Goal: Information Seeking & Learning: Learn about a topic

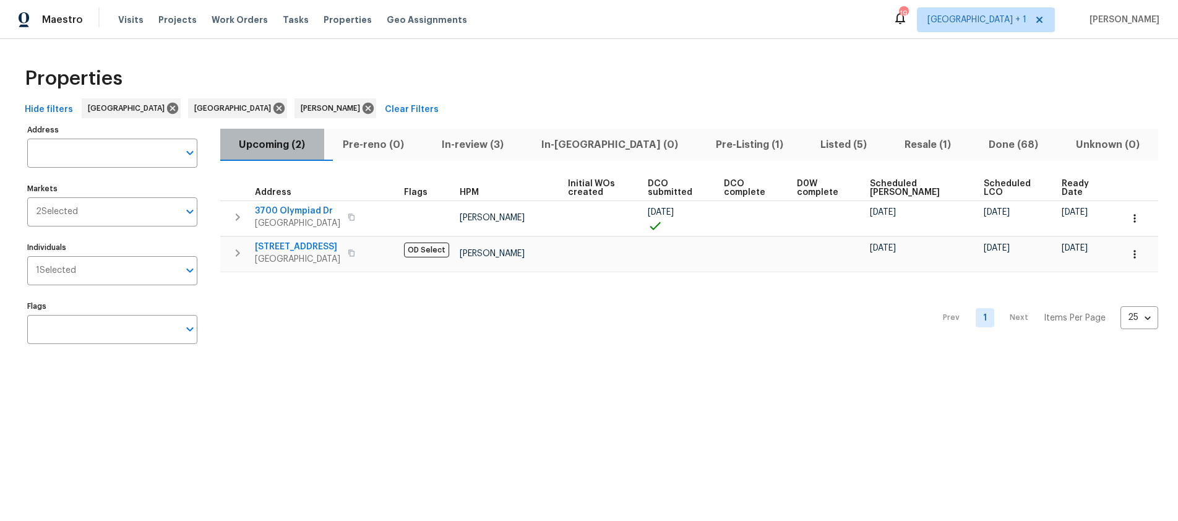
click at [289, 146] on span "Upcoming (2)" at bounding box center [272, 144] width 89 height 17
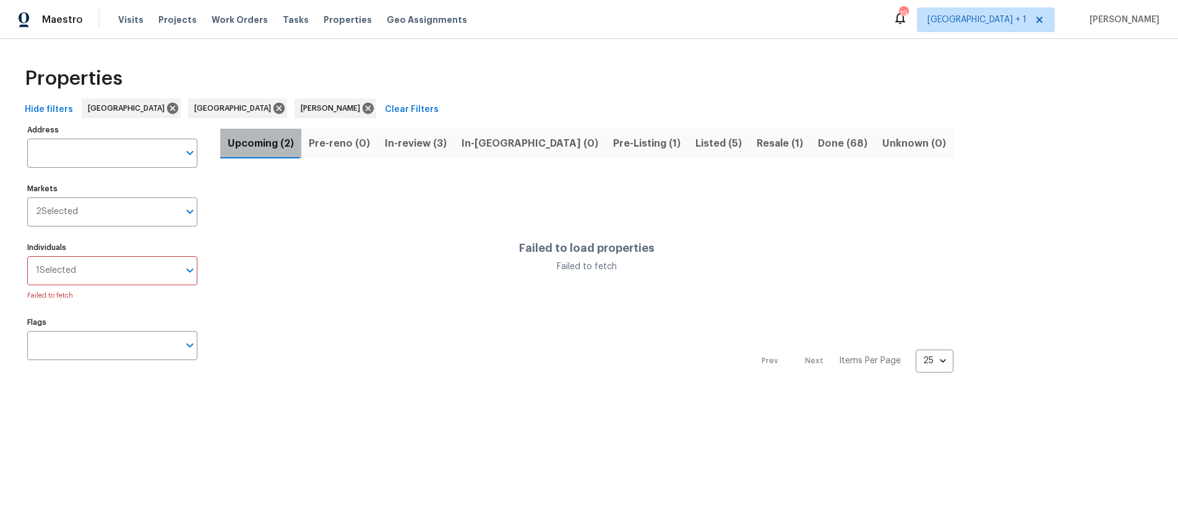
click at [276, 145] on span "Upcoming (2)" at bounding box center [261, 143] width 66 height 17
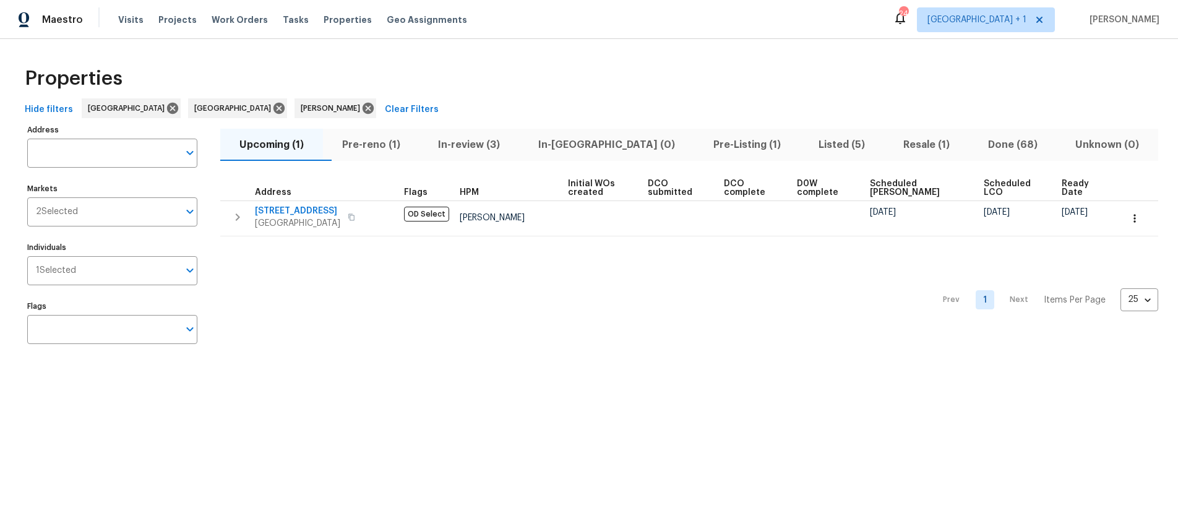
click at [556, 299] on div "Prev 1 Next Items Per Page 25 25 ​" at bounding box center [689, 296] width 938 height 120
click at [398, 148] on span "Pre-reno (1)" at bounding box center [371, 144] width 82 height 17
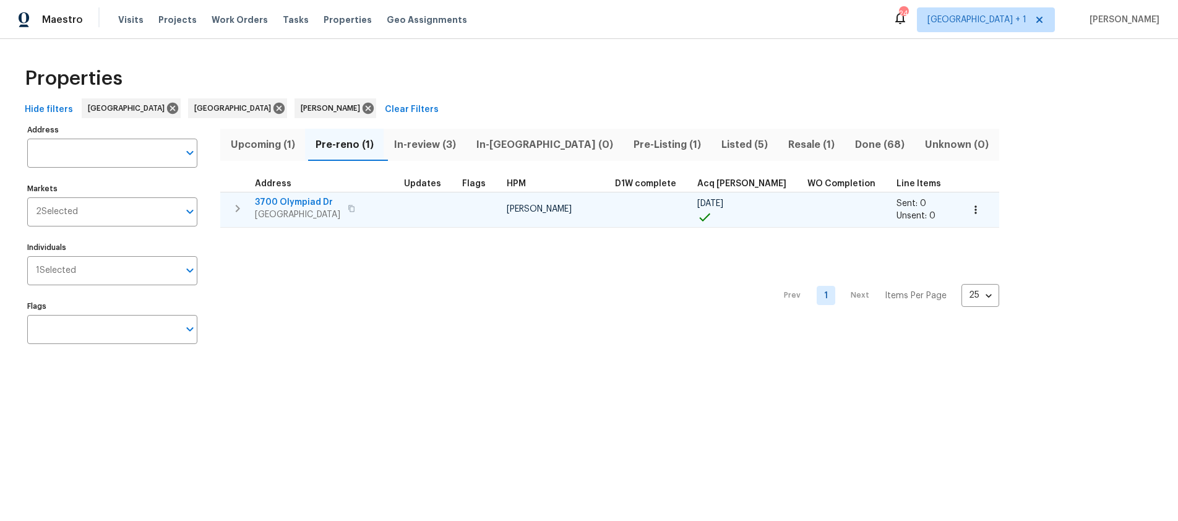
click at [289, 202] on span "3700 Olympiad Dr" at bounding box center [297, 202] width 85 height 12
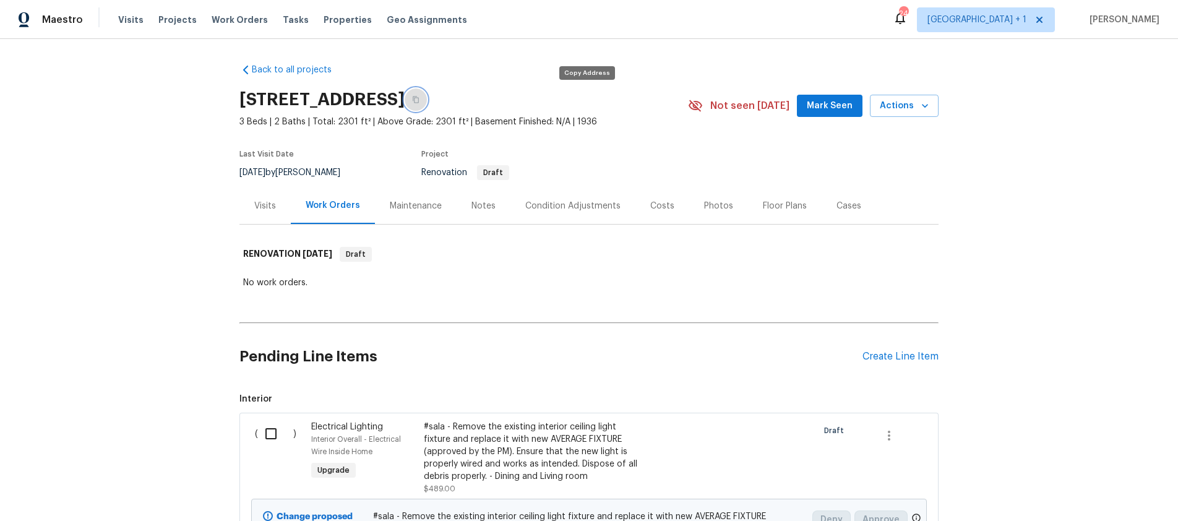
click at [427, 100] on button "button" at bounding box center [416, 99] width 22 height 22
click at [479, 208] on div "Notes" at bounding box center [483, 206] width 24 height 12
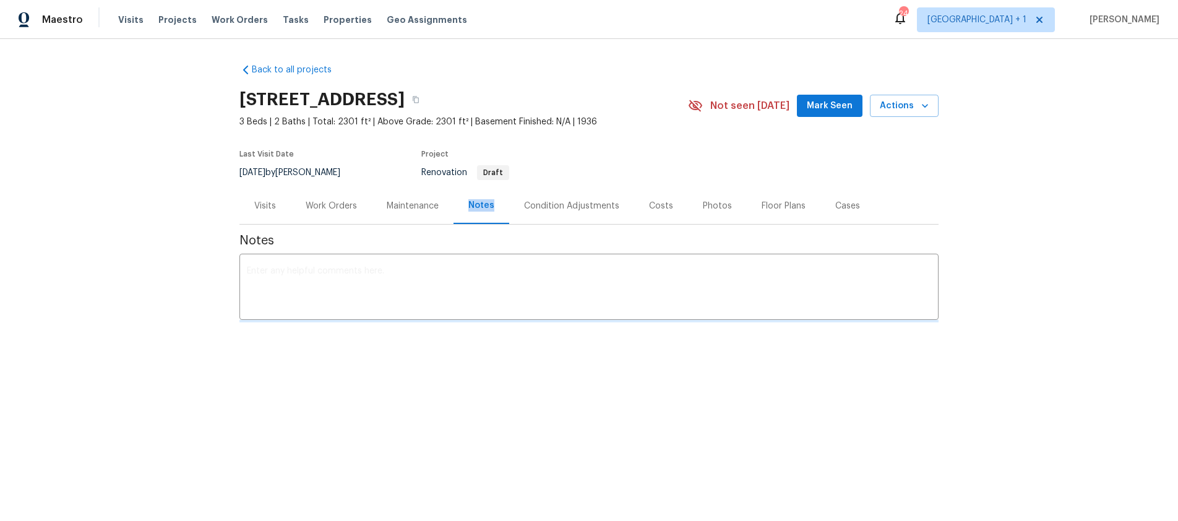
click at [479, 208] on div "Notes" at bounding box center [481, 205] width 26 height 12
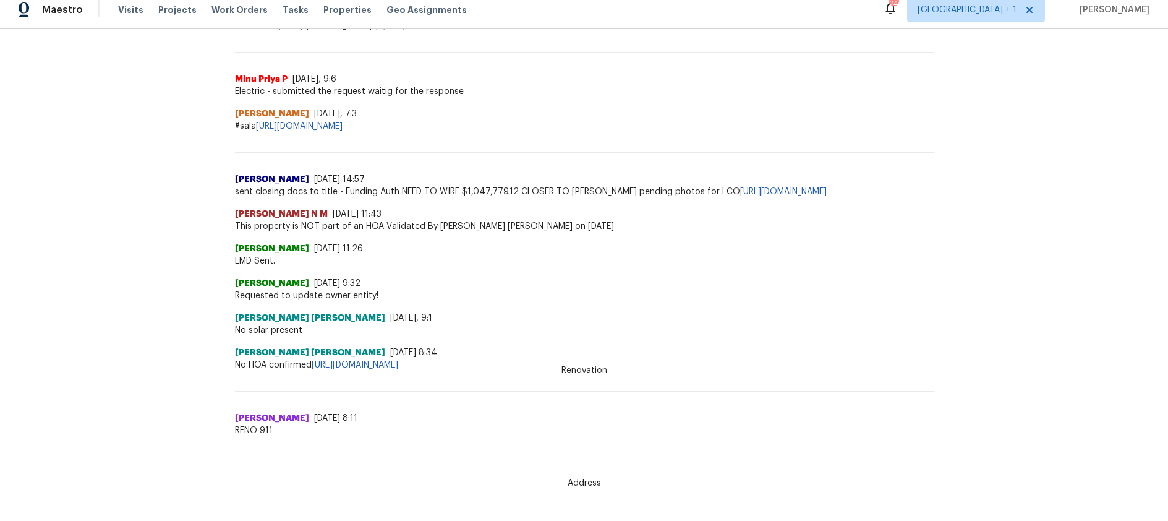
scroll to position [11, 0]
click at [320, 429] on div "Back to all projects 3700 Olympiad Dr, View Park, CA 90043 3 Beds | 2 Baths | T…" at bounding box center [584, 269] width 1168 height 482
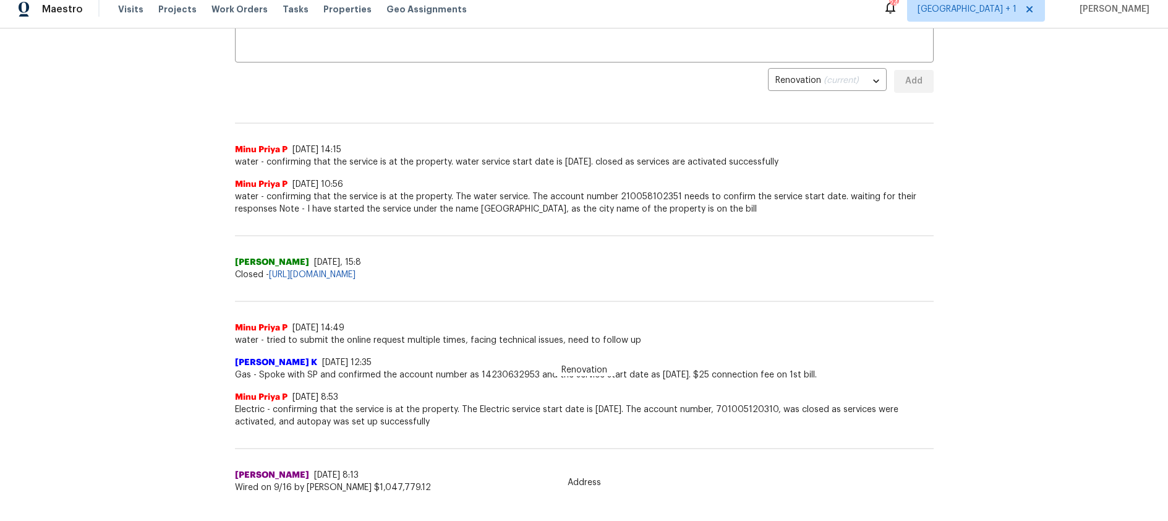
scroll to position [0, 0]
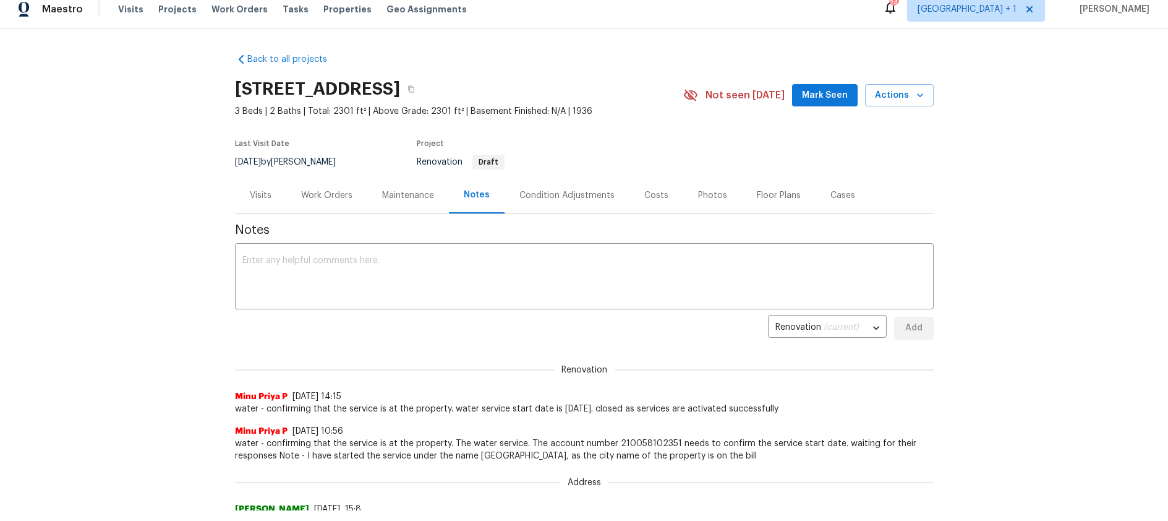
click at [322, 195] on div "Work Orders" at bounding box center [326, 195] width 51 height 12
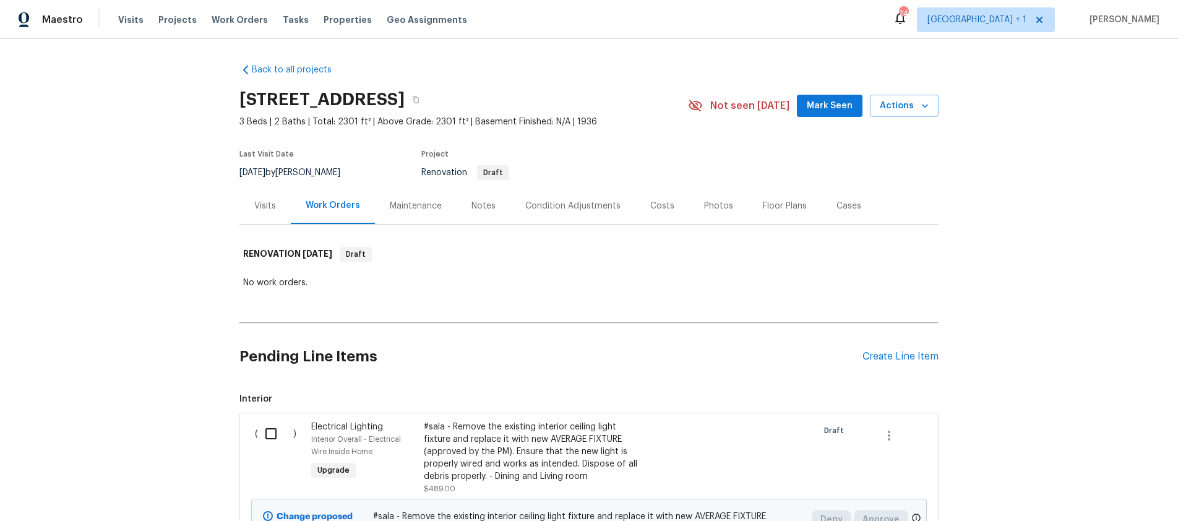
click at [652, 205] on div "Costs" at bounding box center [662, 206] width 24 height 12
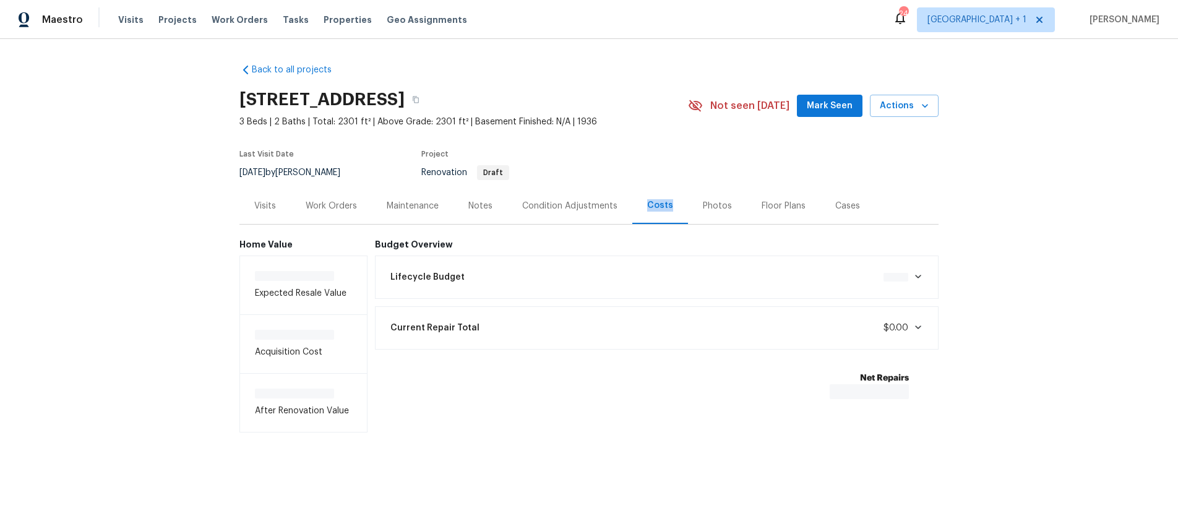
click at [652, 205] on div "Costs" at bounding box center [660, 205] width 26 height 12
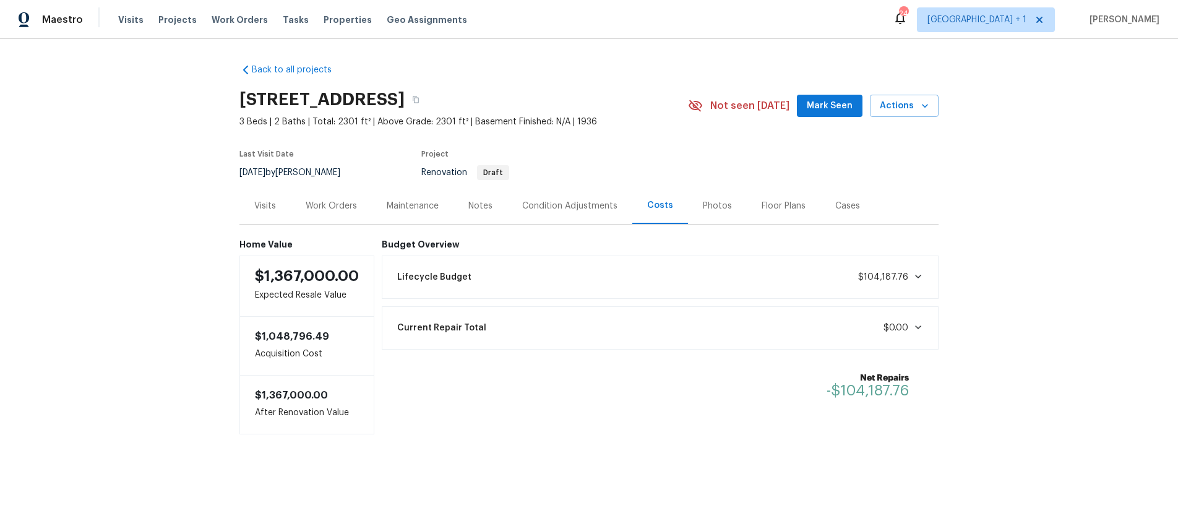
click at [534, 208] on div "Condition Adjustments" at bounding box center [569, 206] width 95 height 12
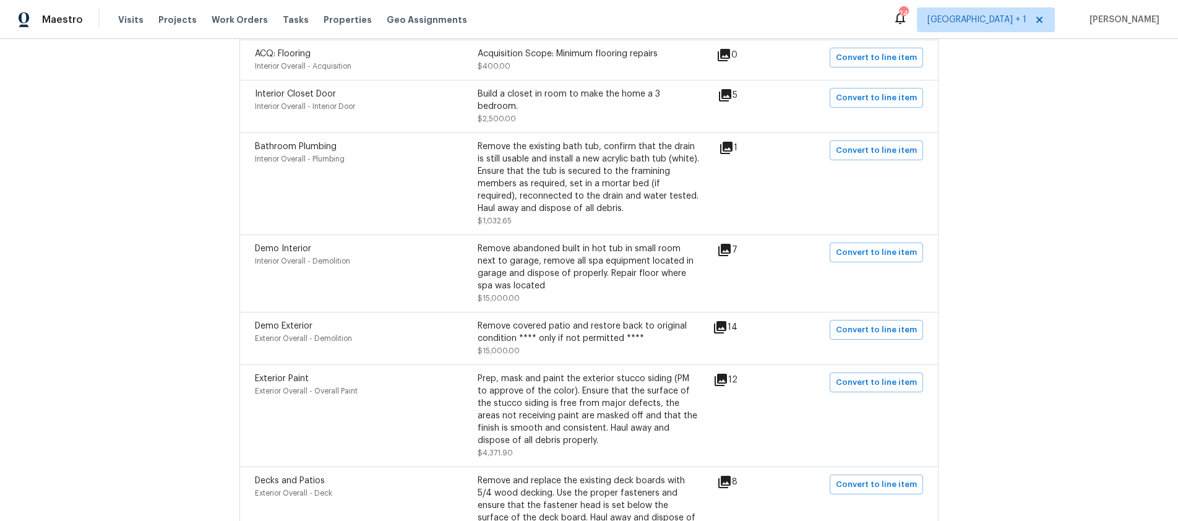
scroll to position [617, 0]
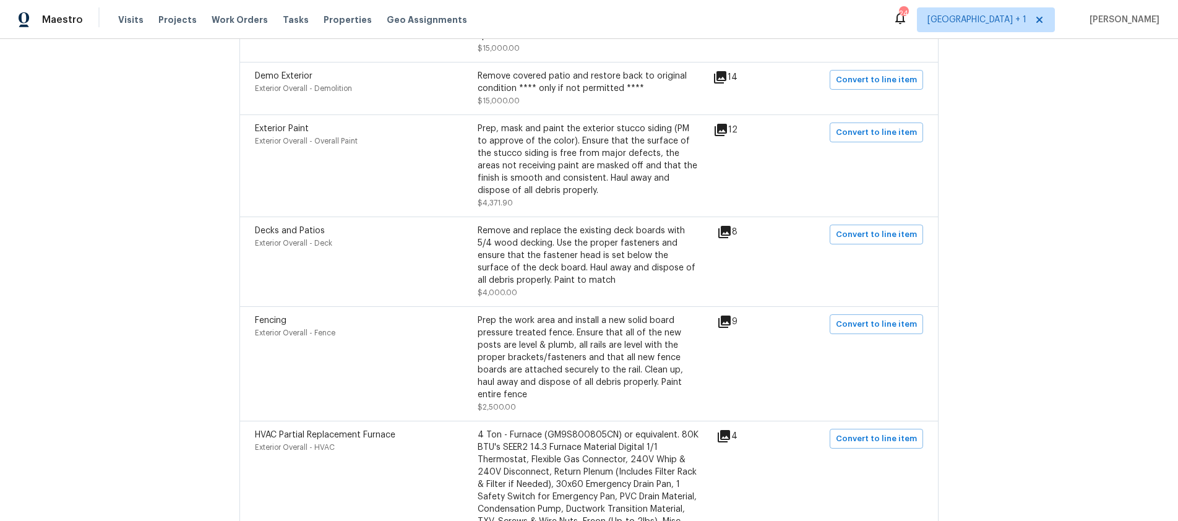
click at [724, 314] on icon at bounding box center [724, 321] width 15 height 15
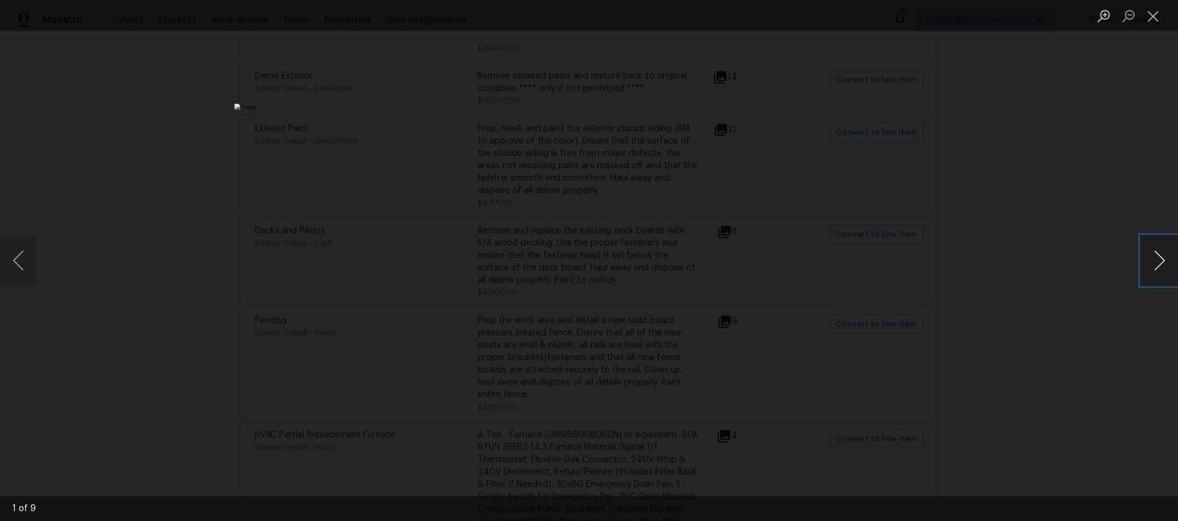
click at [1159, 262] on button "Next image" at bounding box center [1159, 260] width 37 height 49
click at [1153, 22] on button "Close lightbox" at bounding box center [1153, 16] width 25 height 22
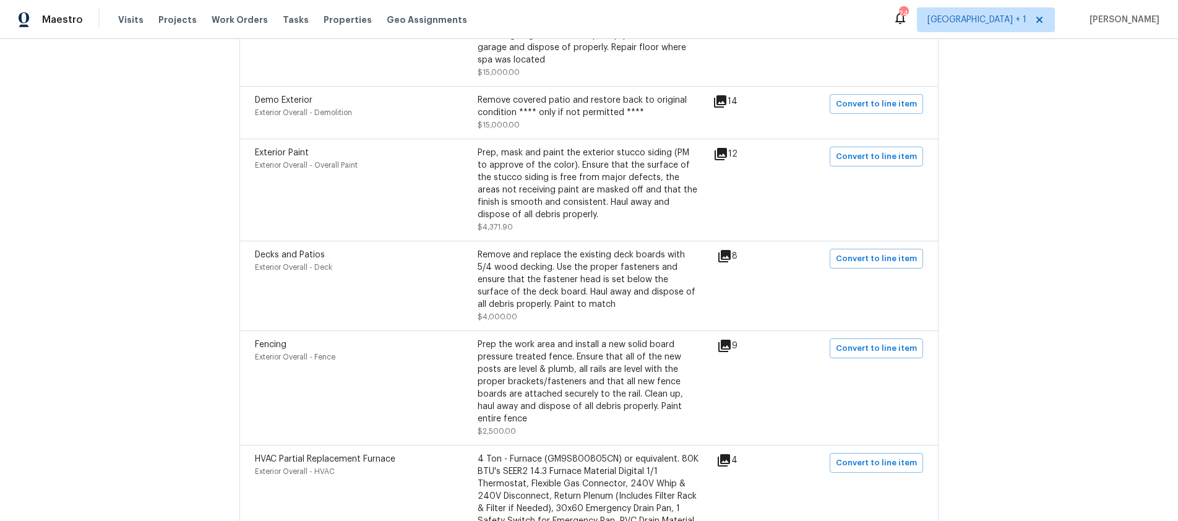
scroll to position [975, 0]
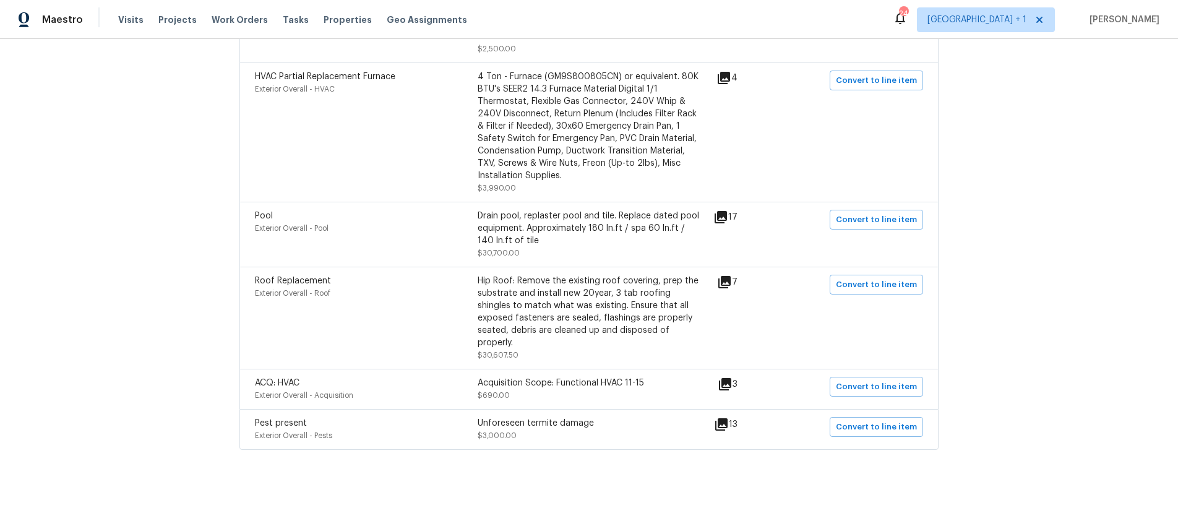
click at [729, 377] on icon at bounding box center [725, 384] width 15 height 15
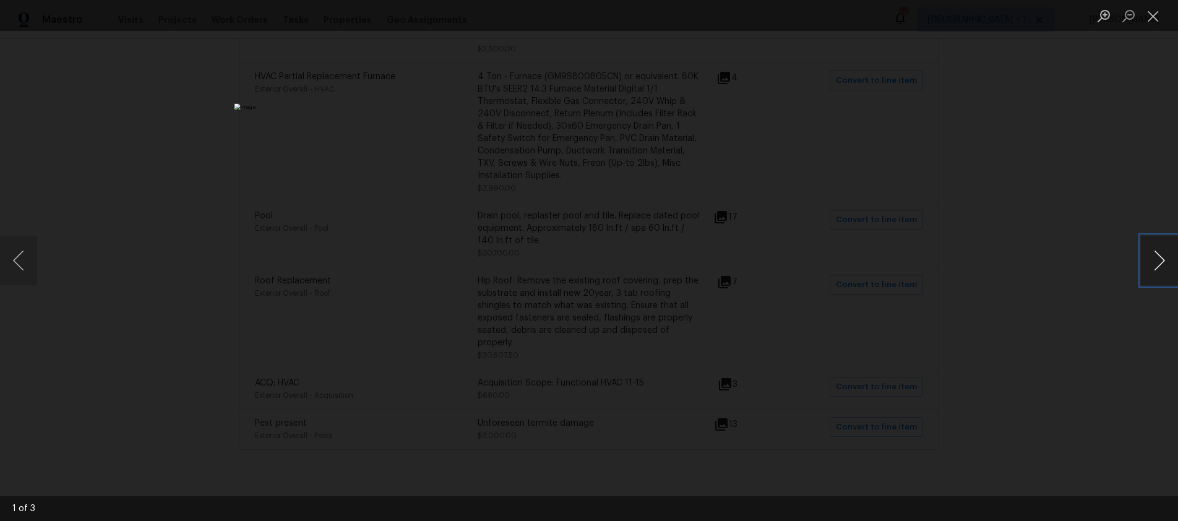
click at [1168, 265] on button "Next image" at bounding box center [1159, 260] width 37 height 49
click at [1166, 262] on button "Next image" at bounding box center [1159, 260] width 37 height 49
click at [1146, 20] on button "Close lightbox" at bounding box center [1153, 16] width 25 height 22
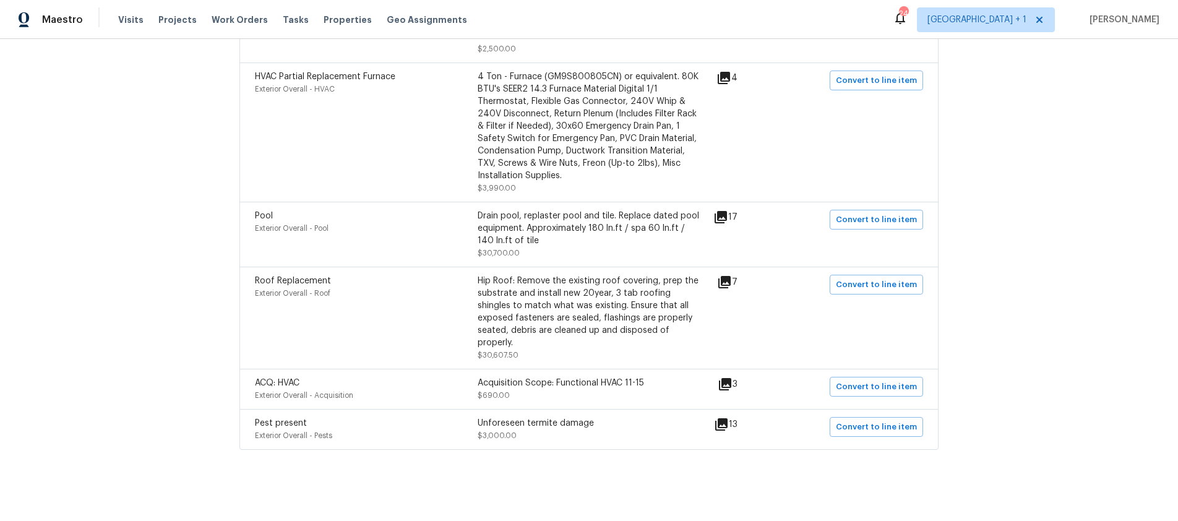
click at [726, 210] on icon at bounding box center [720, 217] width 15 height 15
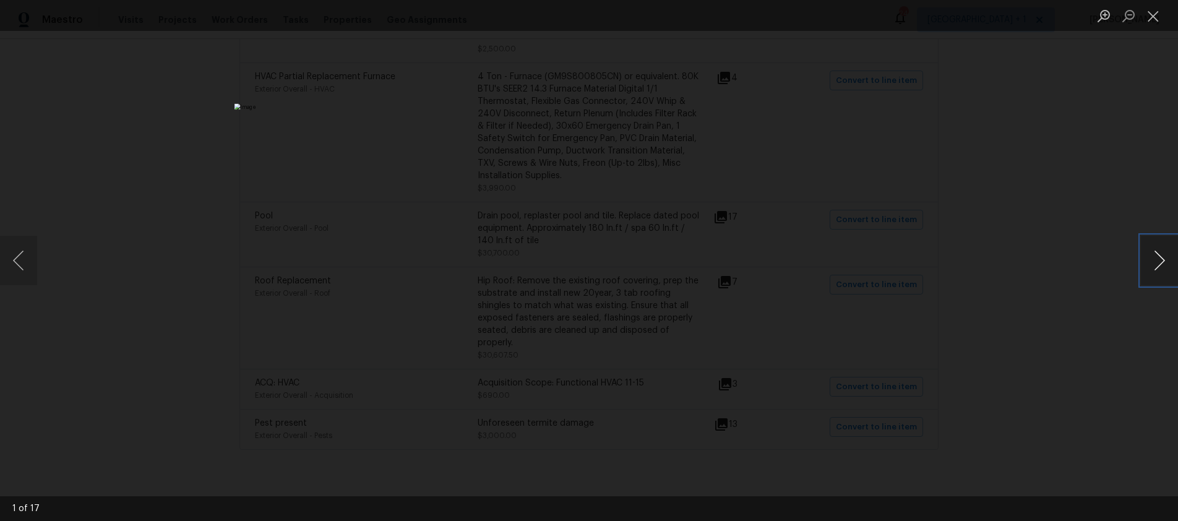
click at [1159, 264] on button "Next image" at bounding box center [1159, 260] width 37 height 49
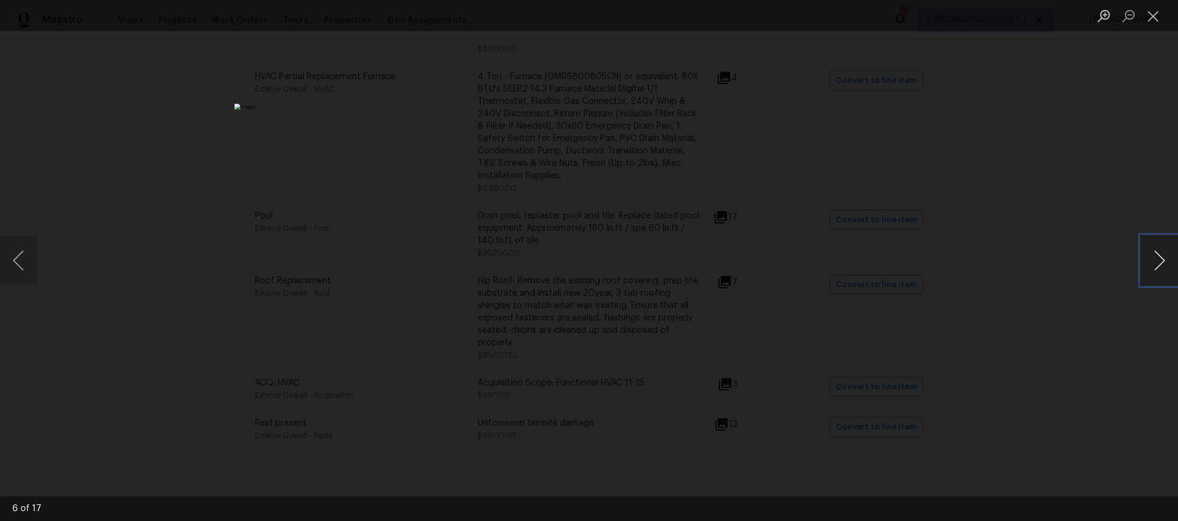
click at [1159, 264] on button "Next image" at bounding box center [1159, 260] width 37 height 49
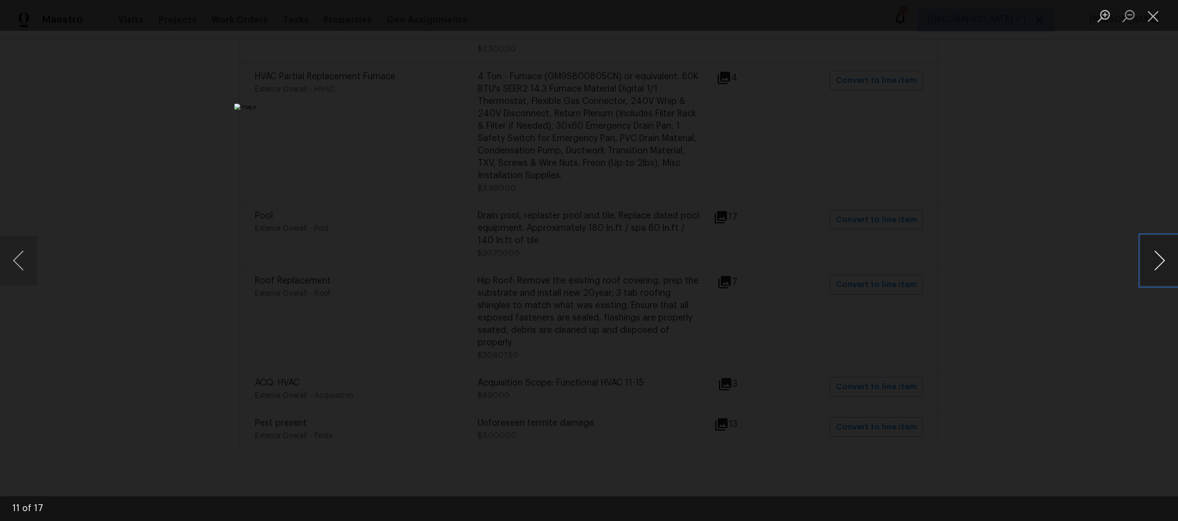
click at [1159, 264] on button "Next image" at bounding box center [1159, 260] width 37 height 49
click at [1149, 20] on button "Close lightbox" at bounding box center [1153, 16] width 25 height 22
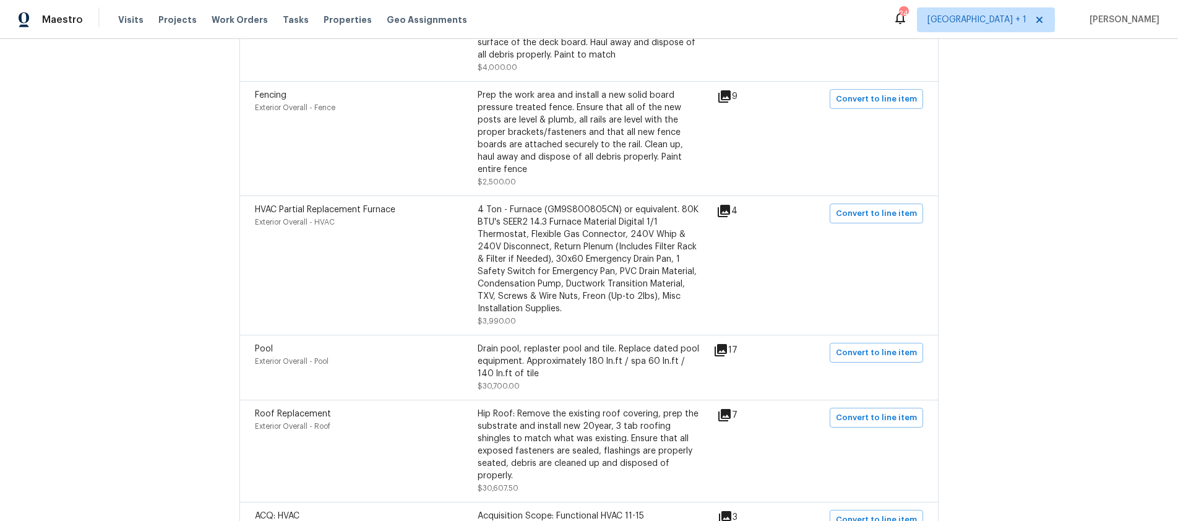
scroll to position [828, 0]
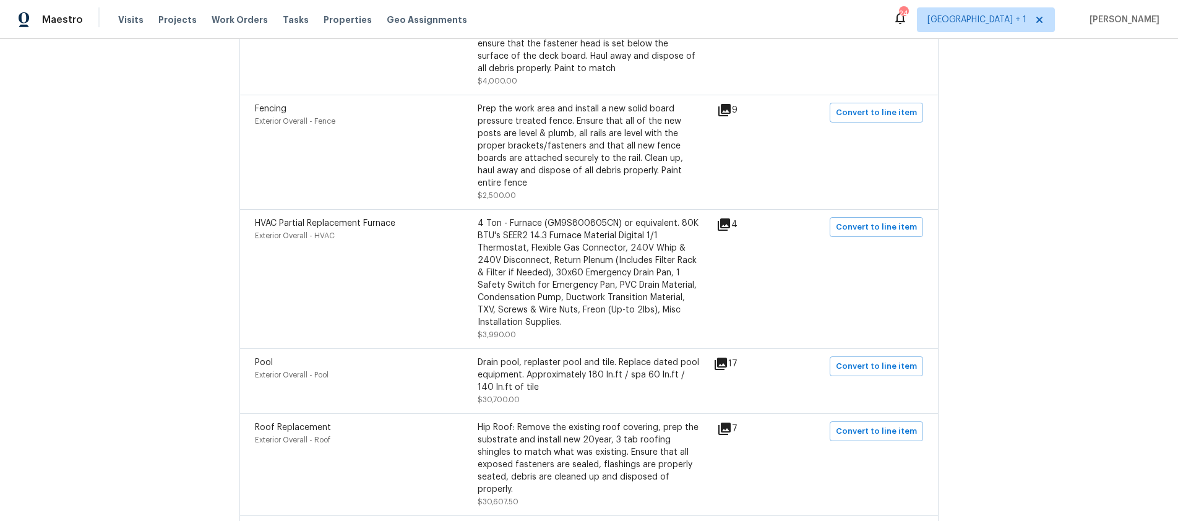
click at [727, 217] on icon at bounding box center [723, 224] width 15 height 15
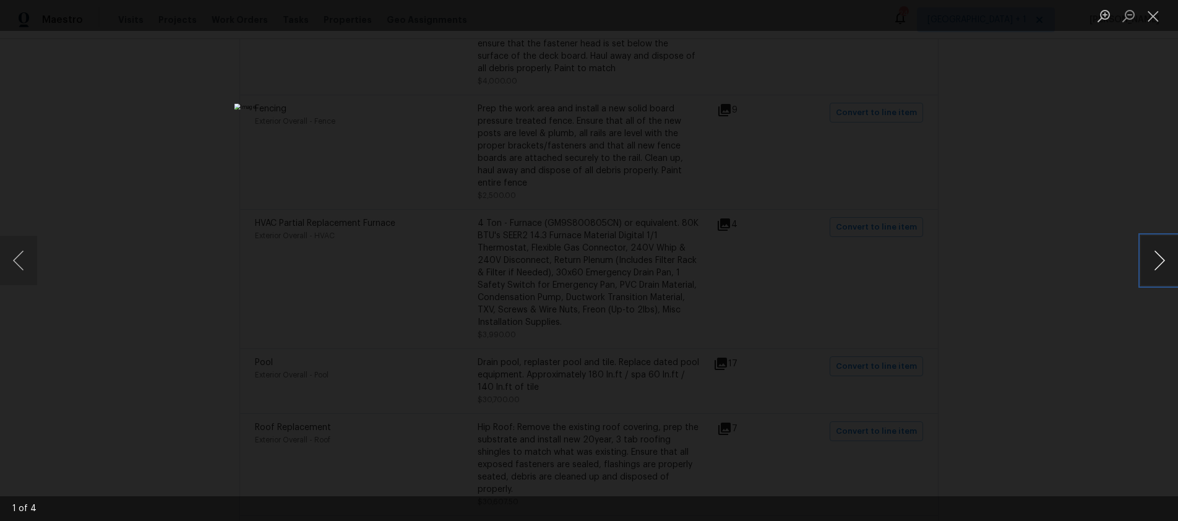
click at [1155, 264] on button "Next image" at bounding box center [1159, 260] width 37 height 49
click at [1147, 18] on button "Close lightbox" at bounding box center [1153, 16] width 25 height 22
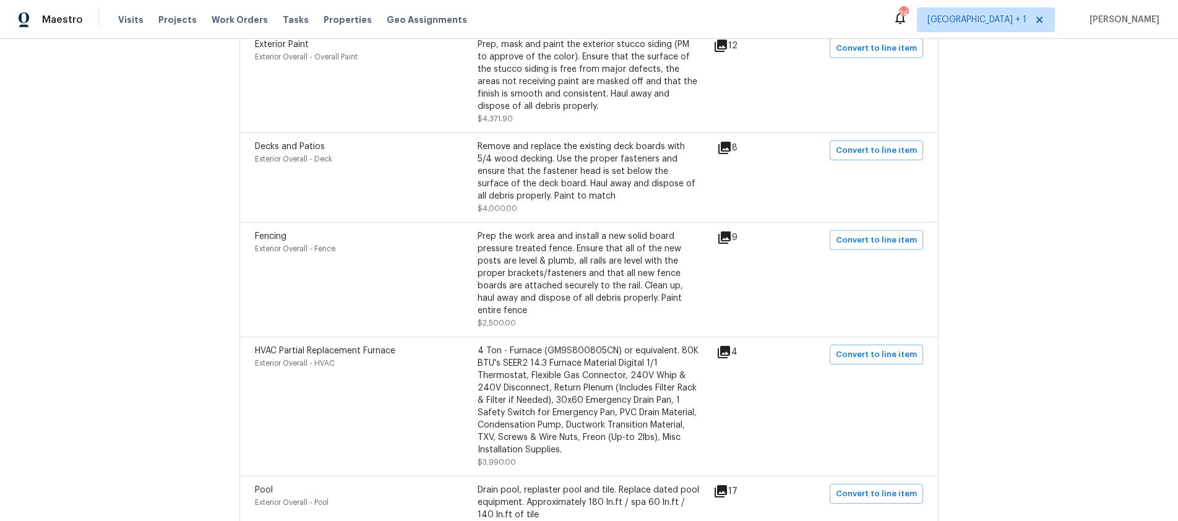
scroll to position [625, 0]
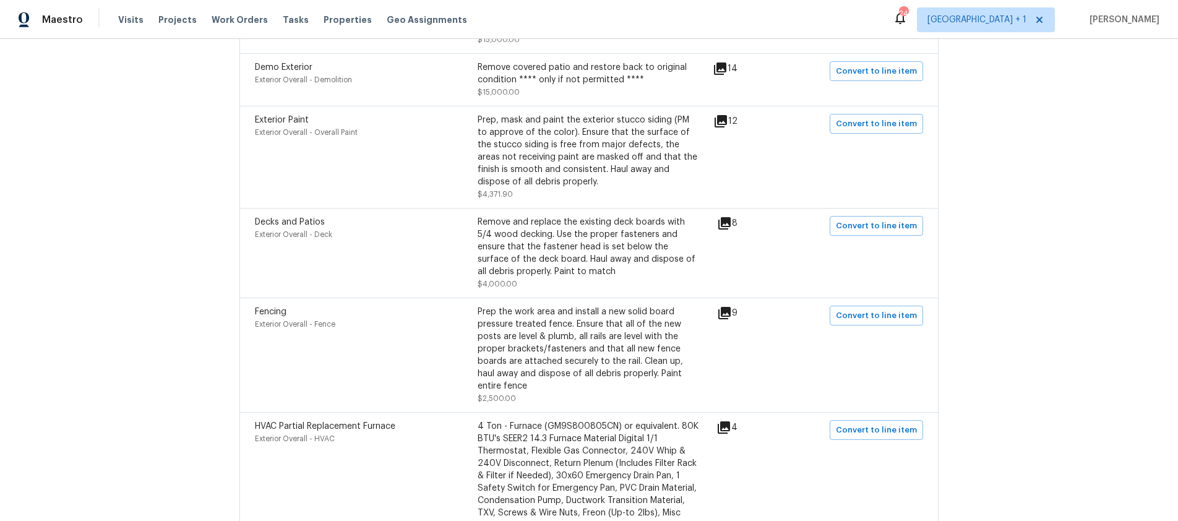
click at [734, 306] on div "9" at bounding box center [747, 313] width 60 height 15
click at [732, 306] on div "9" at bounding box center [747, 313] width 60 height 15
click at [730, 307] on icon at bounding box center [724, 313] width 12 height 12
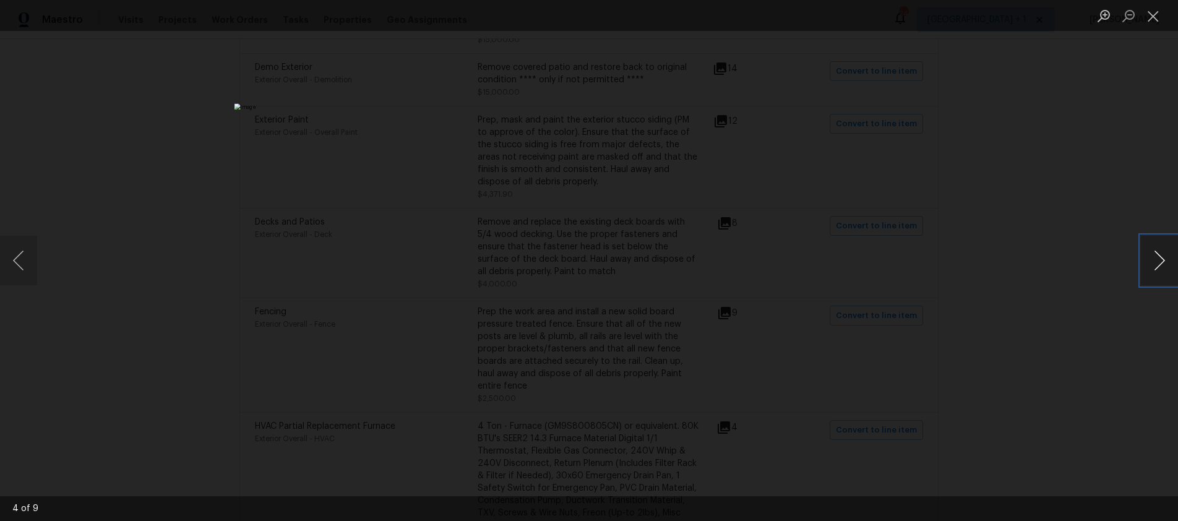
click at [1164, 262] on button "Next image" at bounding box center [1159, 260] width 37 height 49
click at [1160, 262] on button "Next image" at bounding box center [1159, 260] width 37 height 49
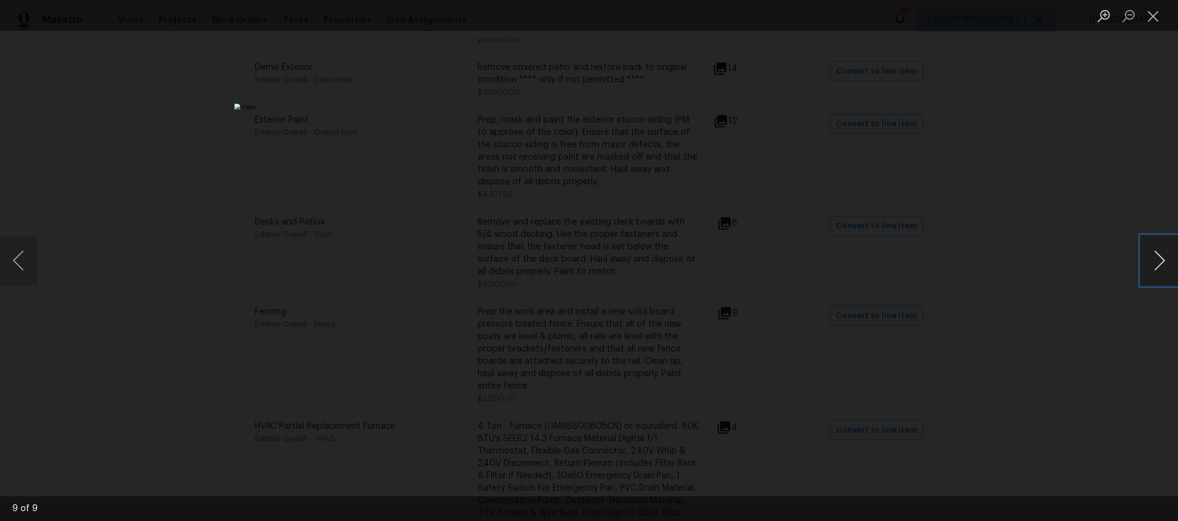
click at [1160, 262] on button "Next image" at bounding box center [1159, 260] width 37 height 49
click at [1146, 20] on button "Close lightbox" at bounding box center [1153, 16] width 25 height 22
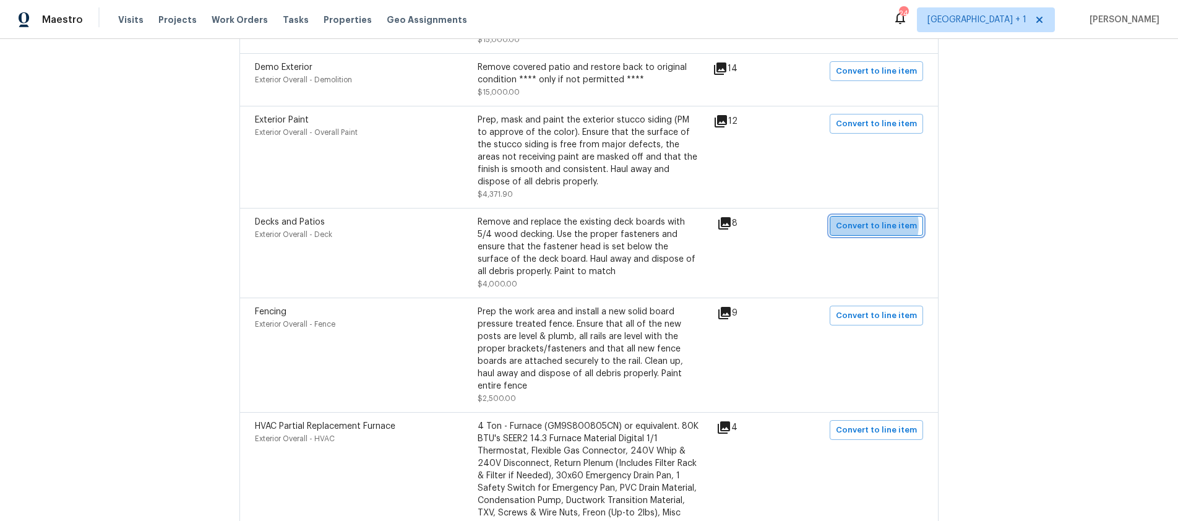
click at [872, 219] on span "Convert to line item" at bounding box center [876, 226] width 81 height 14
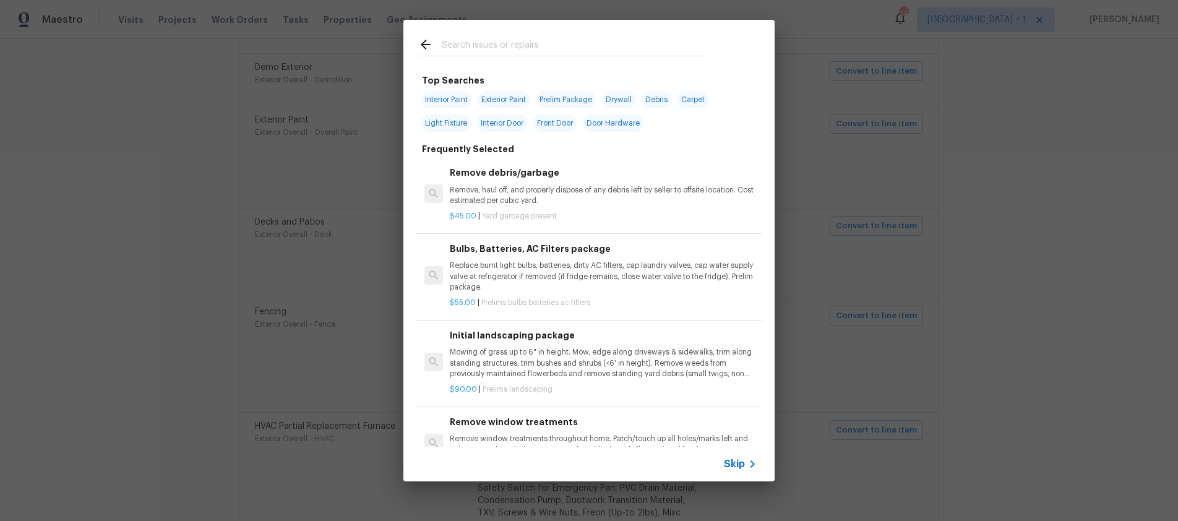
click at [736, 466] on span "Skip" at bounding box center [734, 464] width 21 height 12
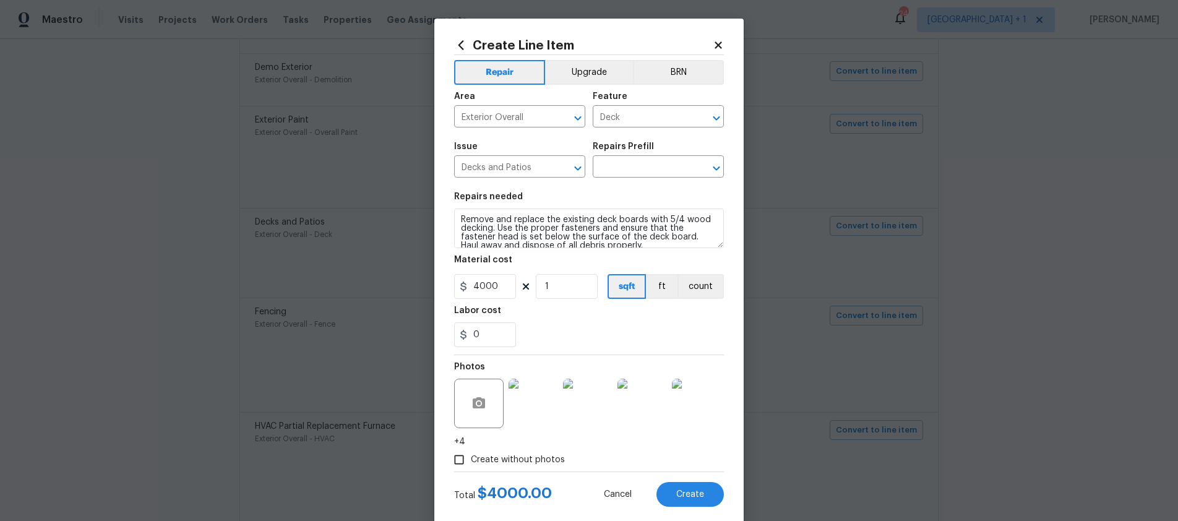
click at [714, 45] on icon at bounding box center [717, 44] width 7 height 7
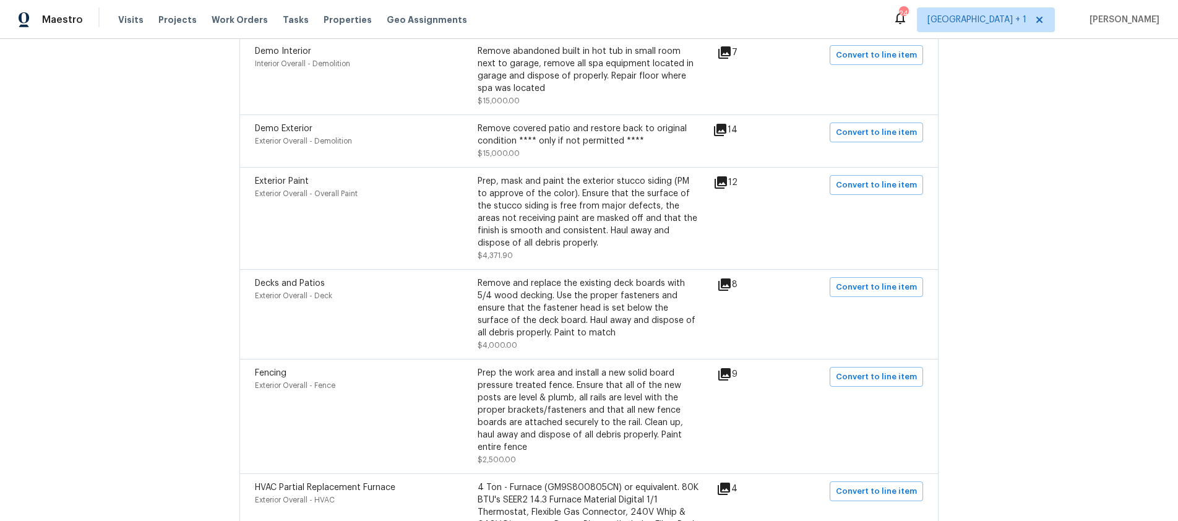
scroll to position [554, 0]
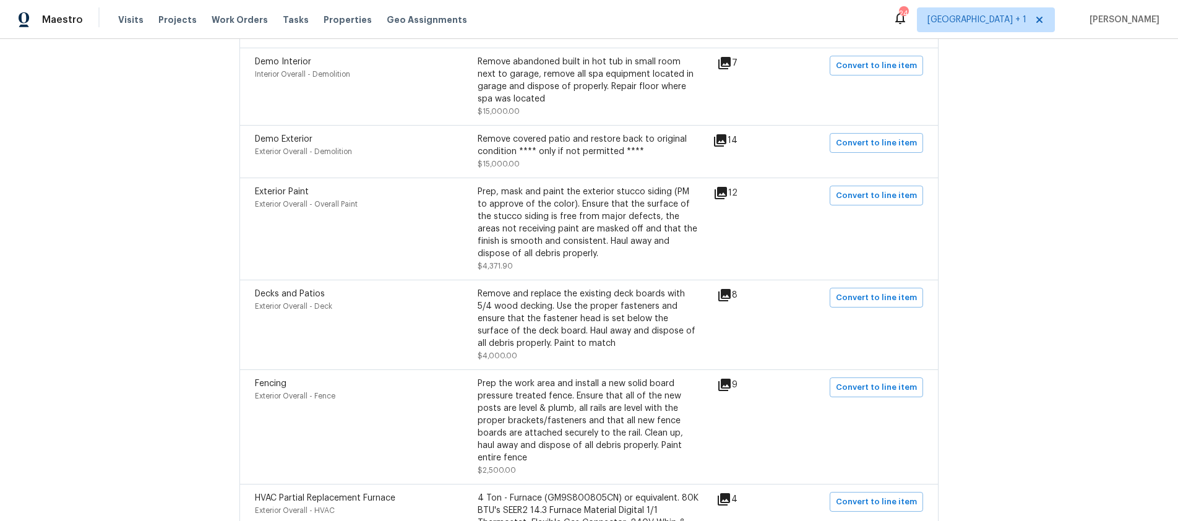
click at [725, 186] on icon at bounding box center [720, 193] width 15 height 15
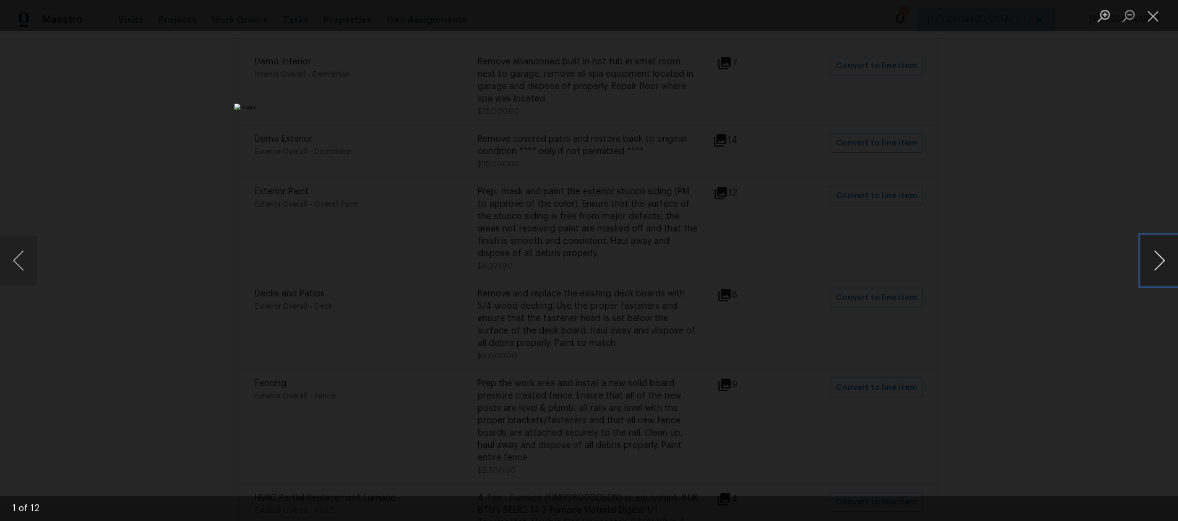
click at [1151, 262] on button "Next image" at bounding box center [1159, 260] width 37 height 49
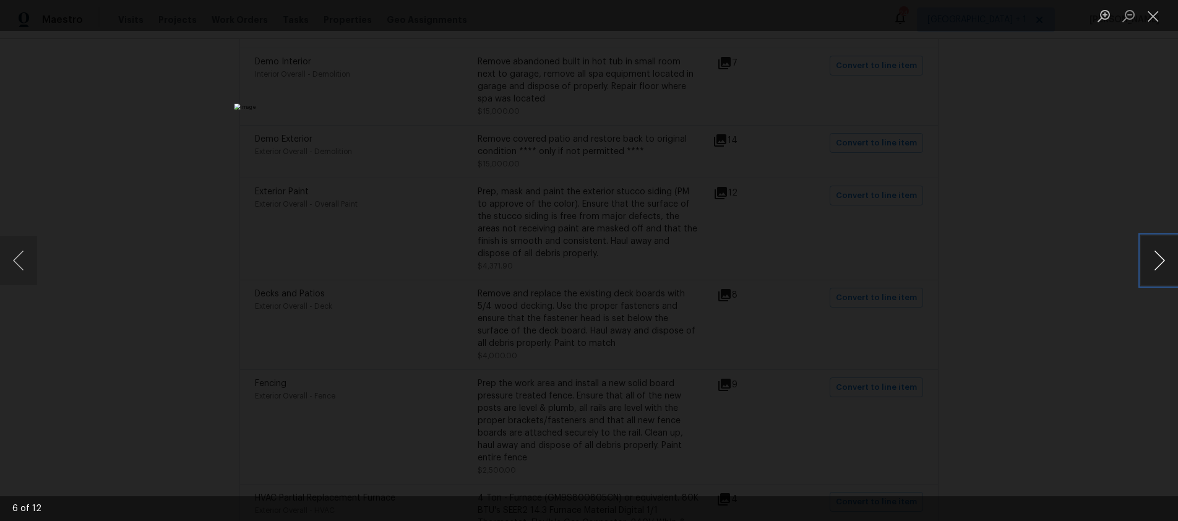
click at [1151, 262] on button "Next image" at bounding box center [1159, 260] width 37 height 49
click at [1148, 18] on button "Close lightbox" at bounding box center [1153, 16] width 25 height 22
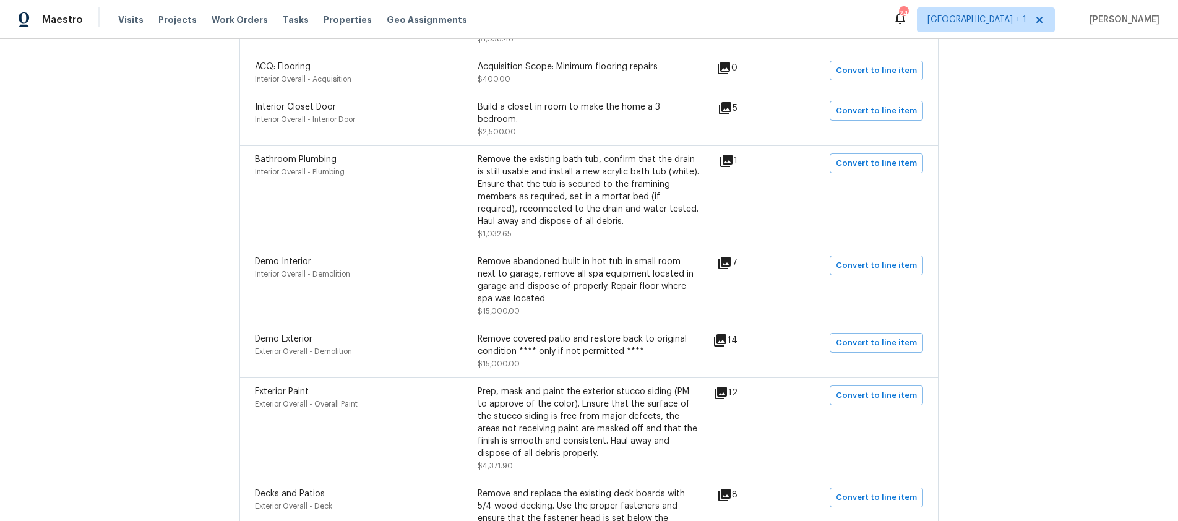
scroll to position [312, 0]
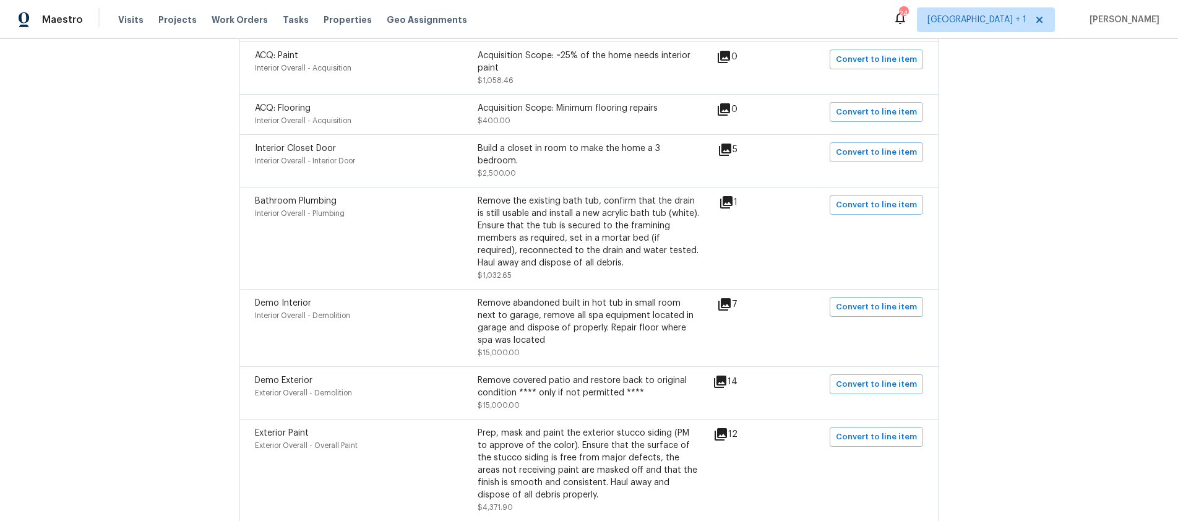
click at [724, 196] on icon at bounding box center [726, 202] width 12 height 12
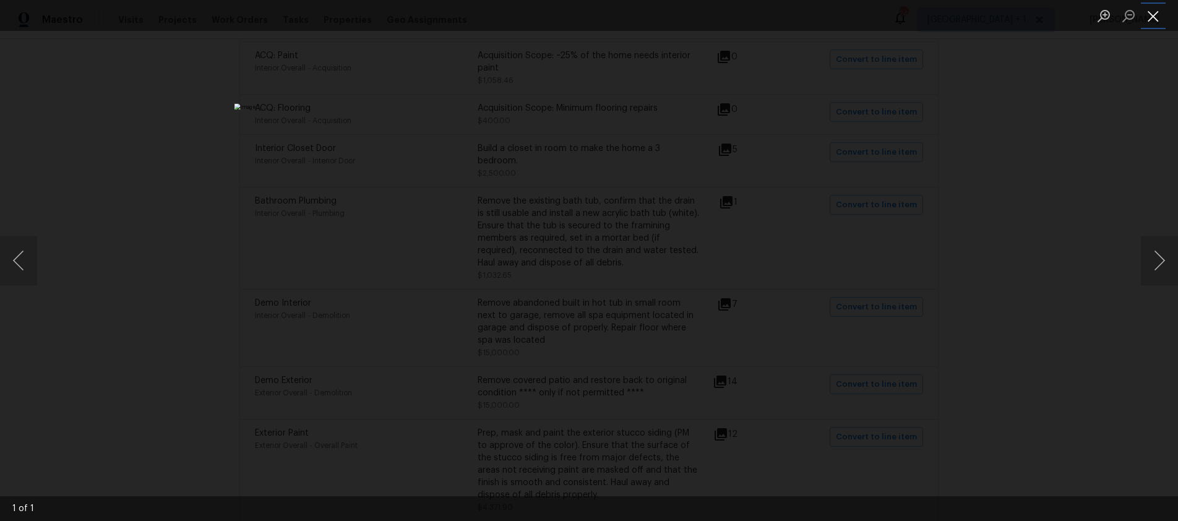
click at [1157, 12] on button "Close lightbox" at bounding box center [1153, 16] width 25 height 22
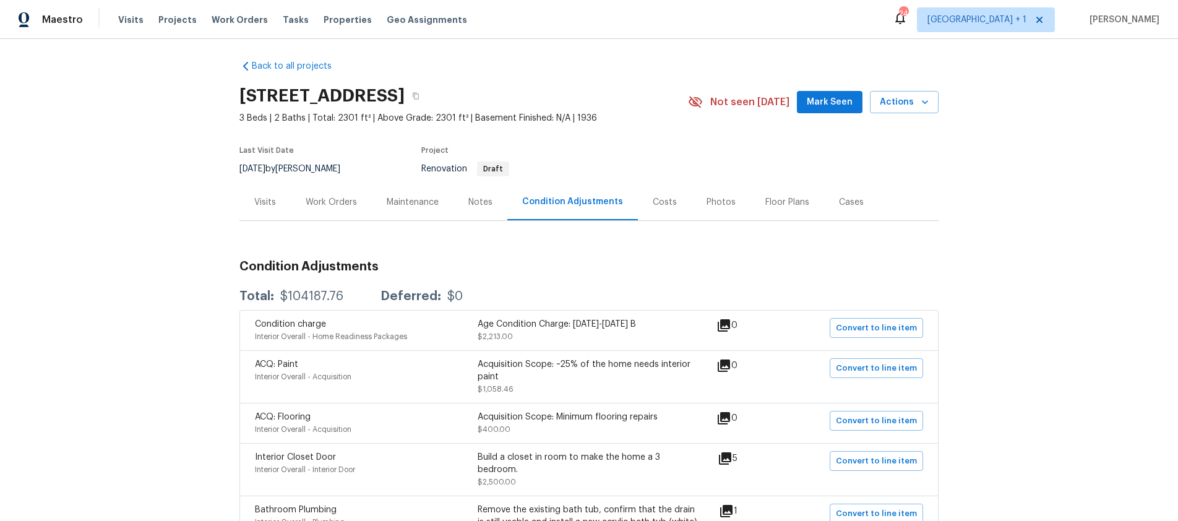
scroll to position [0, 0]
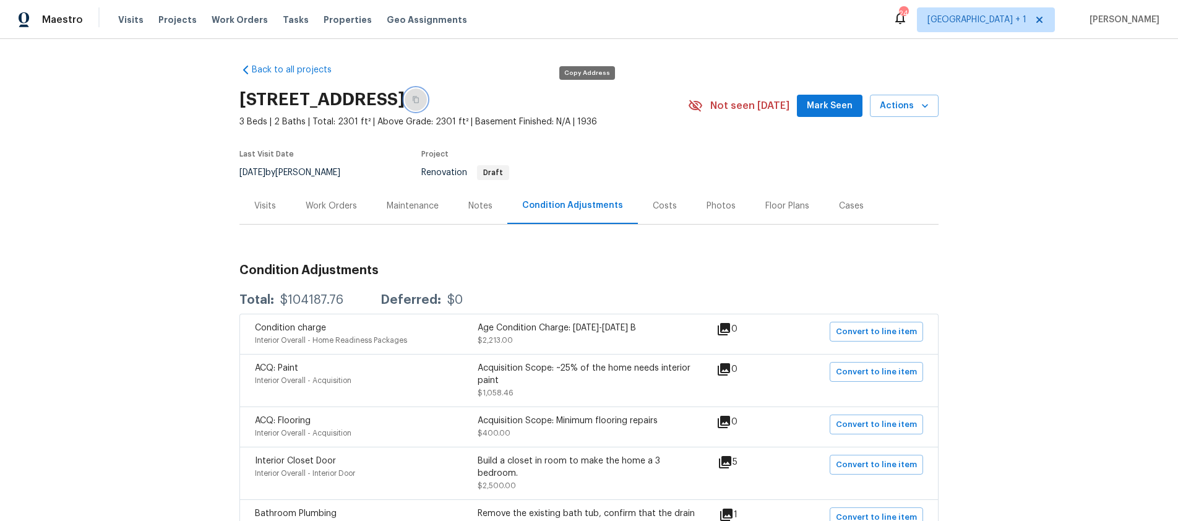
click at [419, 100] on icon "button" at bounding box center [415, 99] width 7 height 7
click at [321, 206] on div "Work Orders" at bounding box center [331, 206] width 51 height 12
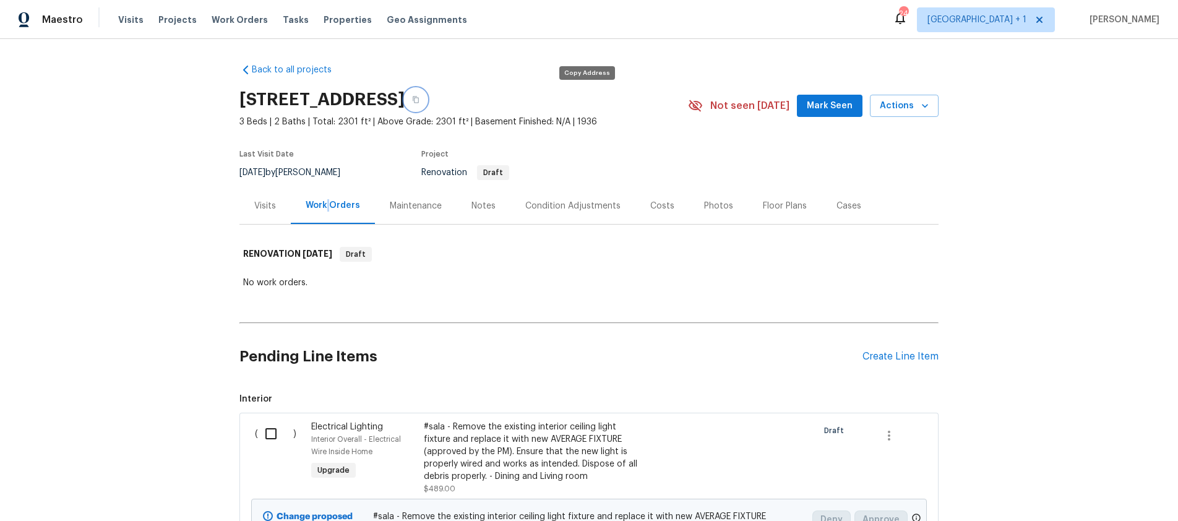
click at [419, 101] on icon "button" at bounding box center [415, 99] width 7 height 7
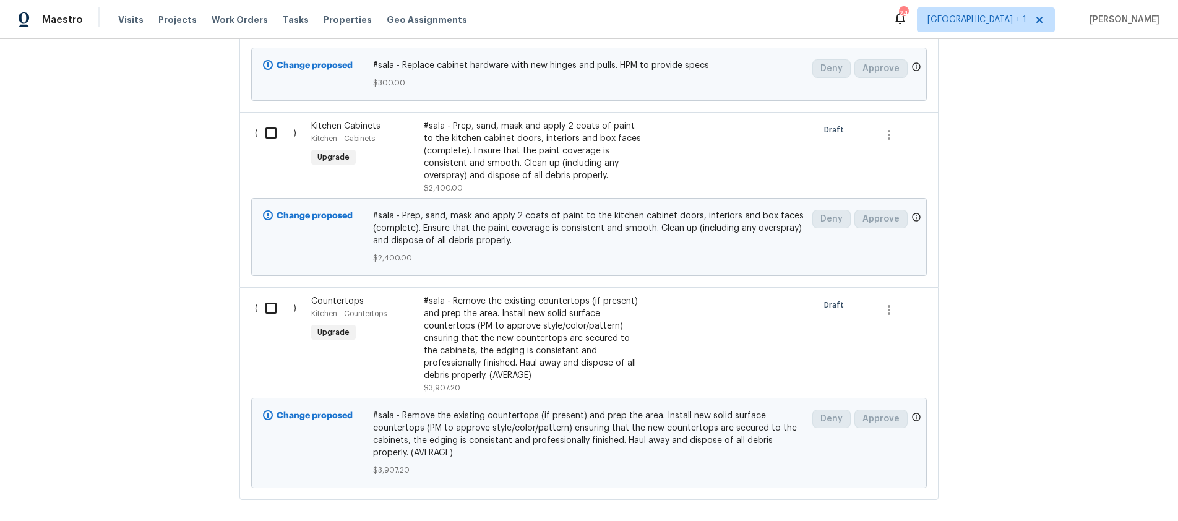
scroll to position [674, 0]
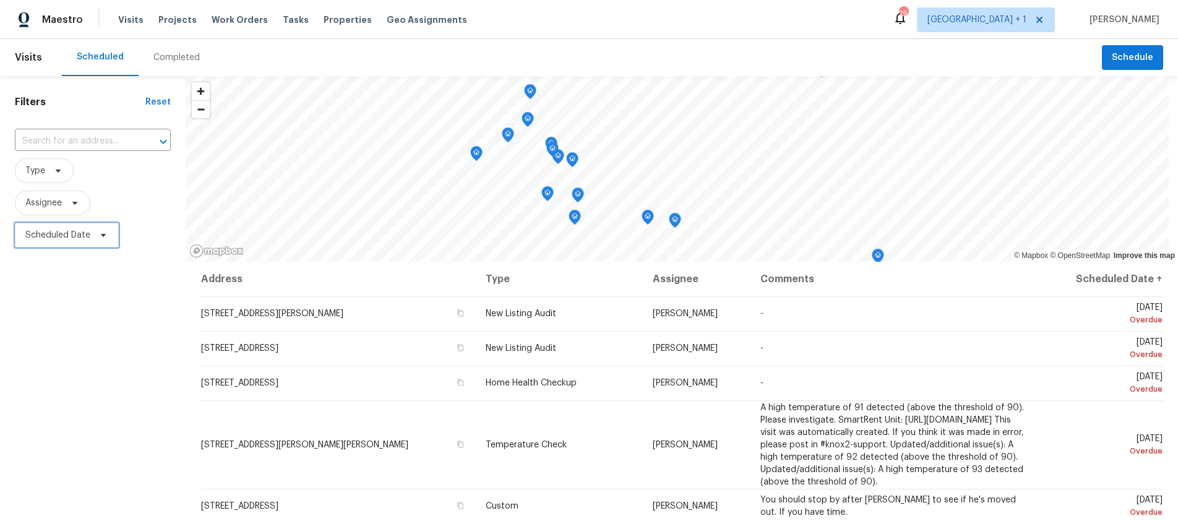
click at [62, 233] on span "Scheduled Date" at bounding box center [57, 235] width 65 height 12
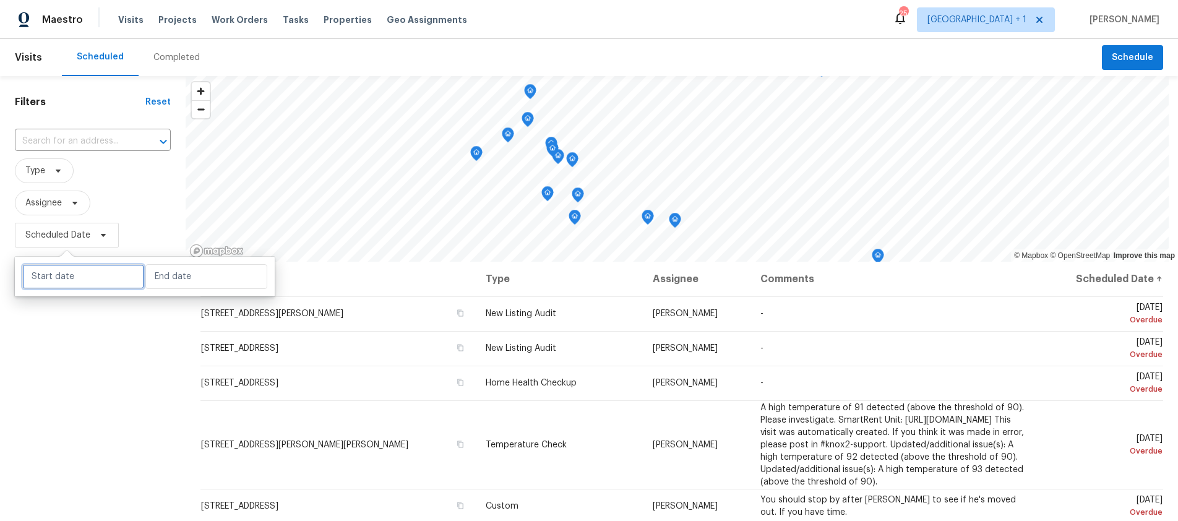
click at [79, 272] on input "text" at bounding box center [83, 276] width 122 height 25
select select "8"
select select "2025"
select select "9"
select select "2025"
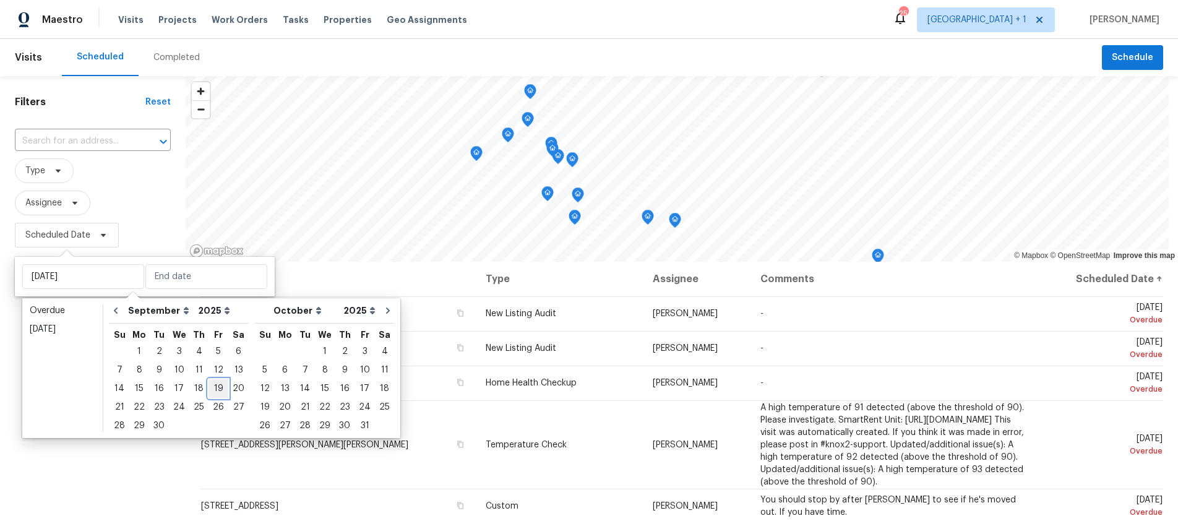
click at [219, 390] on div "19" at bounding box center [218, 388] width 20 height 17
type input "Fri, Sep 19"
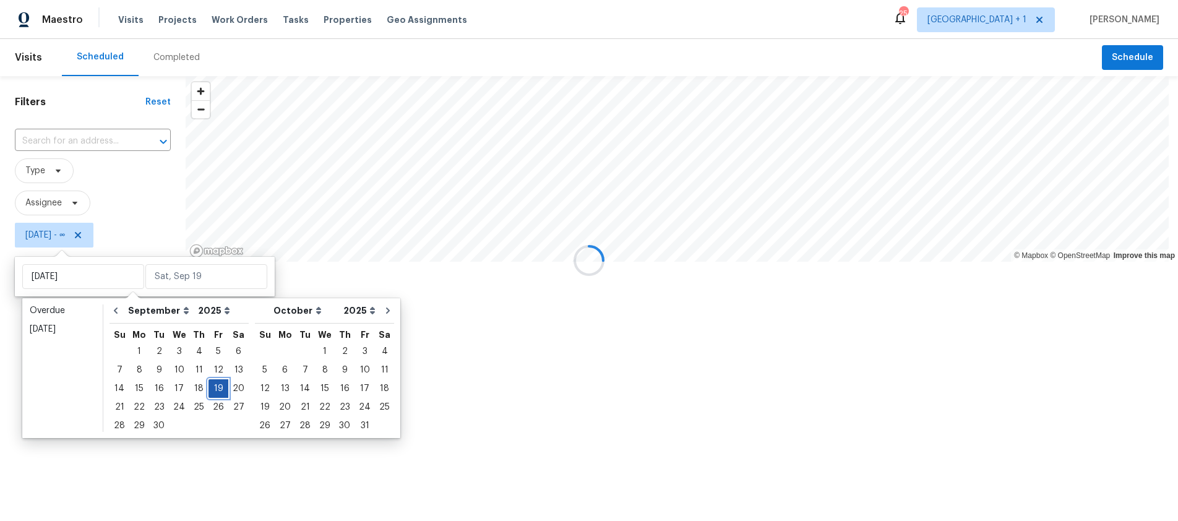
click at [218, 390] on div "19" at bounding box center [218, 388] width 20 height 17
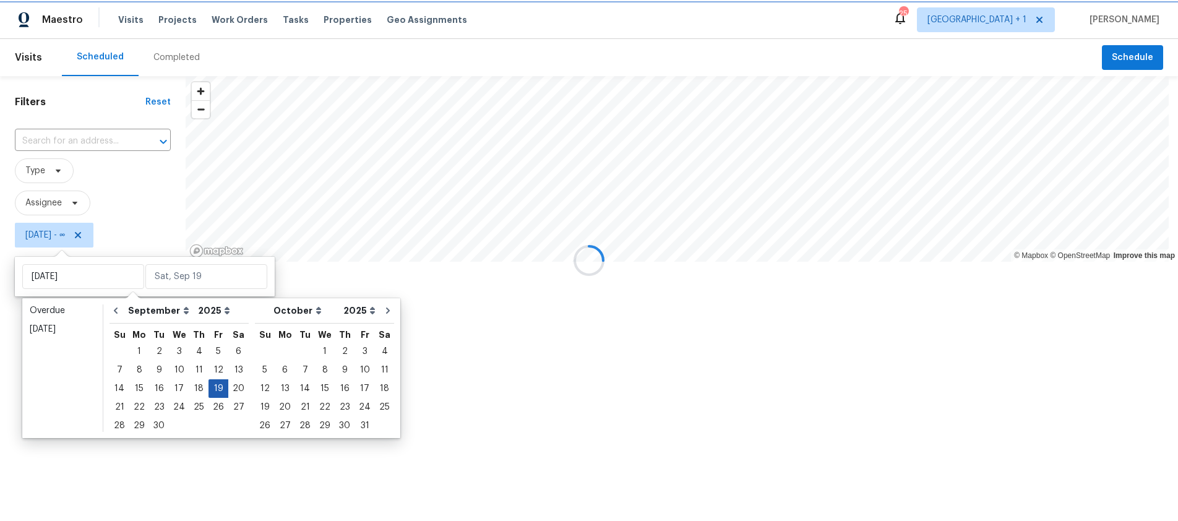
type input "Fri, Sep 19"
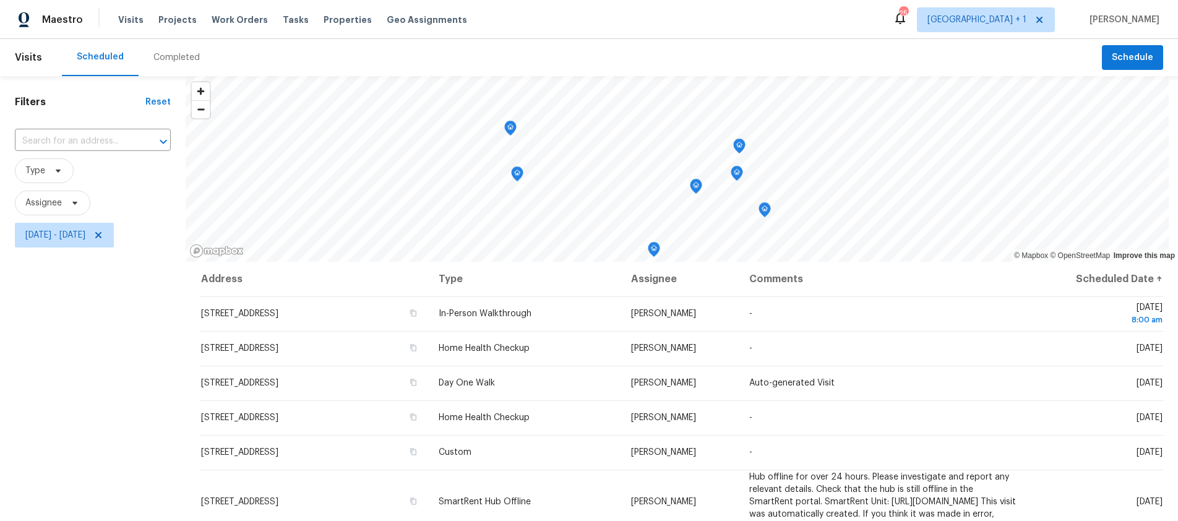
click at [67, 393] on div "Filters Reset ​ Type Assignee Fri, Sep 19 - Fri, Sep 19" at bounding box center [93, 377] width 186 height 602
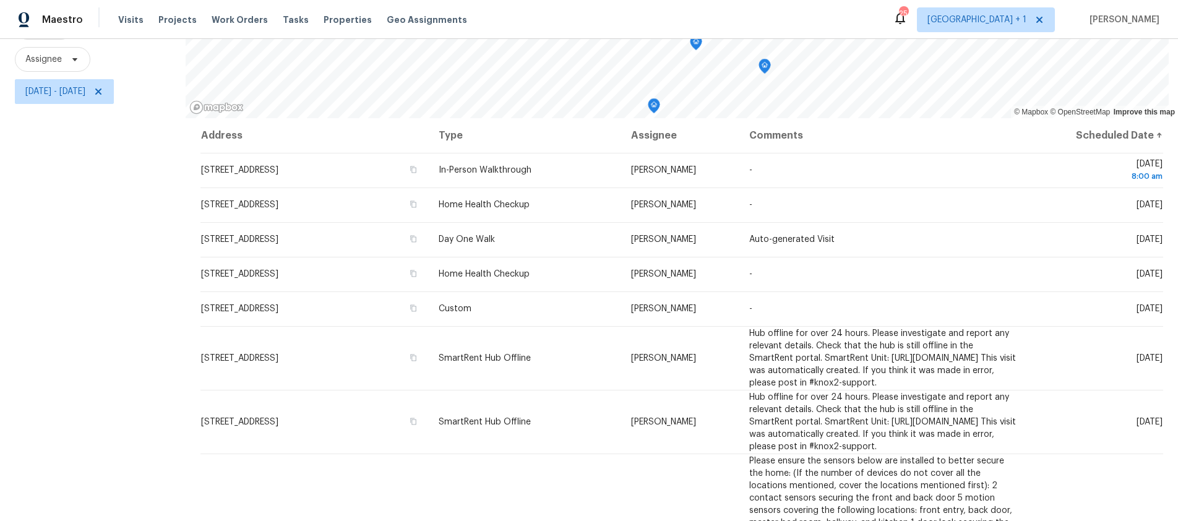
scroll to position [4, 0]
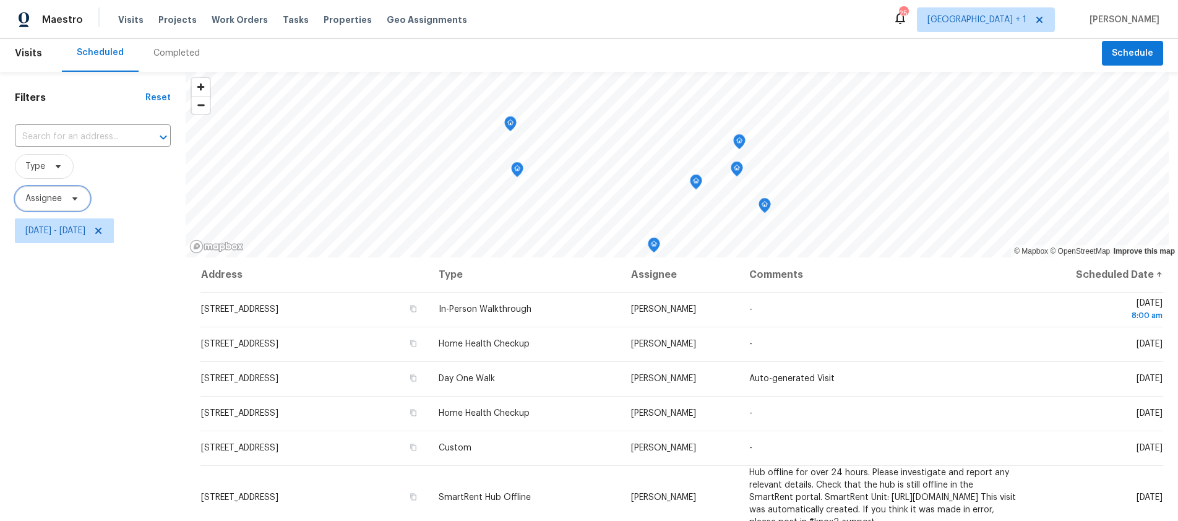
click at [55, 199] on span "Assignee" at bounding box center [43, 198] width 36 height 12
click at [69, 234] on input "search" at bounding box center [87, 237] width 132 height 25
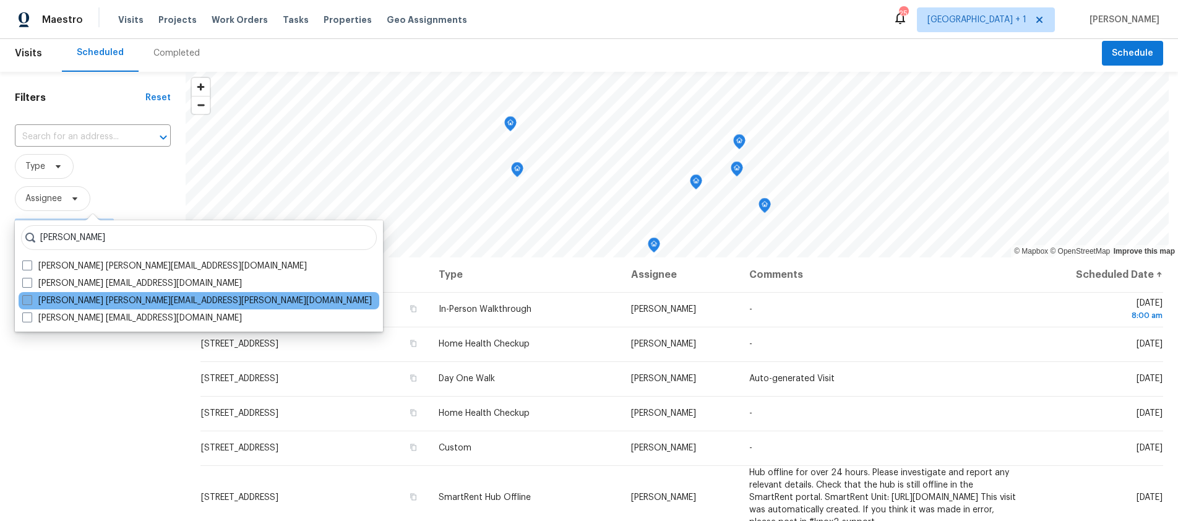
type input "Mirabella"
click at [28, 298] on span at bounding box center [27, 300] width 10 height 10
click at [28, 298] on input "Theodore Mirabella theodore.mirabella@opendoor.com" at bounding box center [26, 298] width 8 height 8
checkbox input "true"
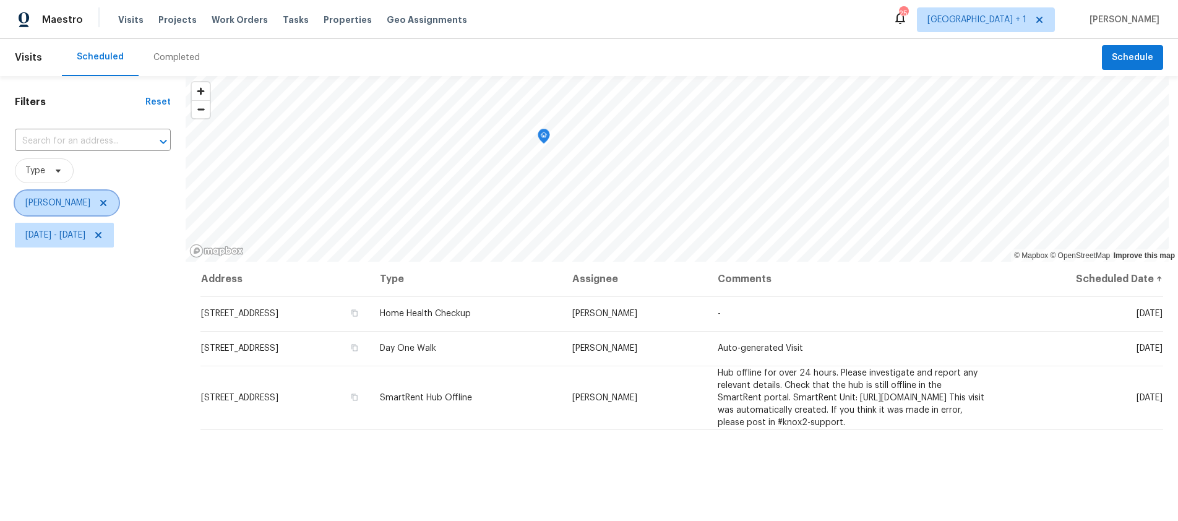
click at [90, 200] on span "[PERSON_NAME]" at bounding box center [57, 203] width 65 height 12
click at [88, 235] on input "search" at bounding box center [87, 241] width 132 height 25
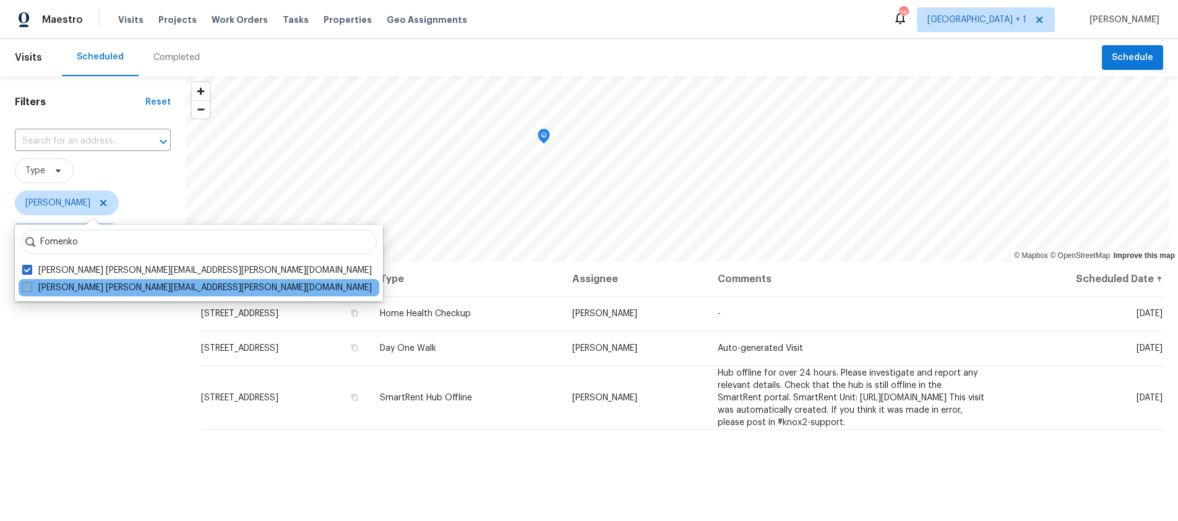
type input "Fomenko"
click at [26, 287] on span at bounding box center [27, 287] width 10 height 10
click at [26, 287] on input "Daniel Fomenko daniel.fomenko@opendoor.com" at bounding box center [26, 285] width 8 height 8
checkbox input "true"
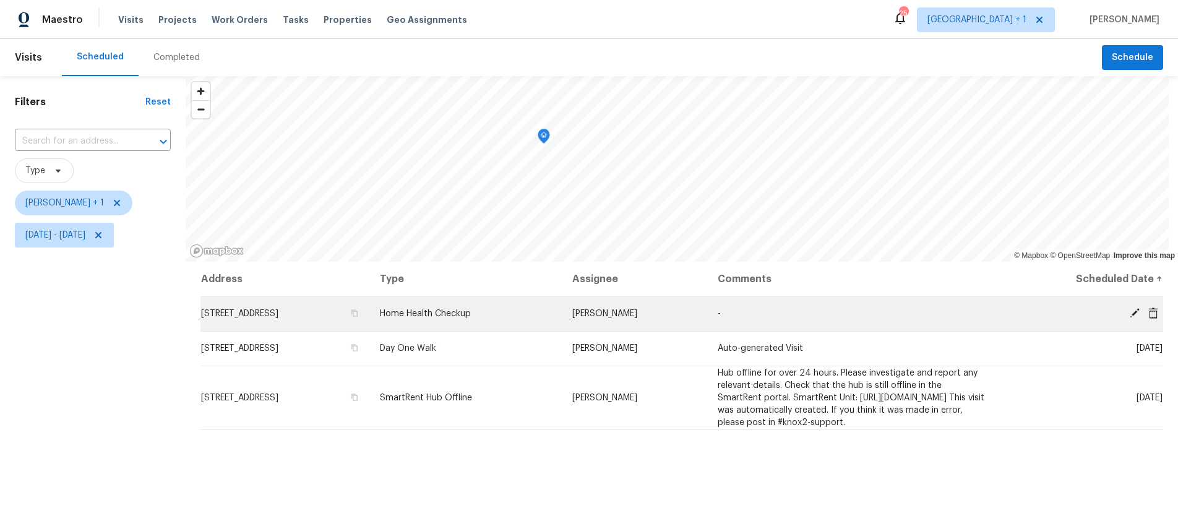
click at [1129, 311] on icon at bounding box center [1134, 313] width 10 height 10
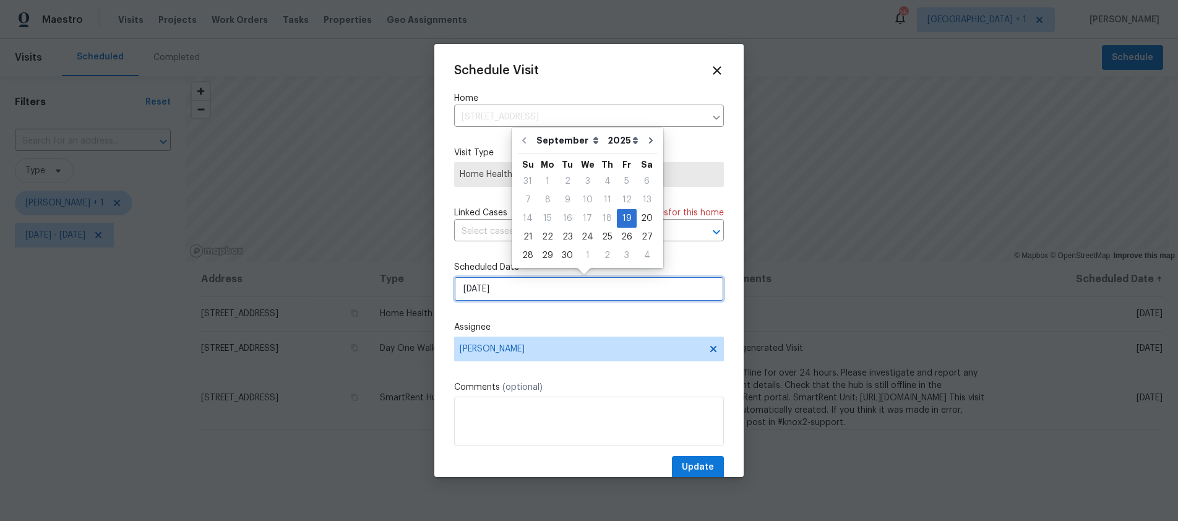
click at [588, 283] on input "9/19/2025" at bounding box center [589, 288] width 270 height 25
click at [544, 235] on div "22" at bounding box center [548, 236] width 20 height 17
type input "9/22/2025"
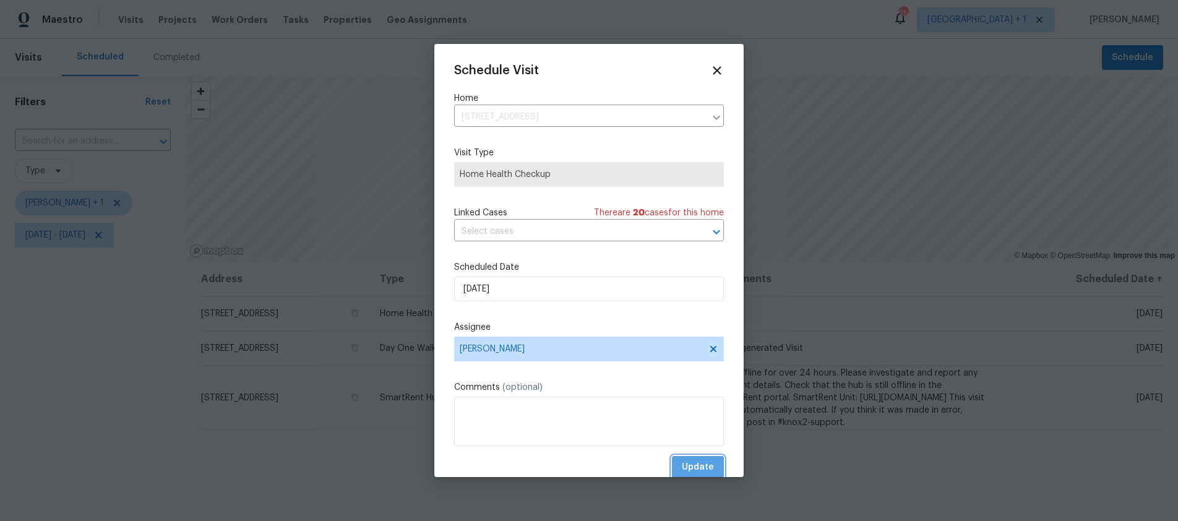
click at [685, 468] on span "Update" at bounding box center [698, 467] width 32 height 15
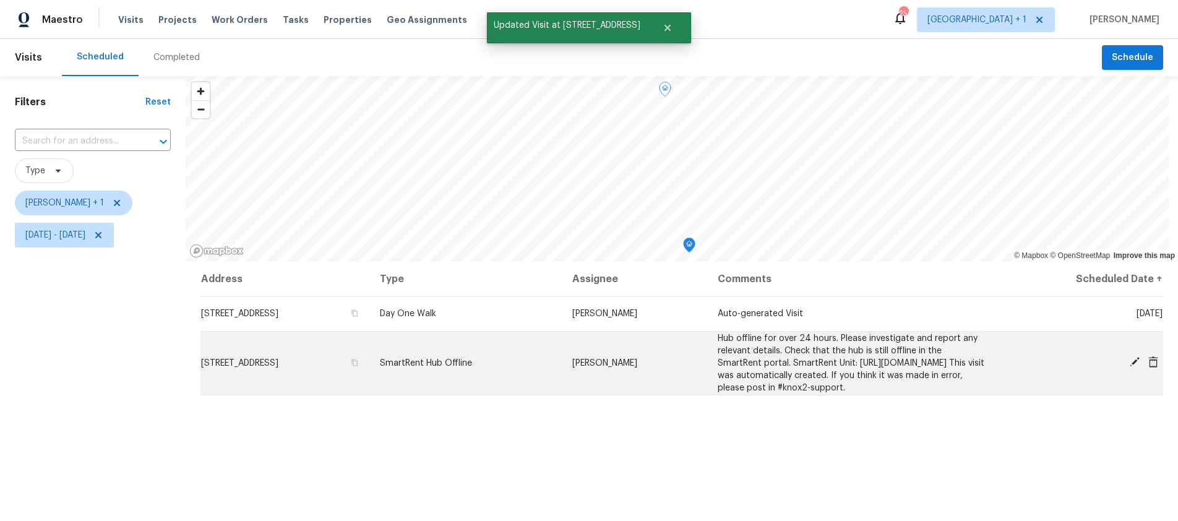
click at [1129, 367] on icon at bounding box center [1134, 362] width 10 height 10
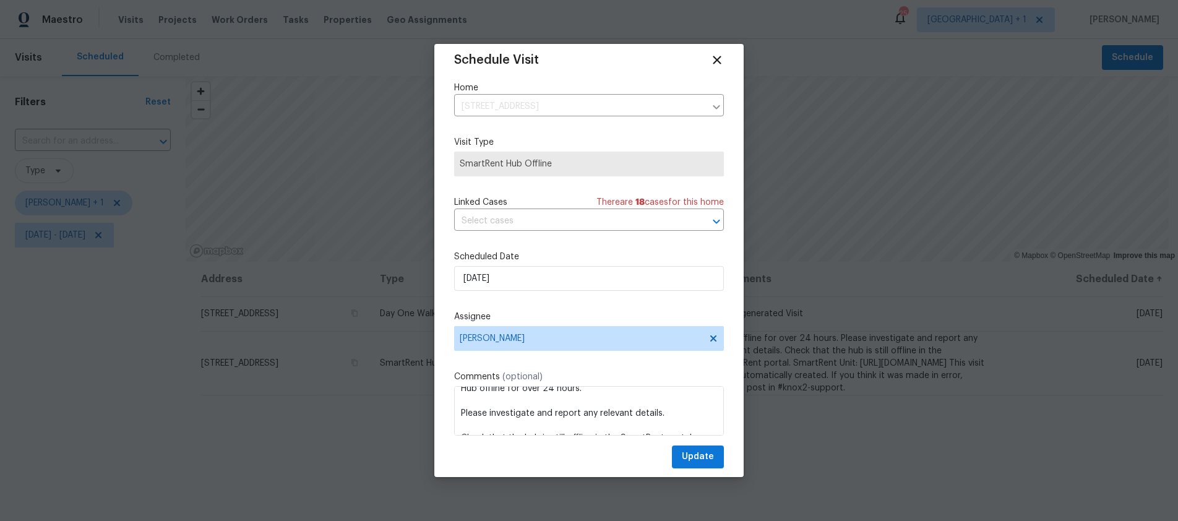
scroll to position [22, 0]
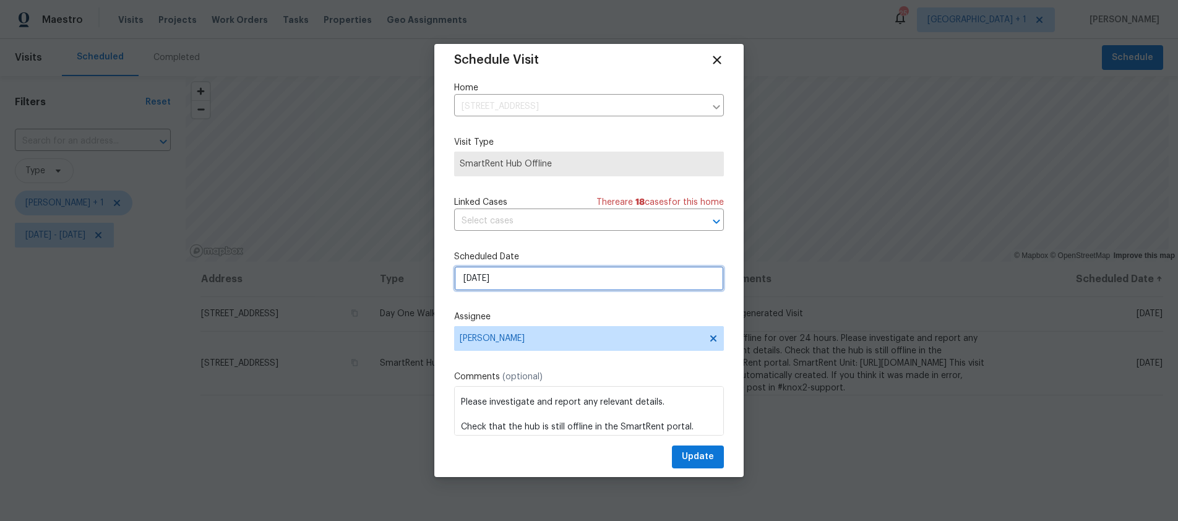
click at [517, 280] on input "9/19/2025" at bounding box center [589, 278] width 270 height 25
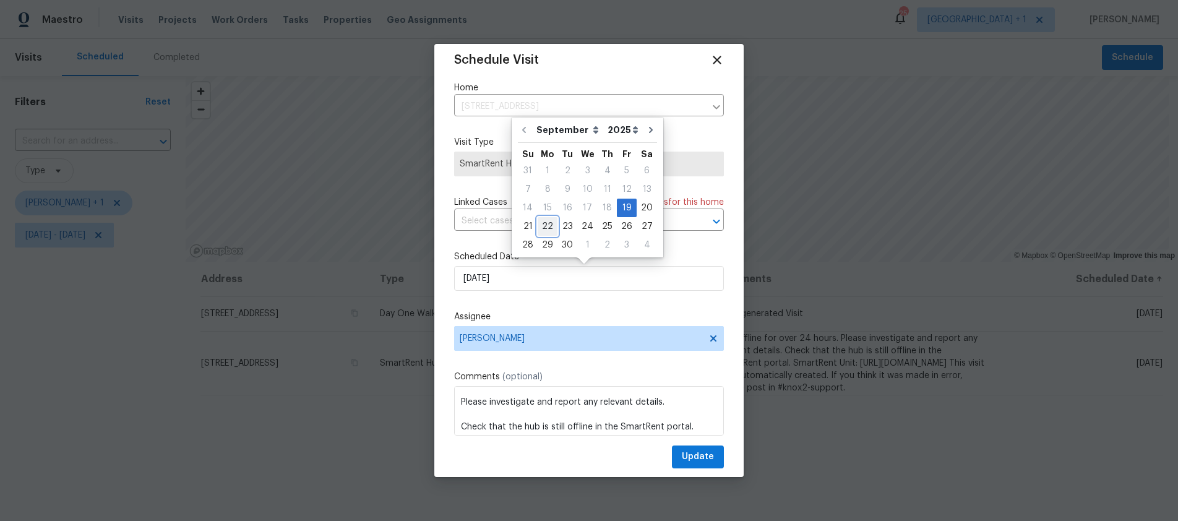
click at [542, 220] on div "22" at bounding box center [548, 226] width 20 height 17
type input "9/22/2025"
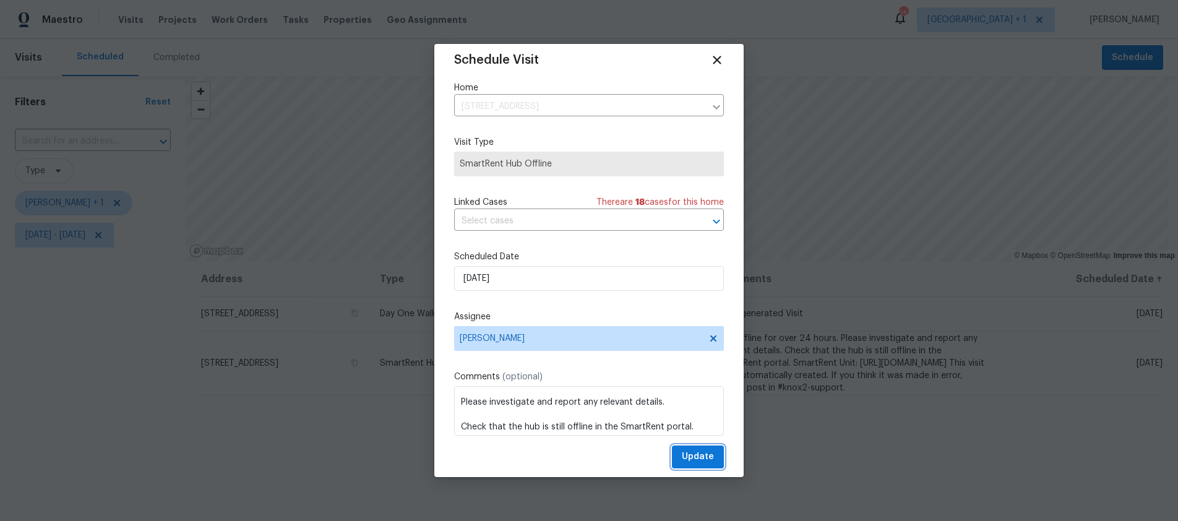
click at [688, 453] on span "Update" at bounding box center [698, 456] width 32 height 15
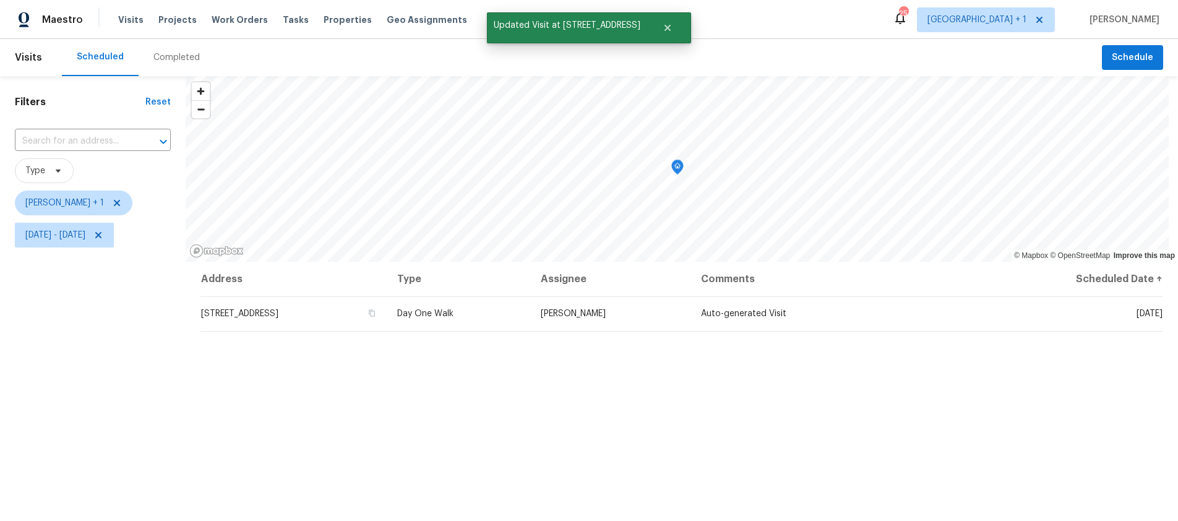
click at [131, 392] on div "Filters Reset ​ Type Theodore Mirabella + 1 Fri, Sep 19 - Fri, Sep 19" at bounding box center [93, 377] width 186 height 602
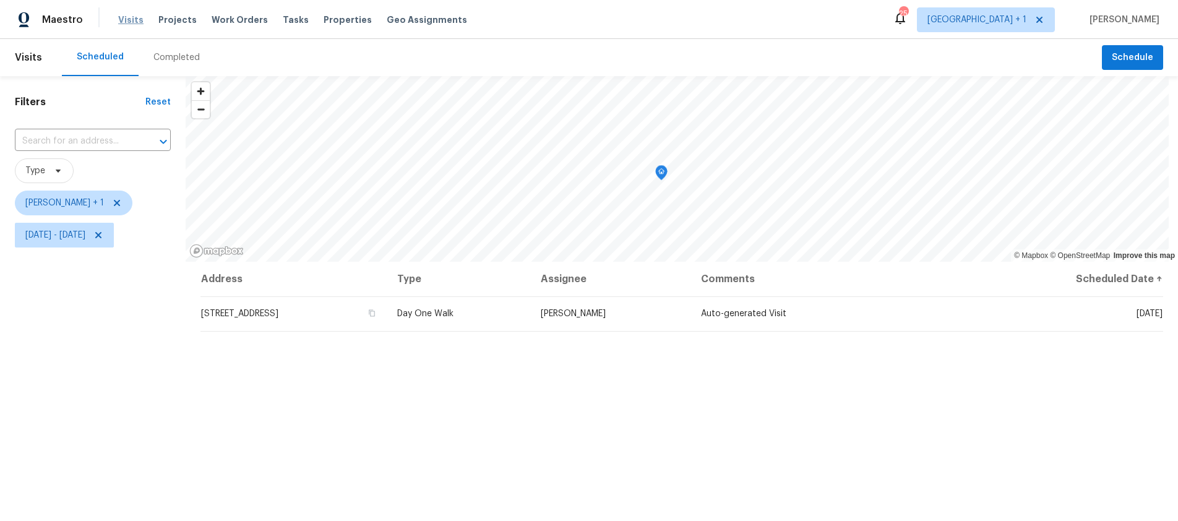
click at [130, 21] on span "Visits" at bounding box center [130, 20] width 25 height 12
click at [132, 204] on span "Theodore Mirabella + 1" at bounding box center [74, 203] width 118 height 25
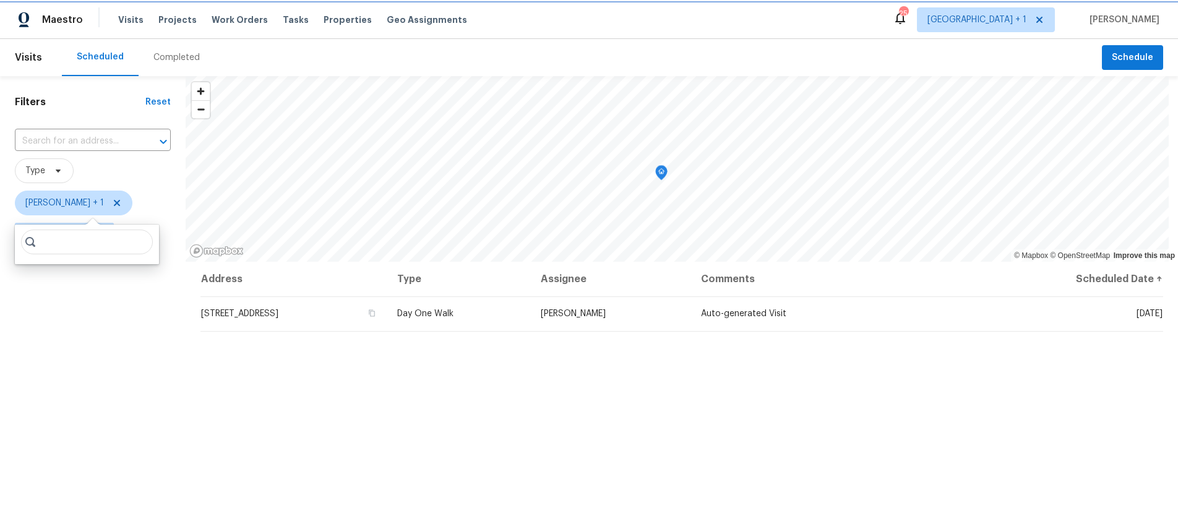
click at [122, 202] on icon at bounding box center [117, 203] width 10 height 10
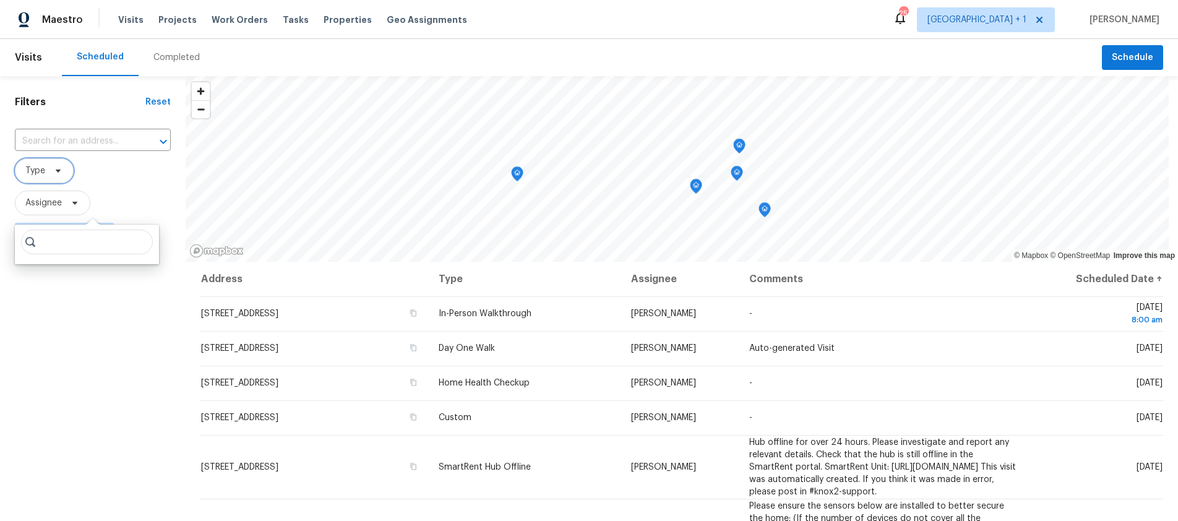
click at [49, 170] on span at bounding box center [56, 171] width 14 height 10
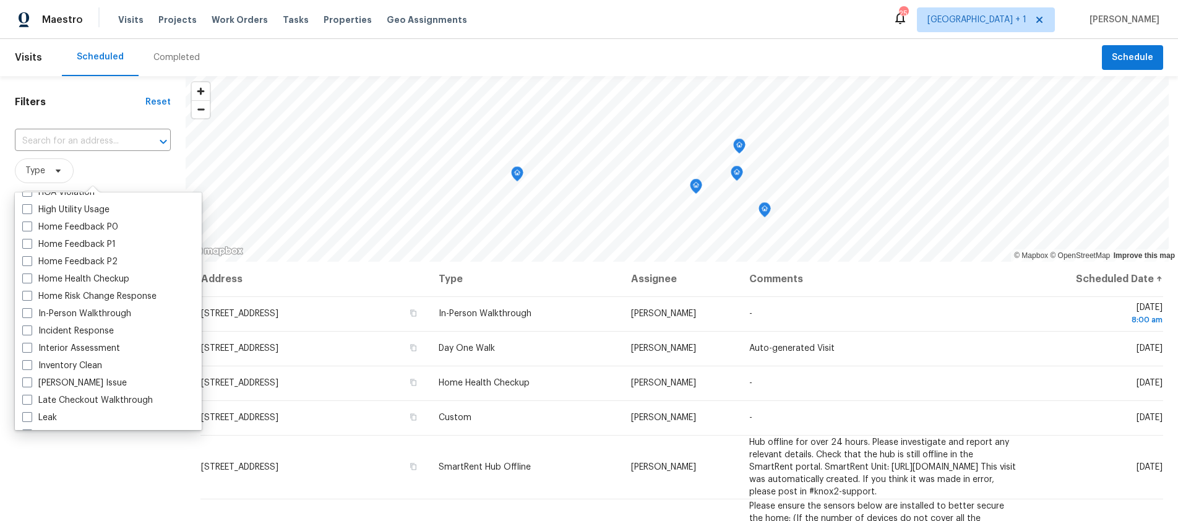
scroll to position [375, 0]
click at [27, 314] on span at bounding box center [27, 312] width 10 height 10
click at [27, 314] on input "In-Person Walkthrough" at bounding box center [26, 311] width 8 height 8
checkbox input "true"
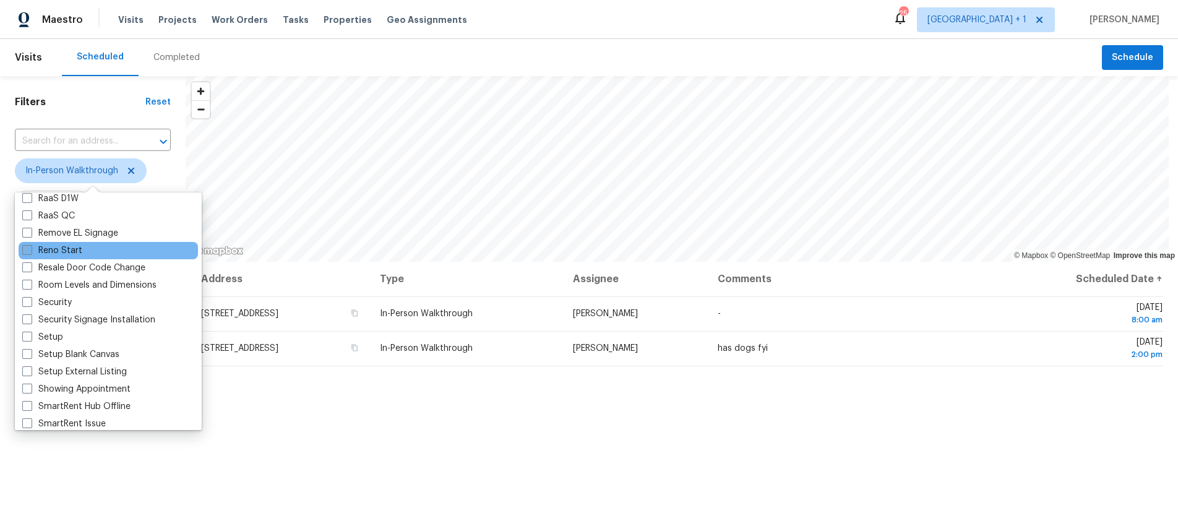
scroll to position [903, 0]
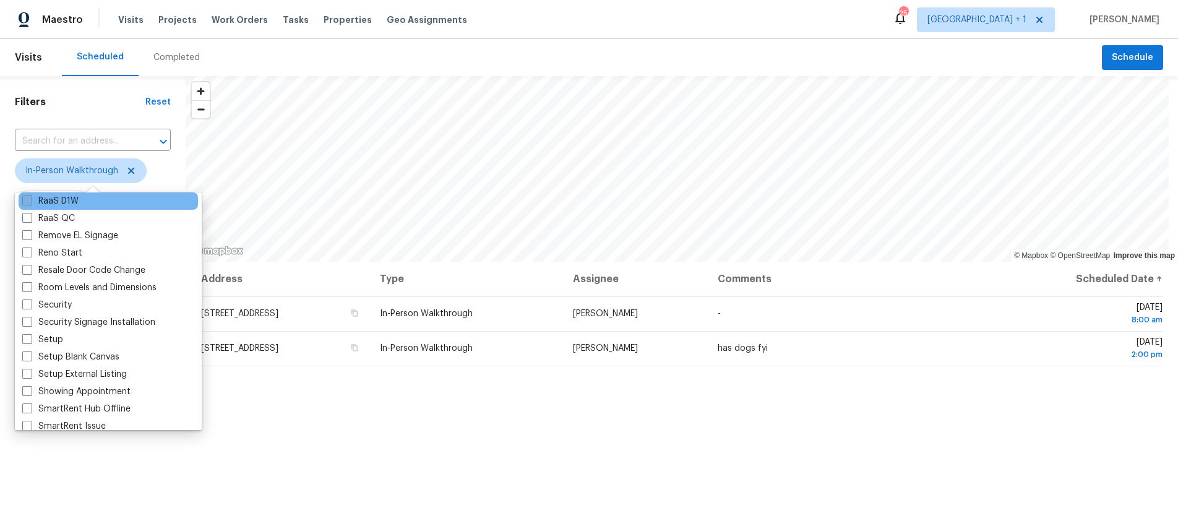
click at [30, 202] on span at bounding box center [27, 200] width 10 height 10
click at [30, 202] on input "RaaS D1W" at bounding box center [26, 199] width 8 height 8
checkbox input "true"
click at [383, 453] on div "Address Type Assignee Comments Scheduled Date ↑ 31967 Woodbank Way, Winchester,…" at bounding box center [682, 470] width 992 height 417
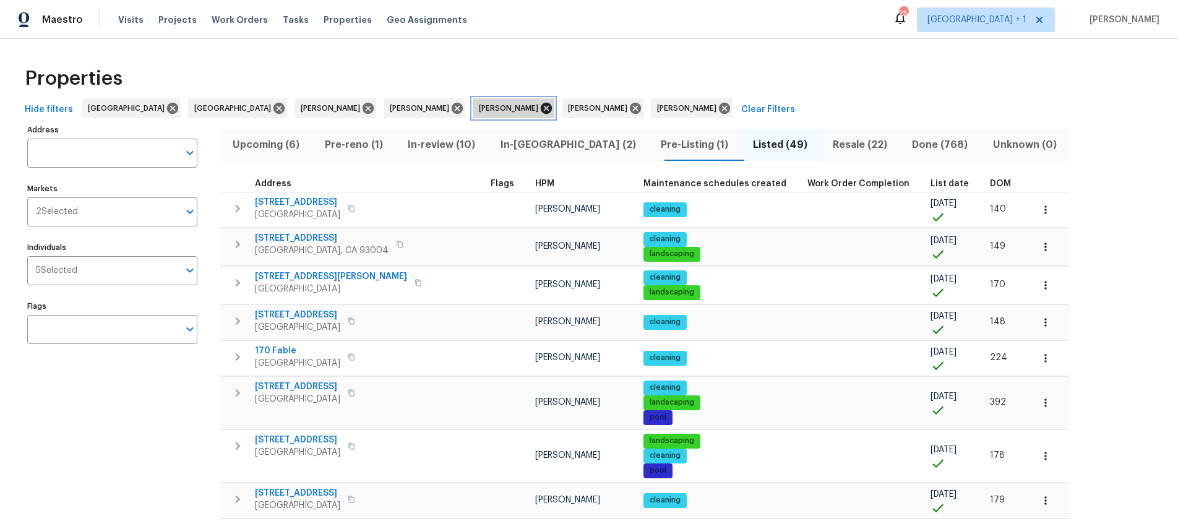
click at [541, 109] on icon at bounding box center [546, 108] width 11 height 11
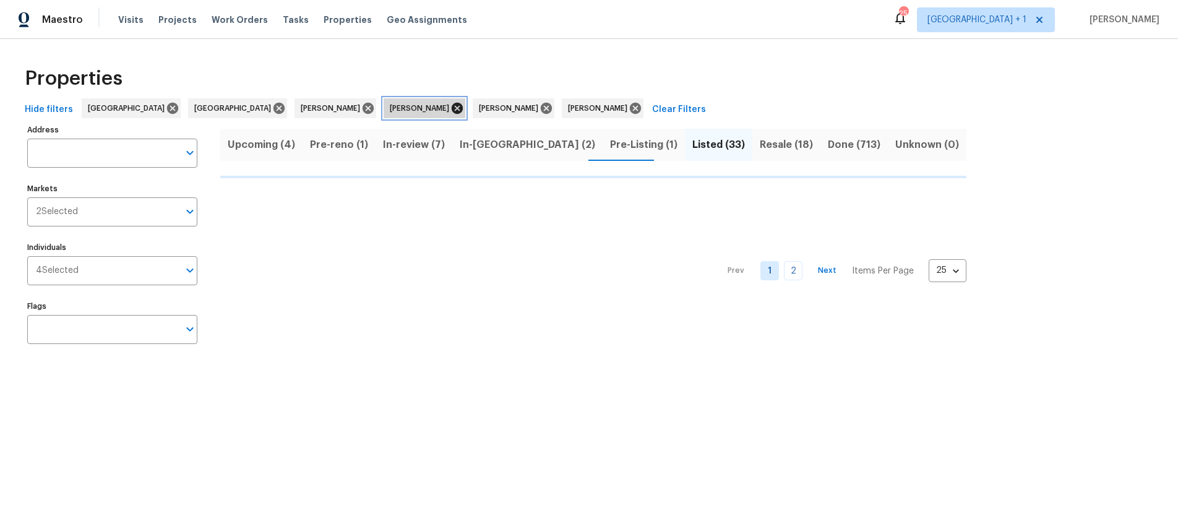
click at [452, 108] on icon at bounding box center [457, 108] width 11 height 11
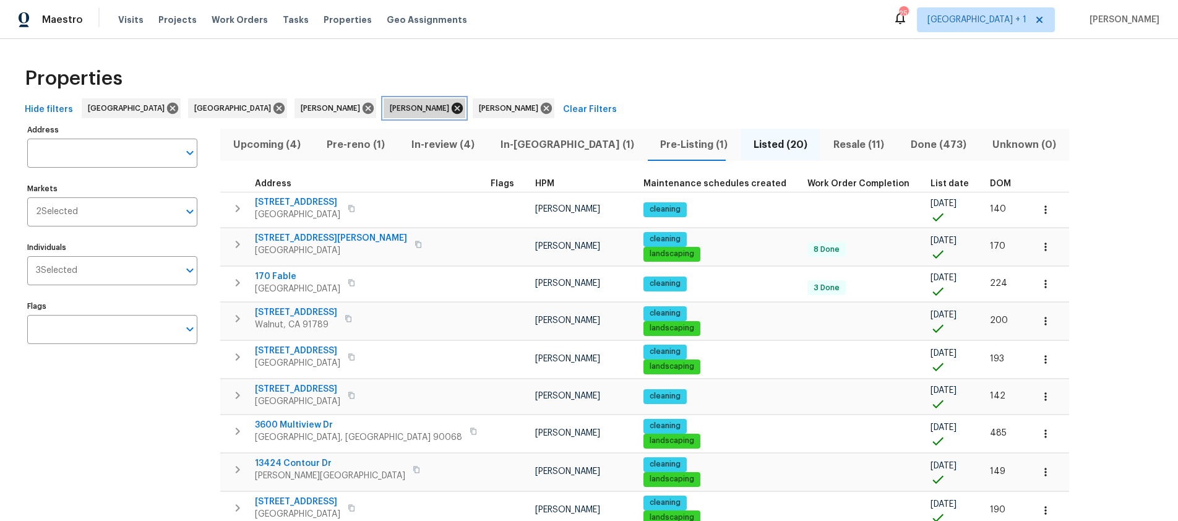
click at [452, 108] on icon at bounding box center [457, 108] width 11 height 11
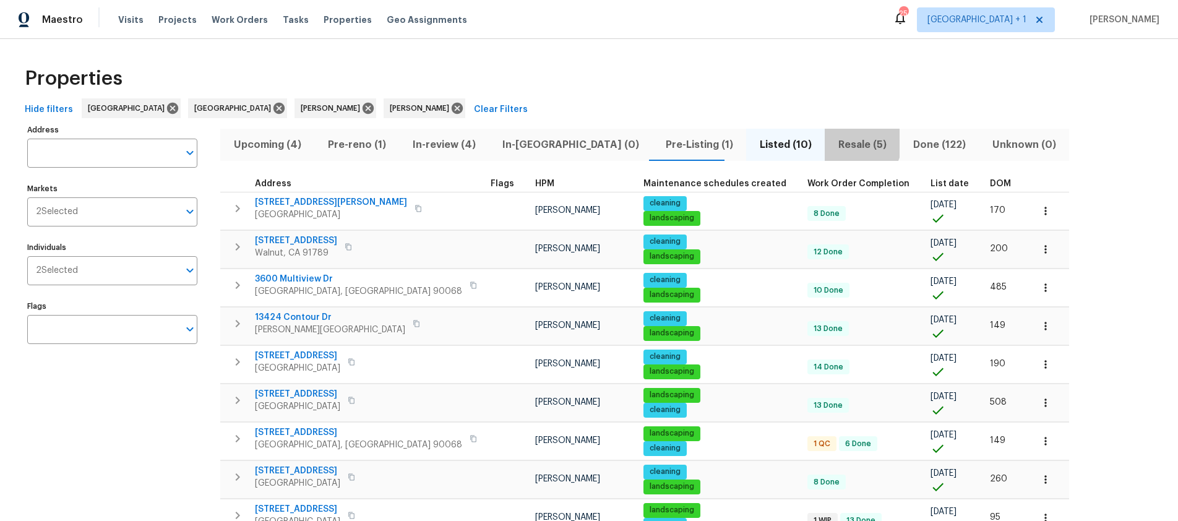
click at [832, 142] on span "Resale (5)" at bounding box center [862, 144] width 60 height 17
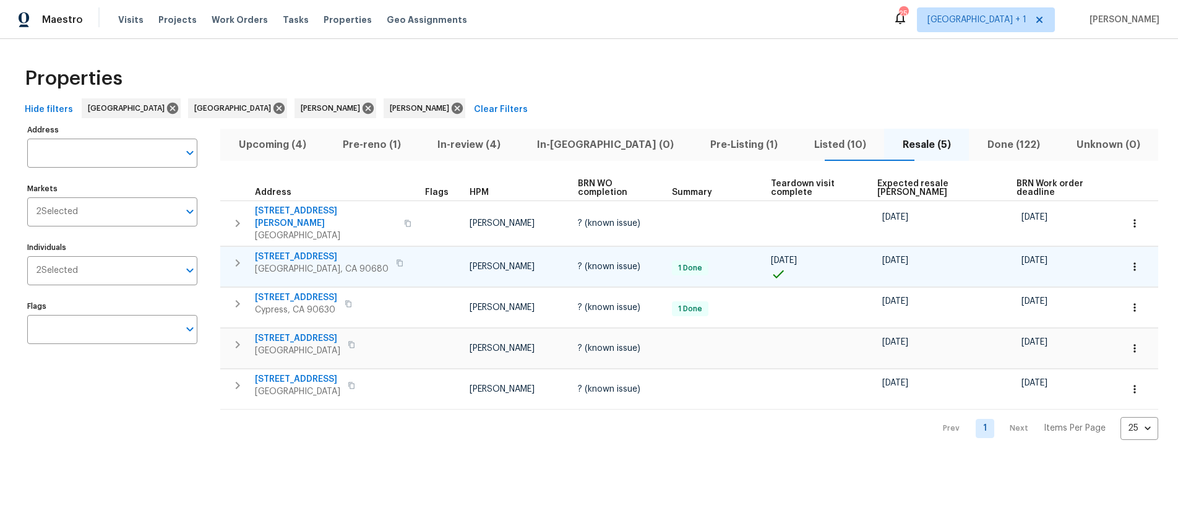
click at [396, 259] on icon "button" at bounding box center [399, 262] width 6 height 7
click at [383, 146] on span "Pre-reno (1)" at bounding box center [372, 144] width 80 height 17
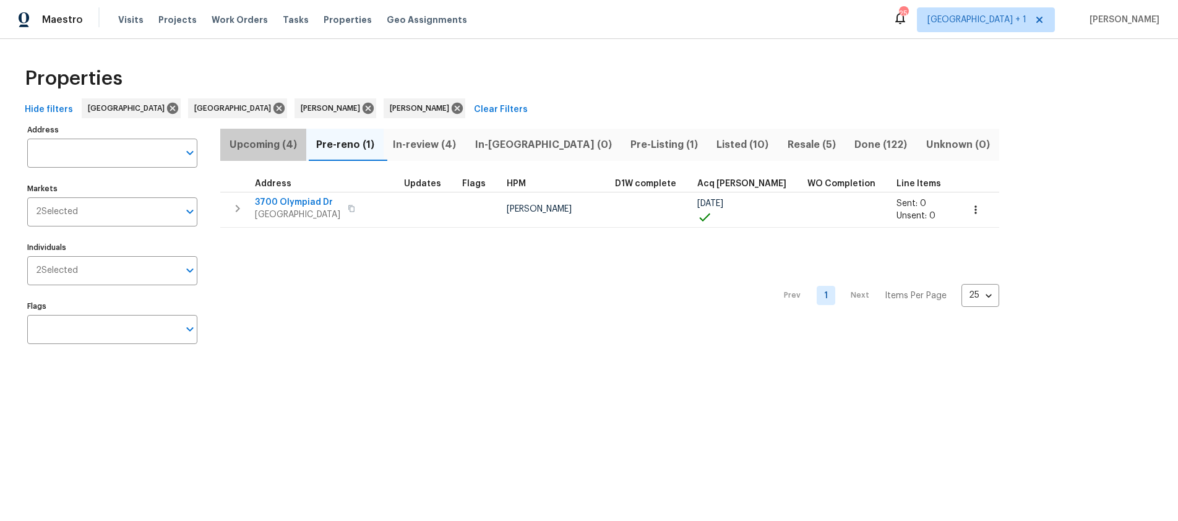
click at [261, 148] on span "Upcoming (4)" at bounding box center [263, 144] width 71 height 17
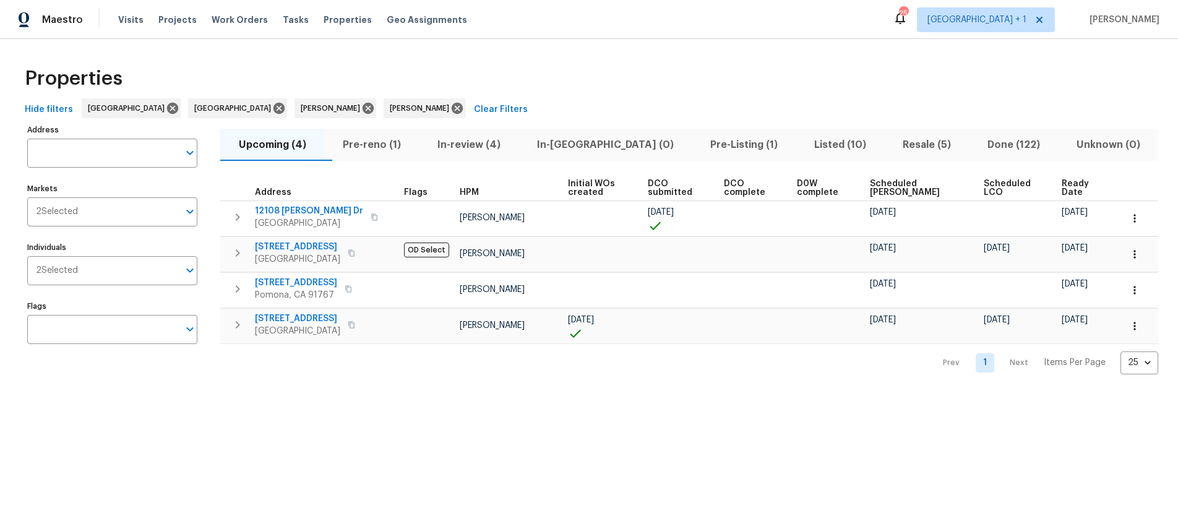
drag, startPoint x: 485, startPoint y: 463, endPoint x: 523, endPoint y: 455, distance: 38.6
click at [486, 394] on html "Maestro Visits Projects Work Orders Tasks Properties Geo Assignments 25 Los Ang…" at bounding box center [589, 197] width 1178 height 394
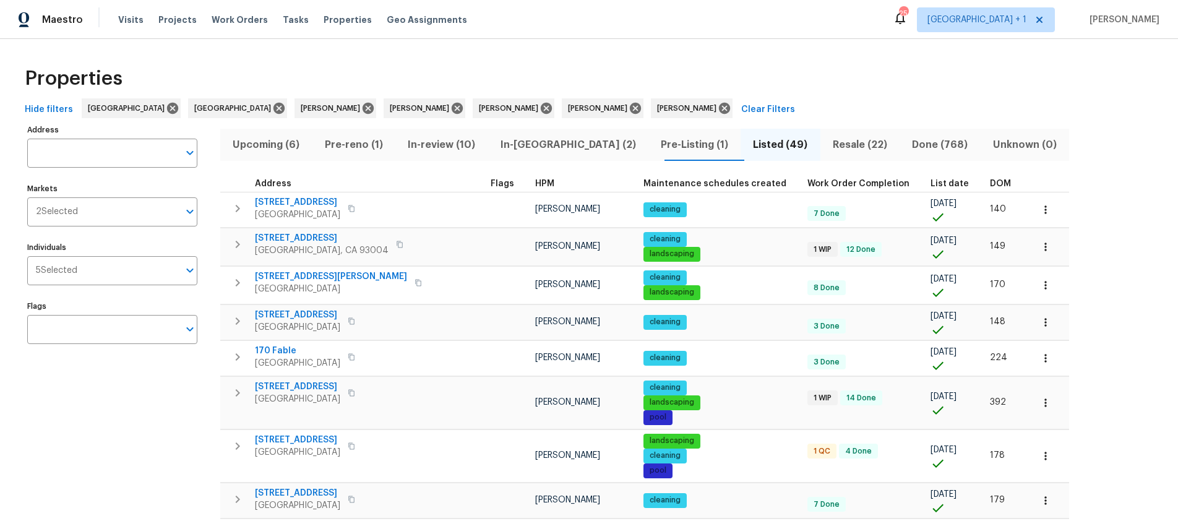
click at [439, 142] on span "In-review (10)" at bounding box center [441, 144] width 77 height 17
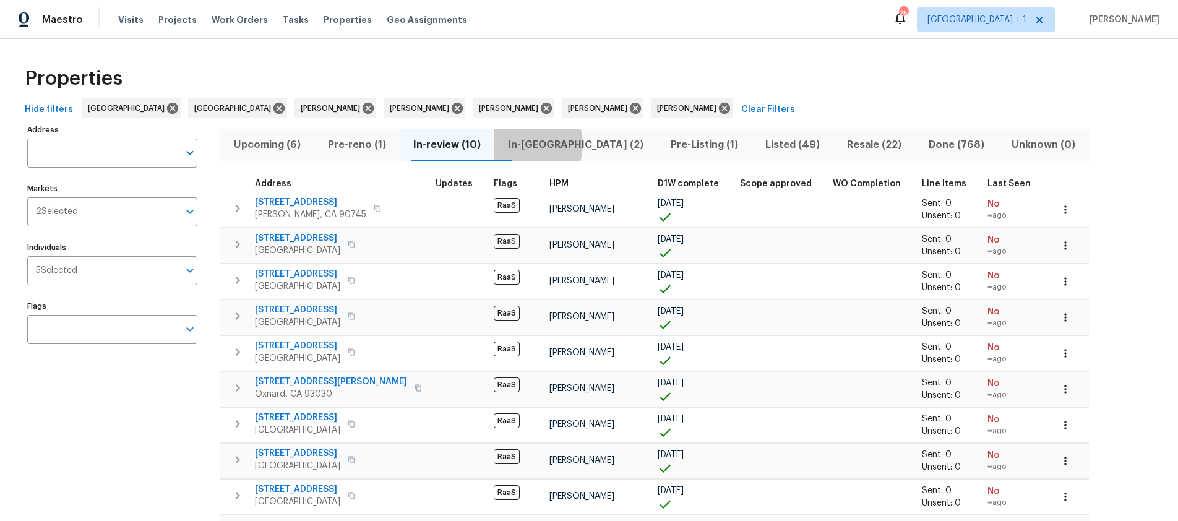
click at [544, 144] on span "In-[GEOGRAPHIC_DATA] (2)" at bounding box center [576, 144] width 148 height 17
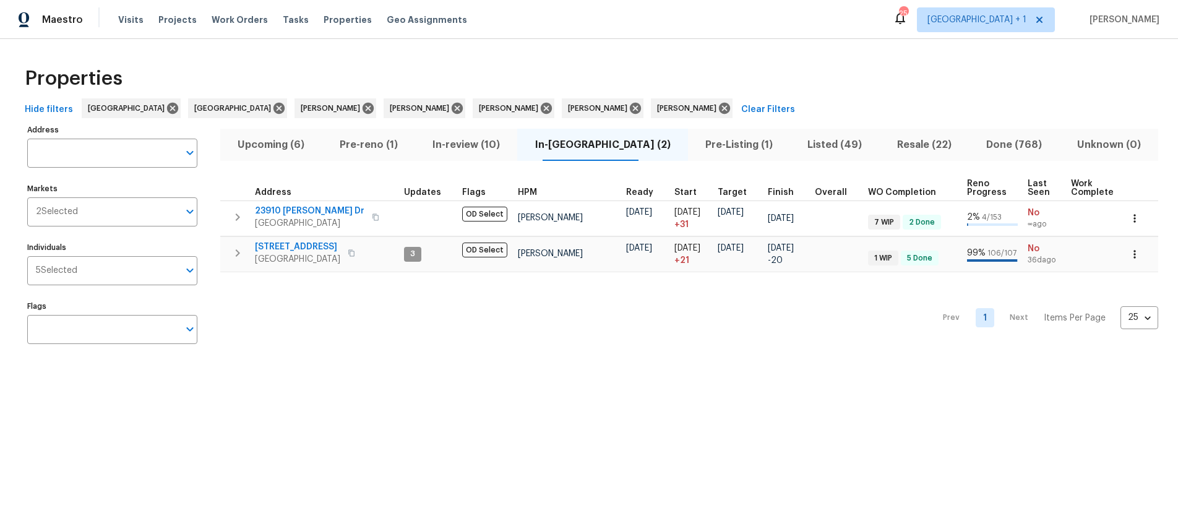
click at [870, 79] on div "Properties" at bounding box center [589, 79] width 1138 height 40
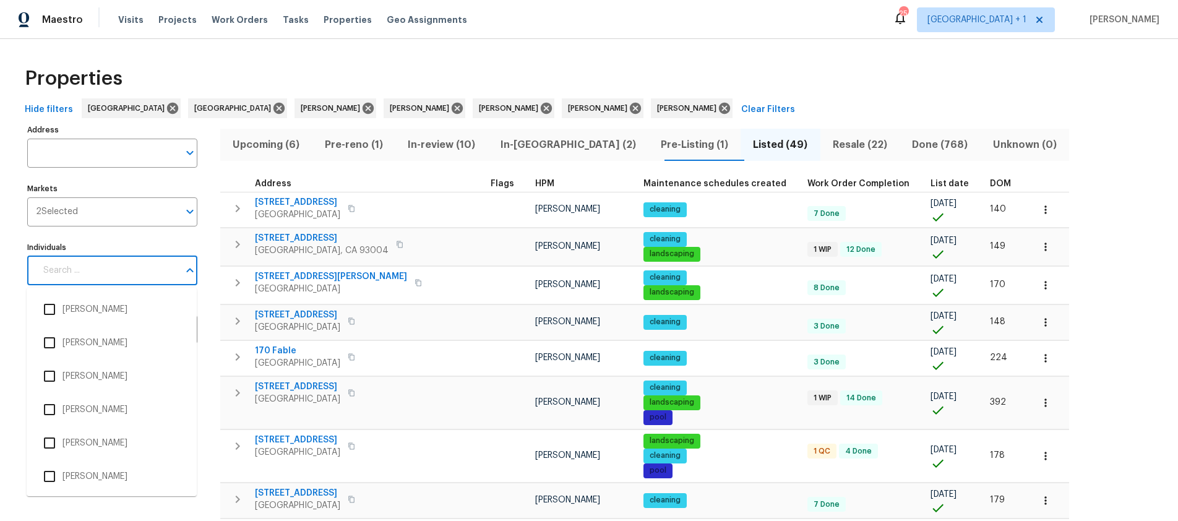
click at [96, 273] on input "Individuals" at bounding box center [107, 270] width 143 height 29
type input "B"
type input "Reyes"
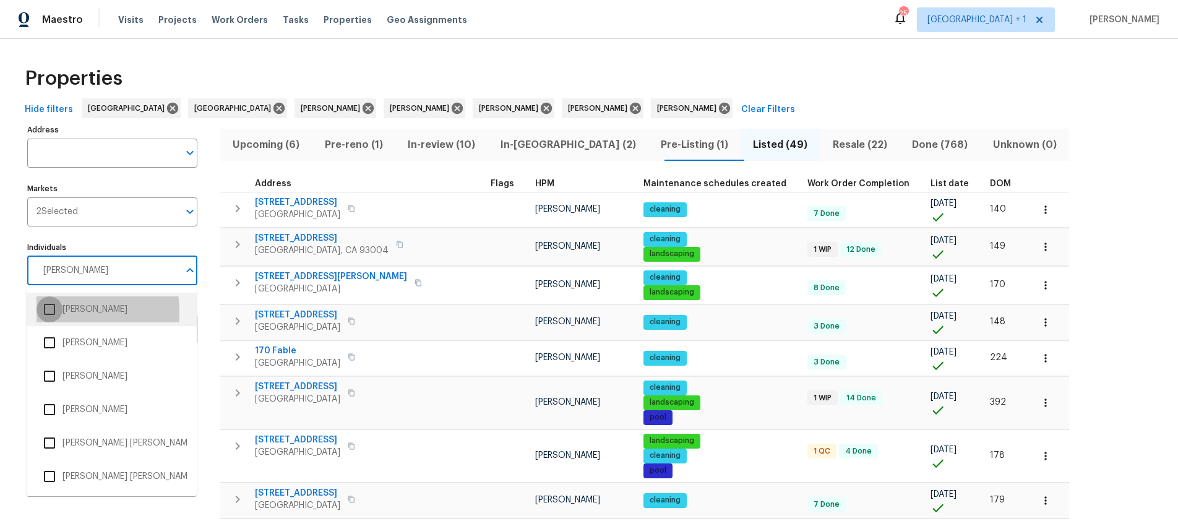
click at [53, 312] on input "checkbox" at bounding box center [49, 309] width 26 height 26
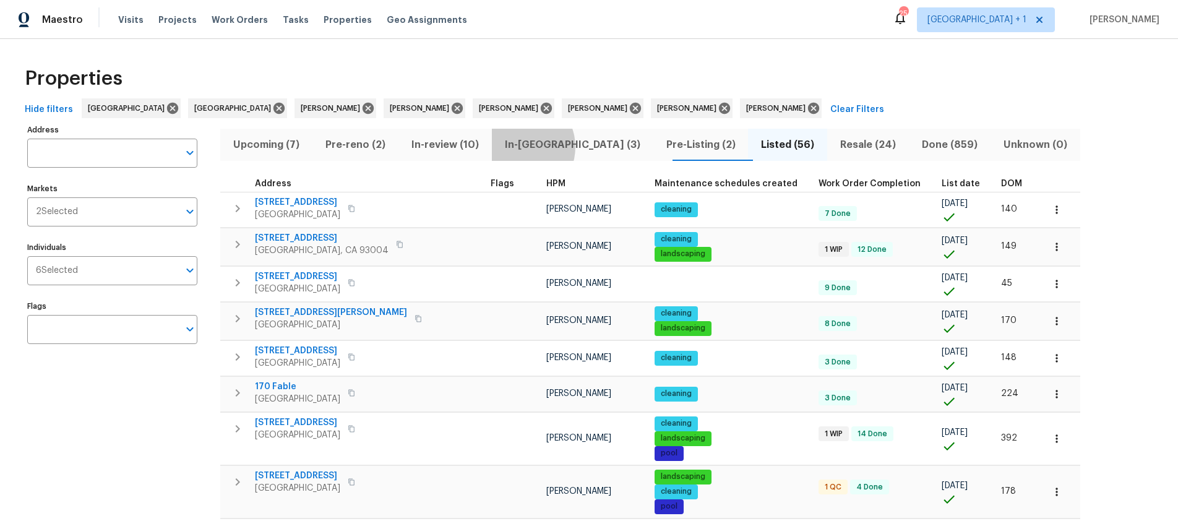
click at [523, 147] on span "In-reno (3)" at bounding box center [572, 144] width 147 height 17
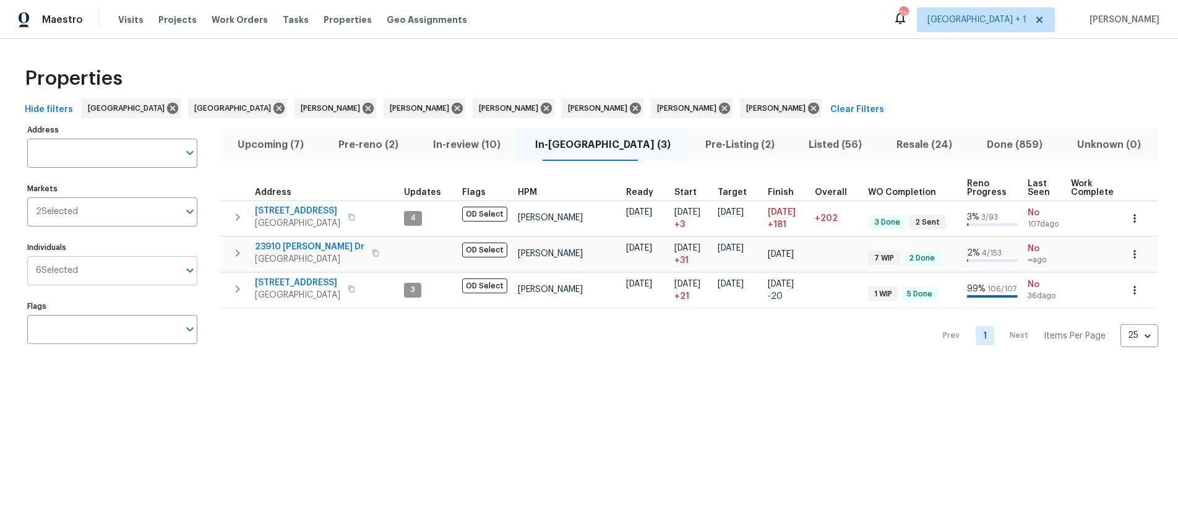
click at [112, 268] on input "Individuals" at bounding box center [128, 270] width 101 height 29
type input "Kaden"
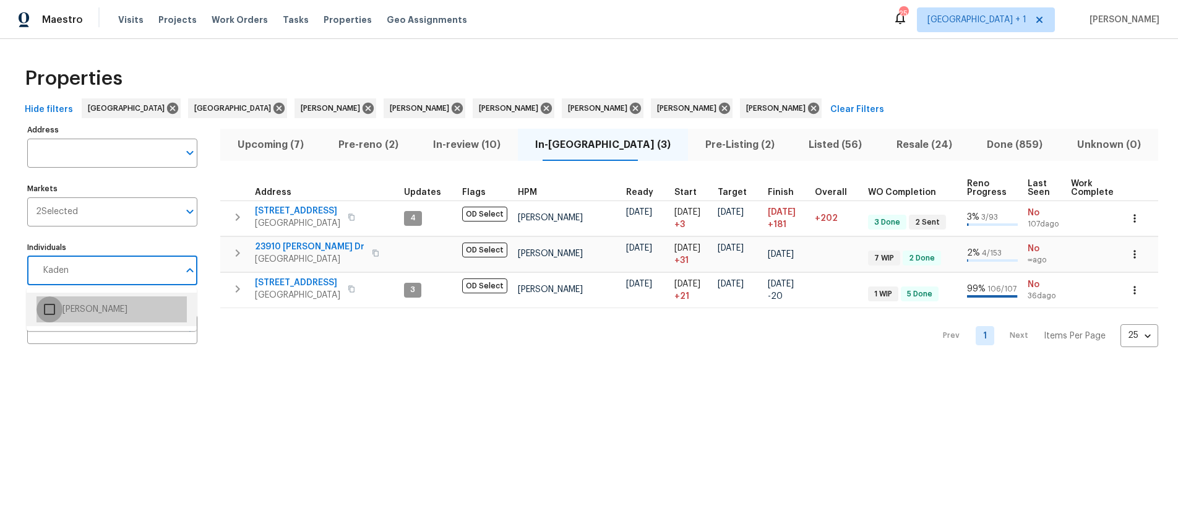
click at [50, 307] on input "checkbox" at bounding box center [49, 309] width 26 height 26
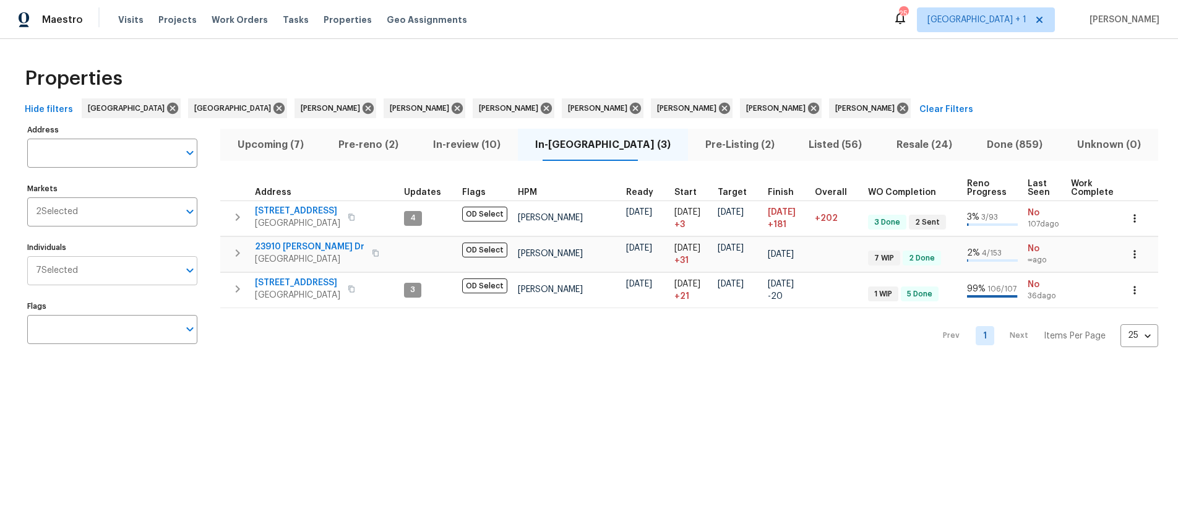
click at [96, 270] on input "Individuals" at bounding box center [128, 270] width 101 height 29
type input "Joshua"
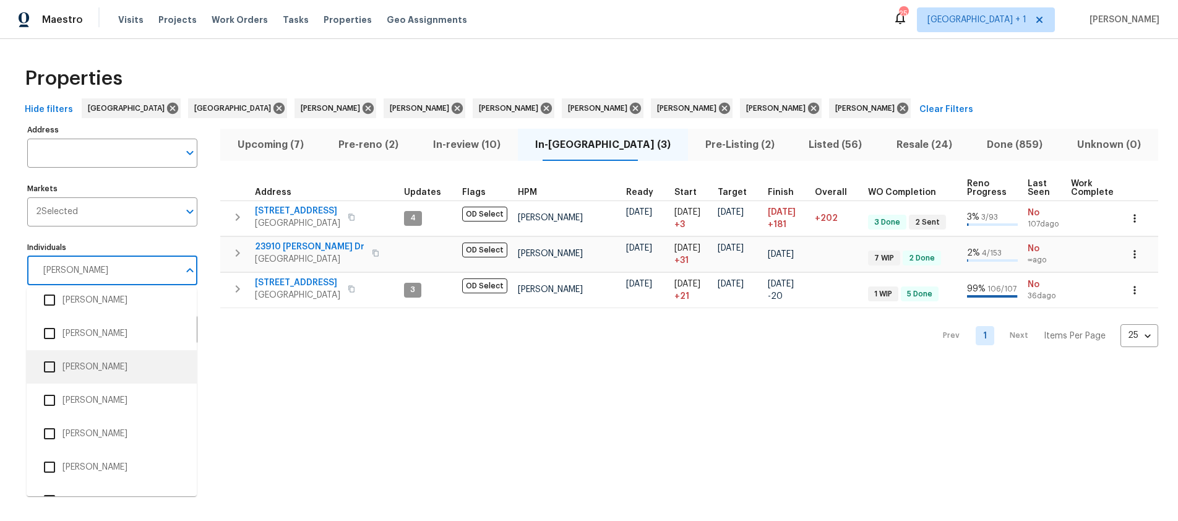
scroll to position [202, 0]
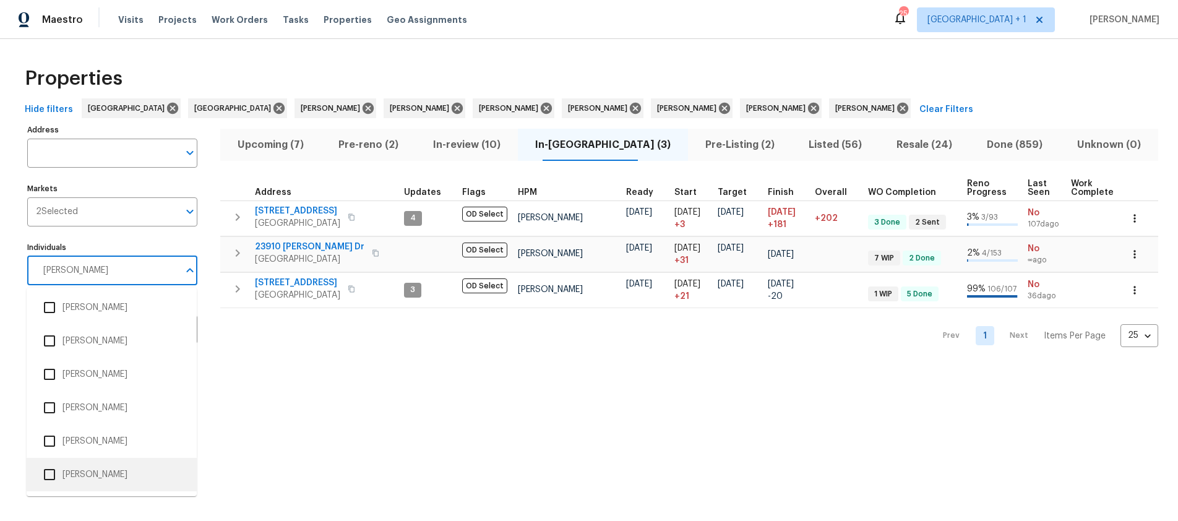
click at [50, 474] on input "checkbox" at bounding box center [49, 474] width 26 height 26
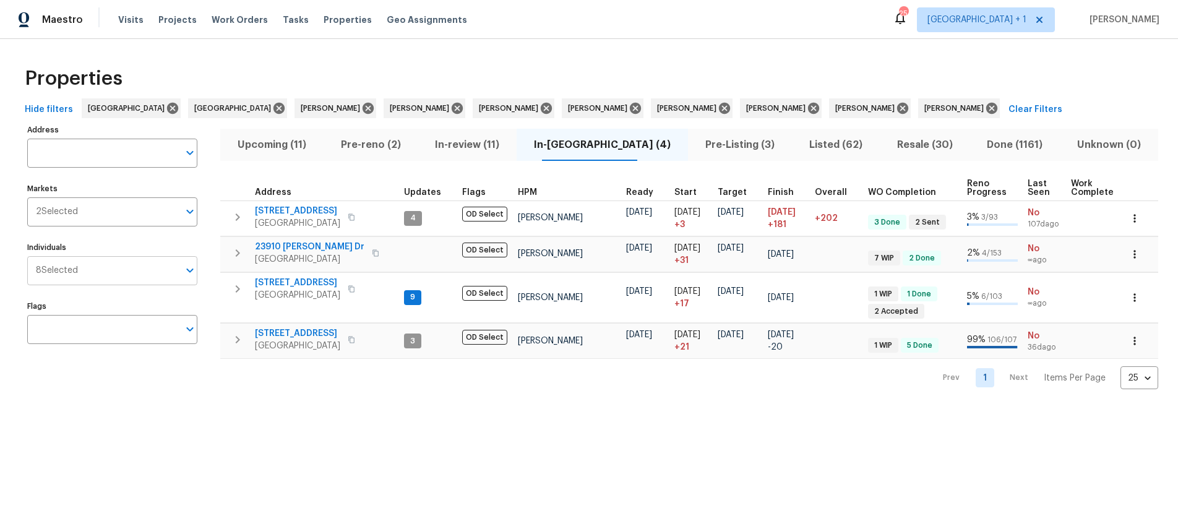
click at [118, 270] on input "Individuals" at bounding box center [128, 270] width 101 height 29
type input "Jeff"
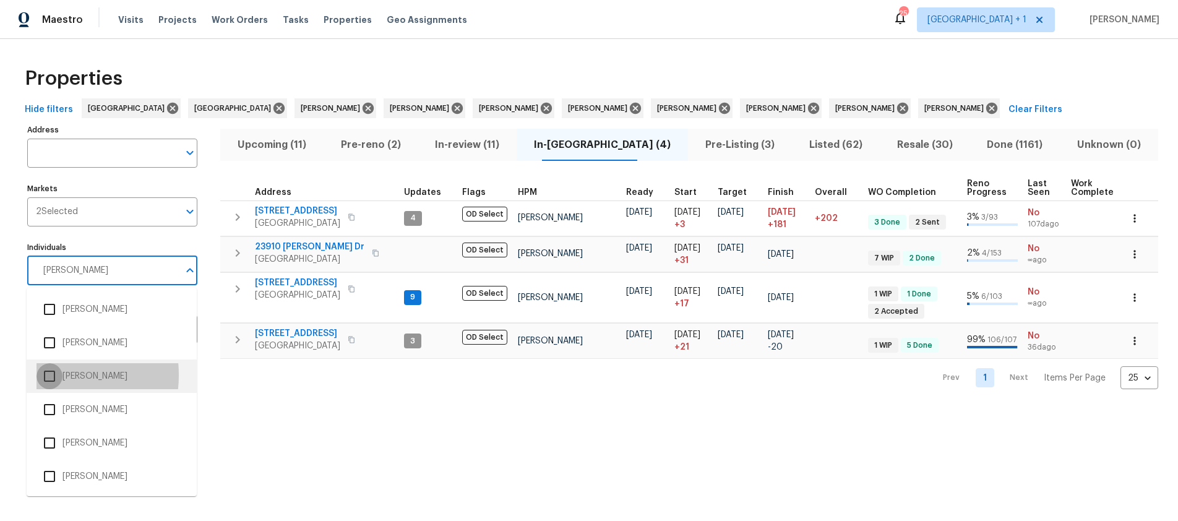
click at [45, 375] on input "checkbox" at bounding box center [49, 376] width 26 height 26
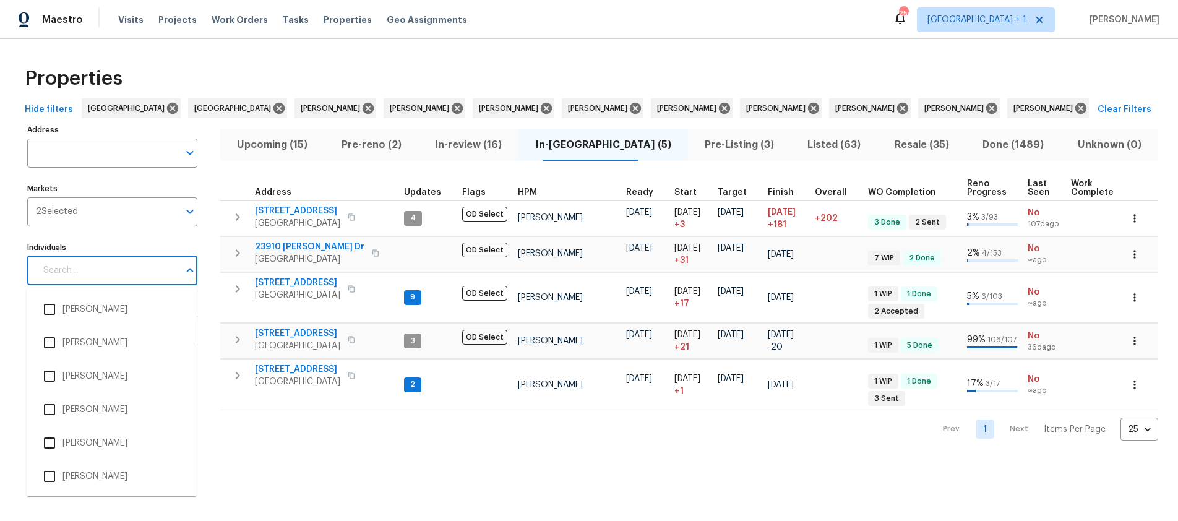
click at [87, 273] on input "Individuals" at bounding box center [107, 270] width 143 height 29
type input "Mike Chavez"
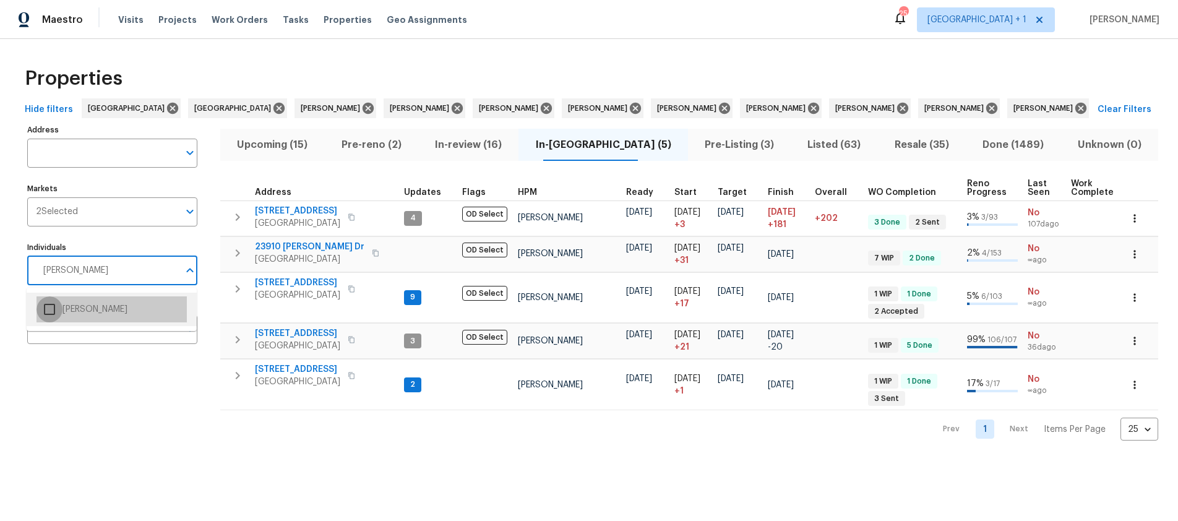
click at [54, 317] on input "checkbox" at bounding box center [49, 309] width 26 height 26
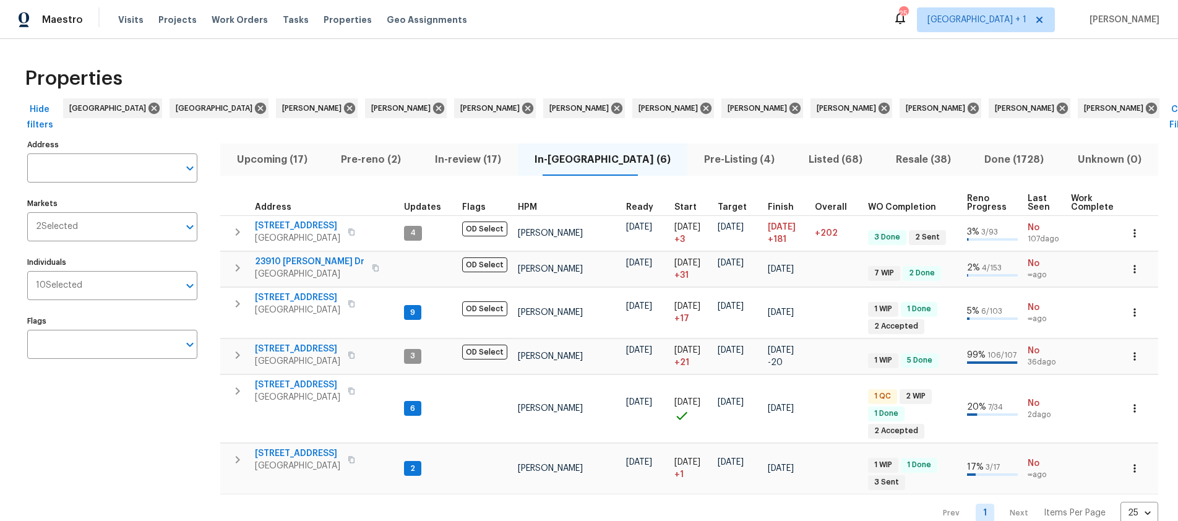
click at [593, 151] on span "In-reno (6)" at bounding box center [602, 159] width 155 height 17
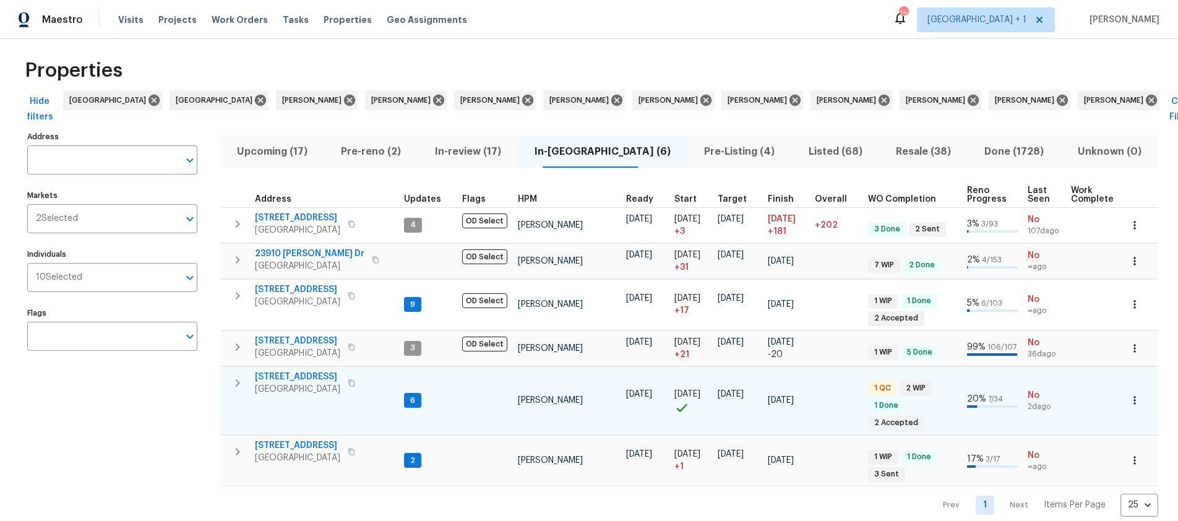
scroll to position [22, 0]
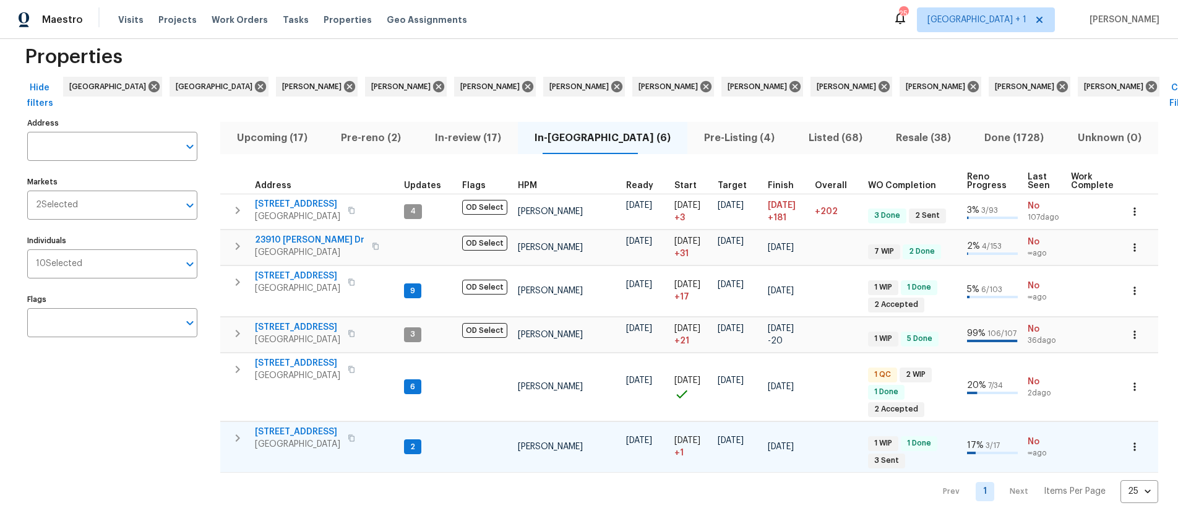
click at [304, 438] on span "San Jacinto, CA 92583" at bounding box center [297, 444] width 85 height 12
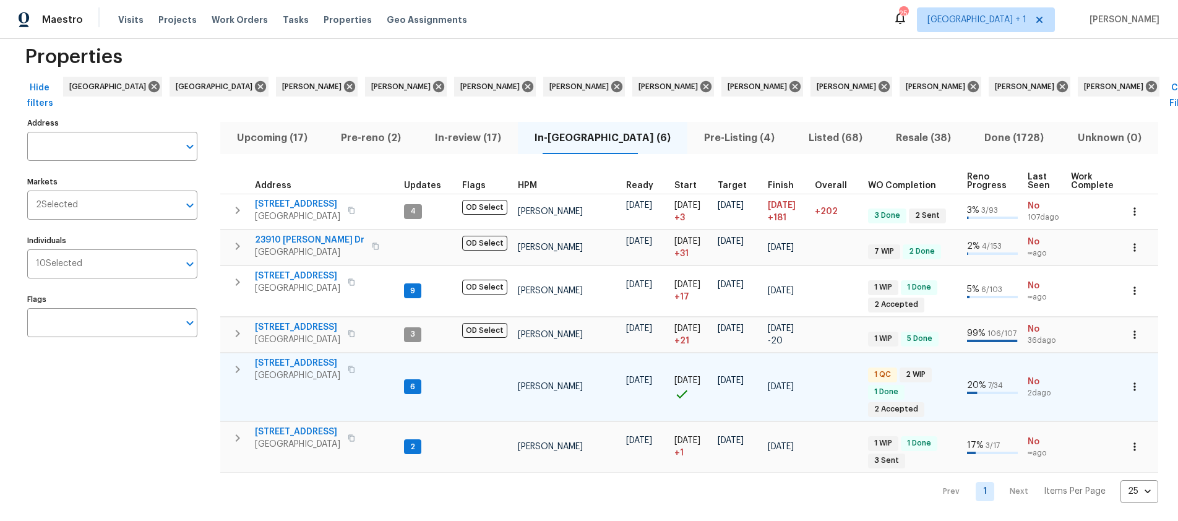
click at [310, 369] on span "San Bernardino, CA 92407" at bounding box center [297, 375] width 85 height 12
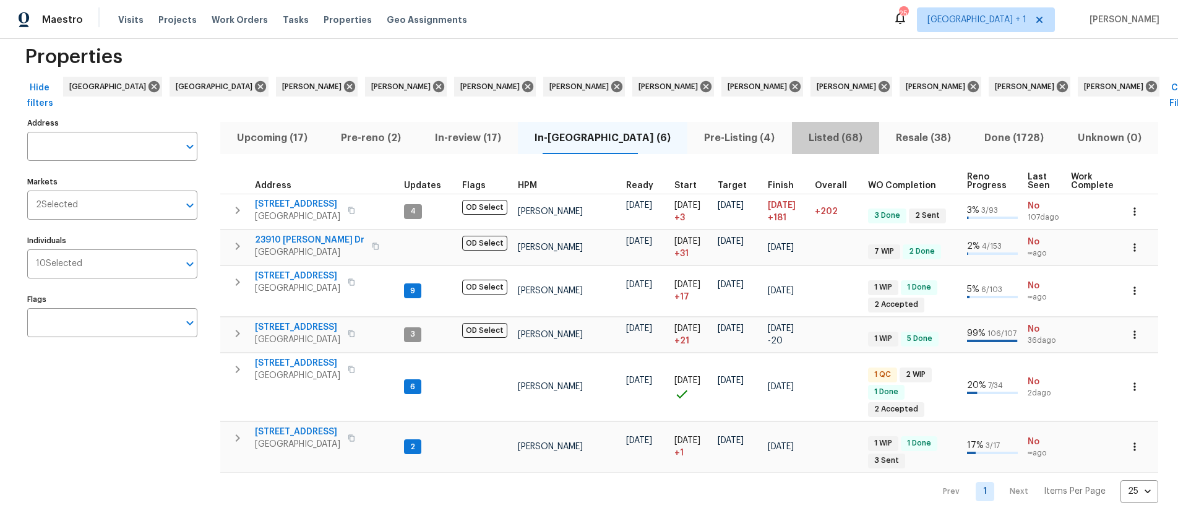
click at [799, 129] on span "Listed (68)" at bounding box center [835, 137] width 72 height 17
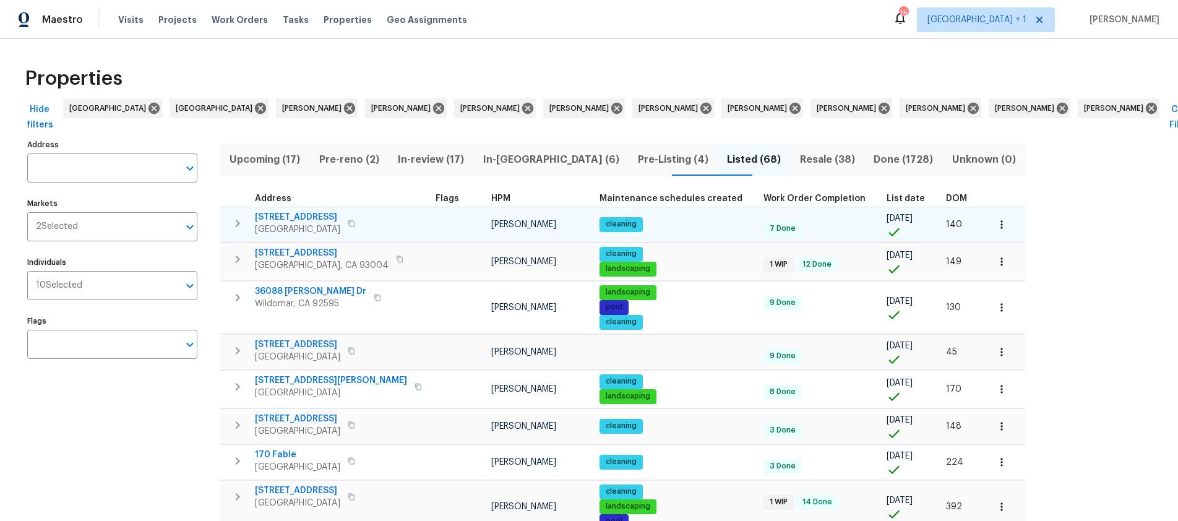
click at [297, 223] on span "Lake Forest, CA 92630" at bounding box center [297, 229] width 85 height 12
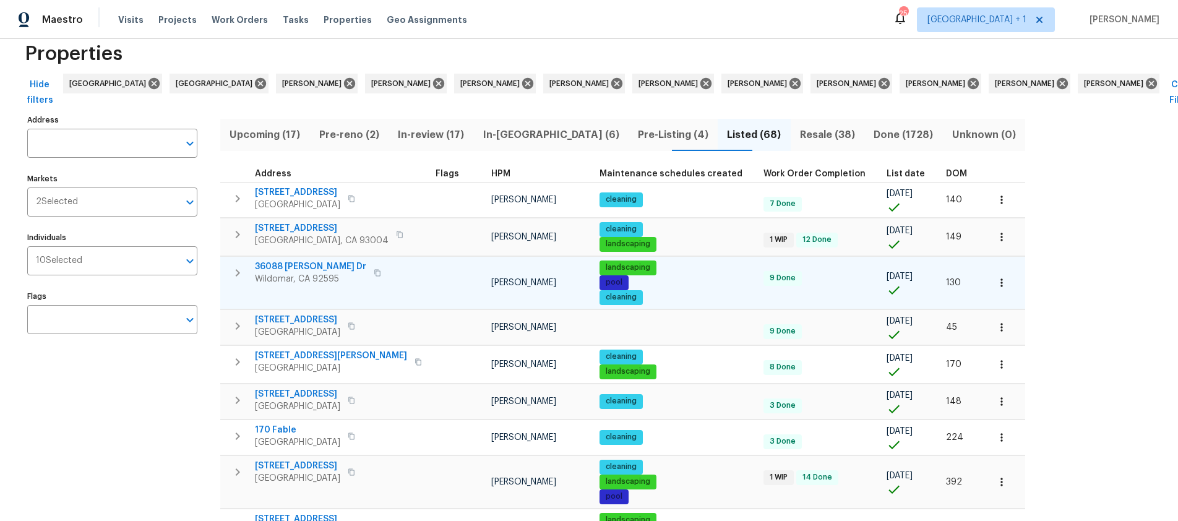
scroll to position [50, 0]
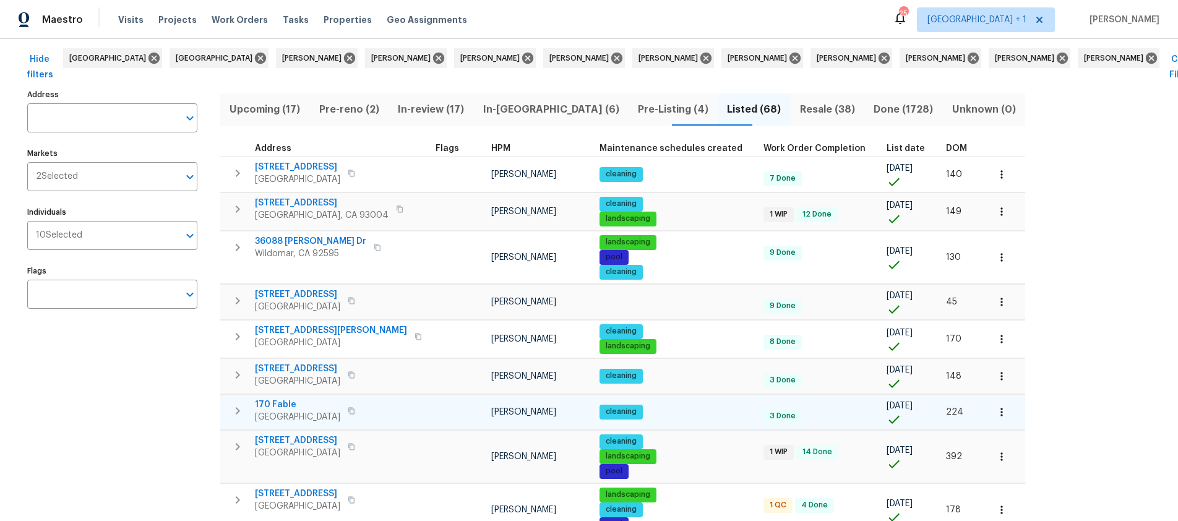
click at [290, 411] on span "Irvine, CA 92618" at bounding box center [297, 417] width 85 height 12
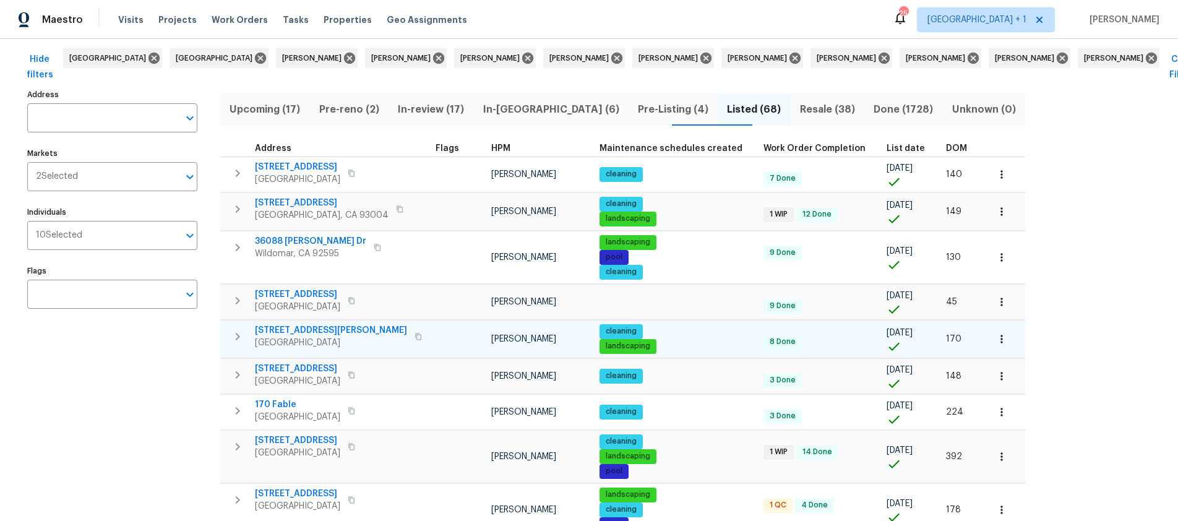
click at [301, 336] on span "Long Beach, CA 90808" at bounding box center [331, 342] width 152 height 12
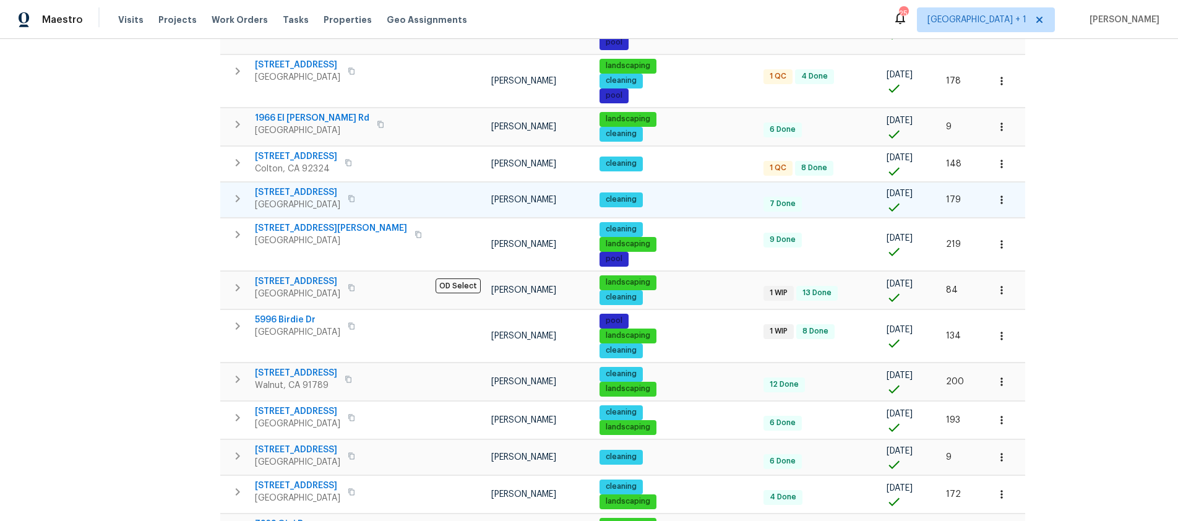
scroll to position [500, 0]
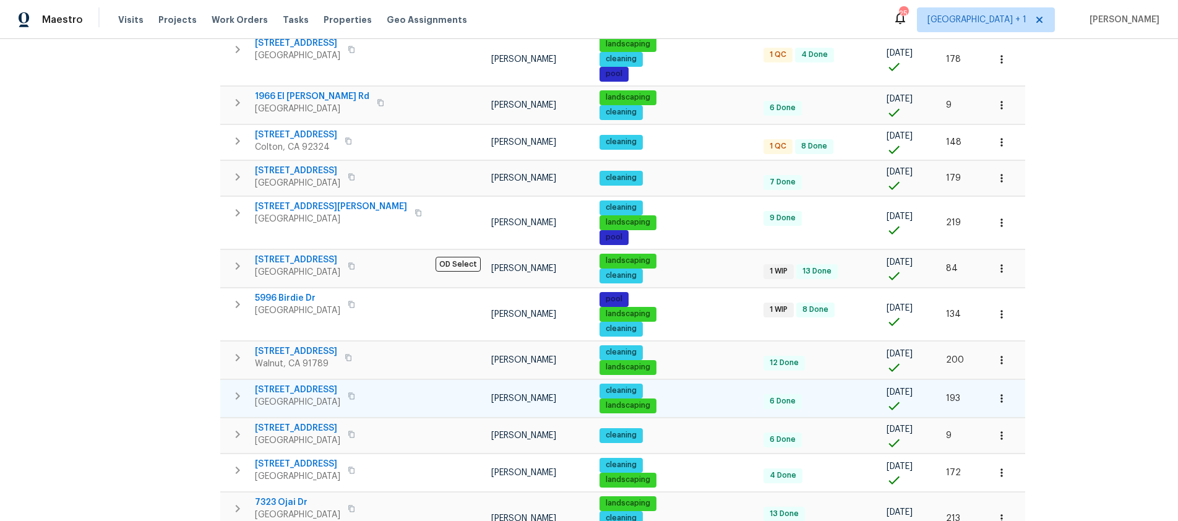
click at [296, 384] on span "42 Parterre Ave" at bounding box center [297, 390] width 85 height 12
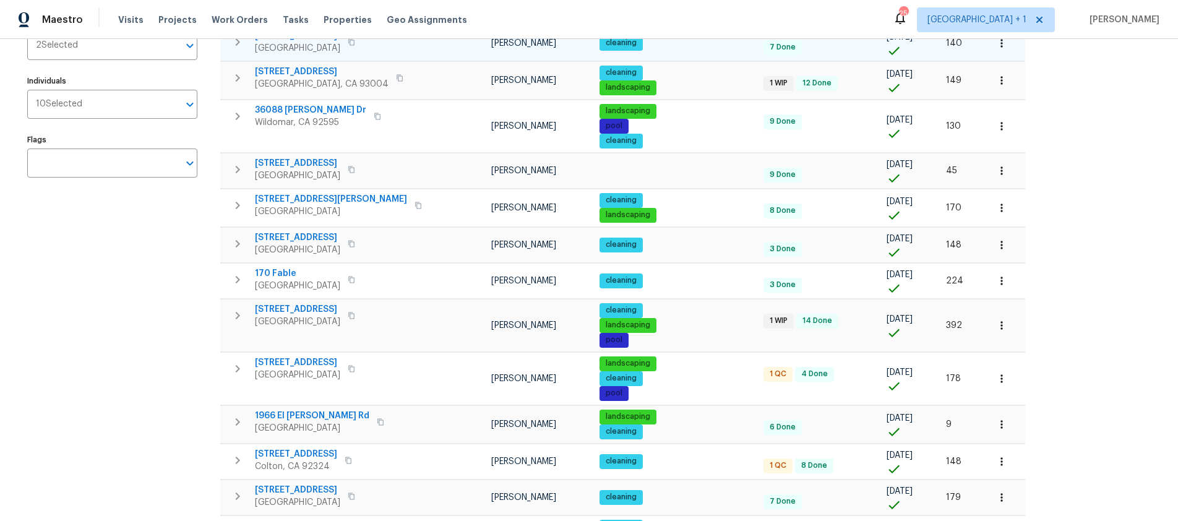
scroll to position [0, 0]
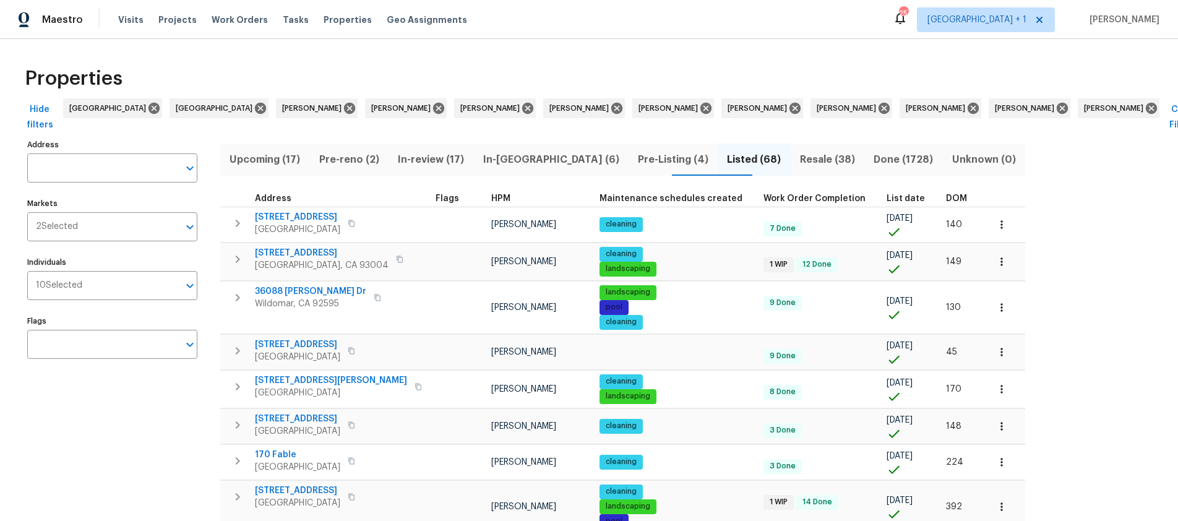
click at [946, 194] on span "DOM" at bounding box center [956, 198] width 21 height 9
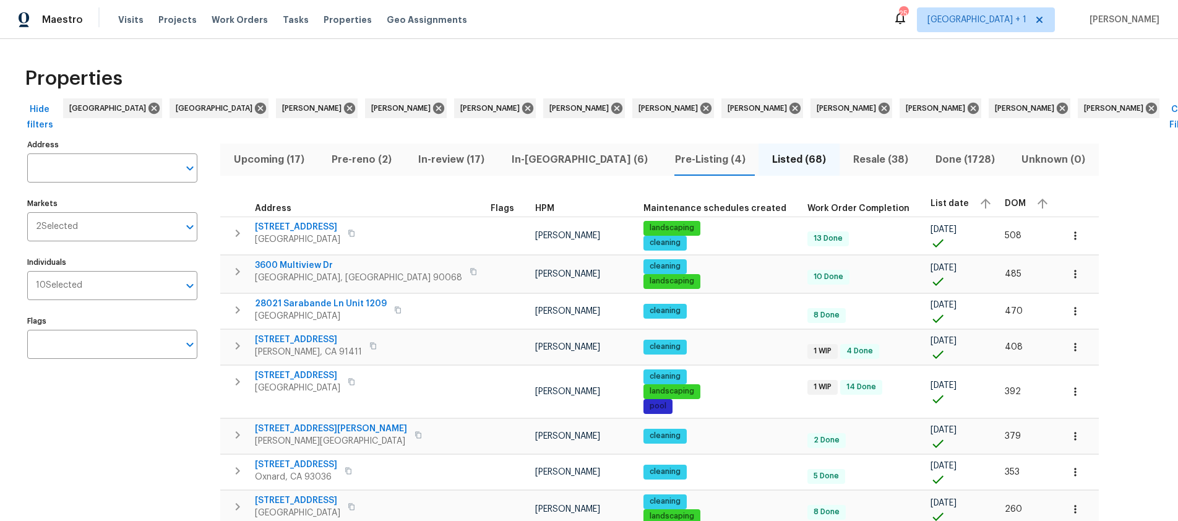
click at [1005, 199] on span "DOM" at bounding box center [1015, 203] width 21 height 9
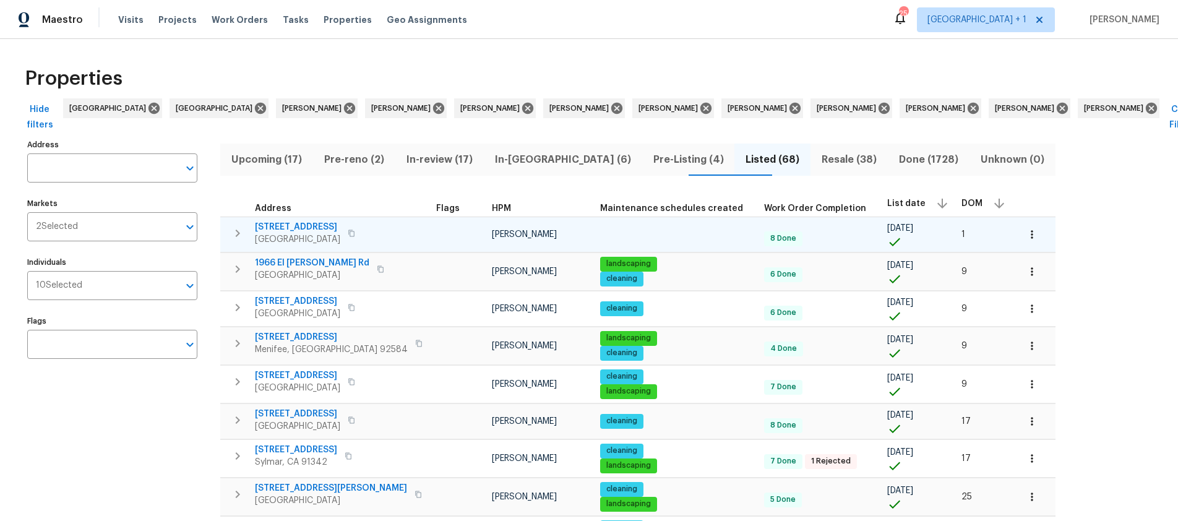
click at [309, 233] on span "Palmdale, CA 93550" at bounding box center [297, 239] width 85 height 12
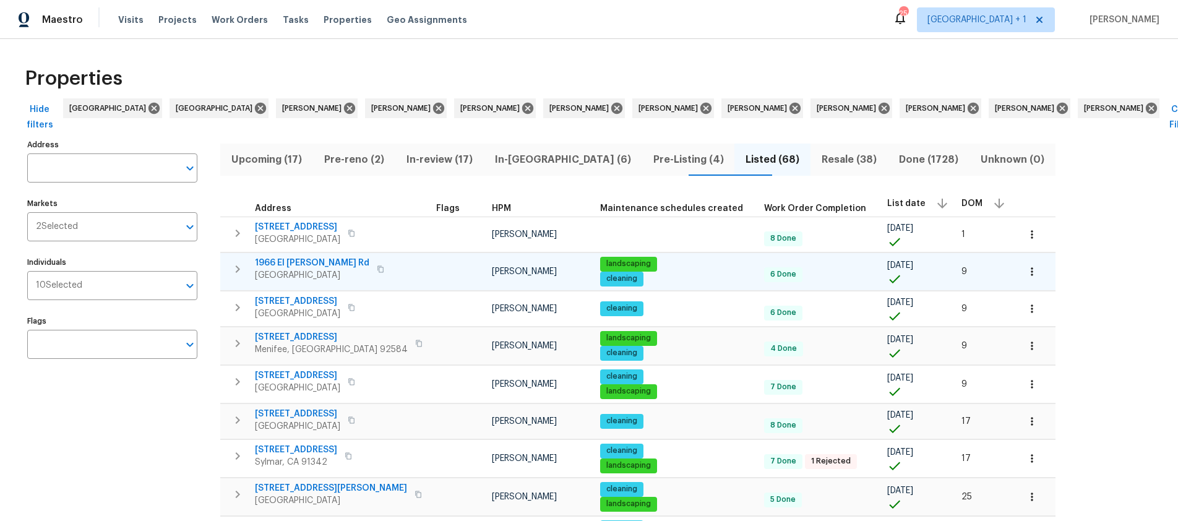
click at [311, 257] on span "1966 El Milagro Rd" at bounding box center [312, 263] width 114 height 12
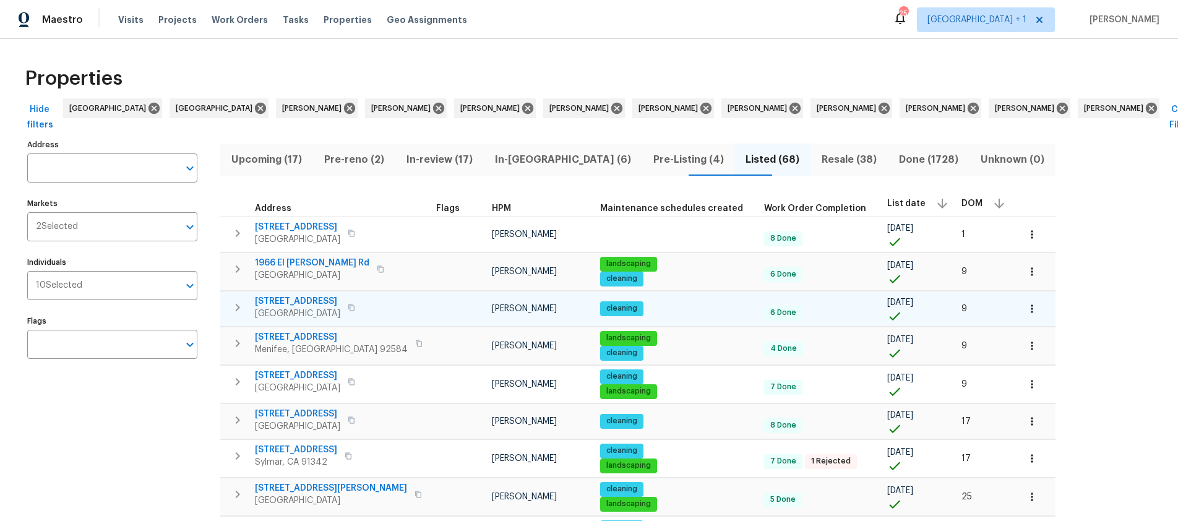
click at [310, 307] on span "Santa Clarita, CA 91350" at bounding box center [297, 313] width 85 height 12
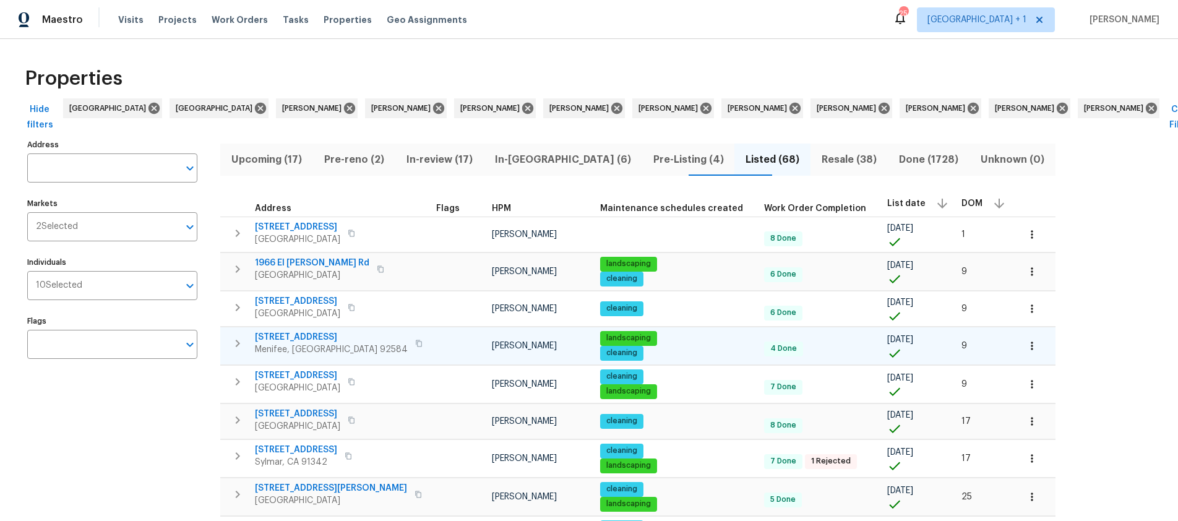
click at [296, 343] on span "Menifee, CA 92584" at bounding box center [331, 349] width 153 height 12
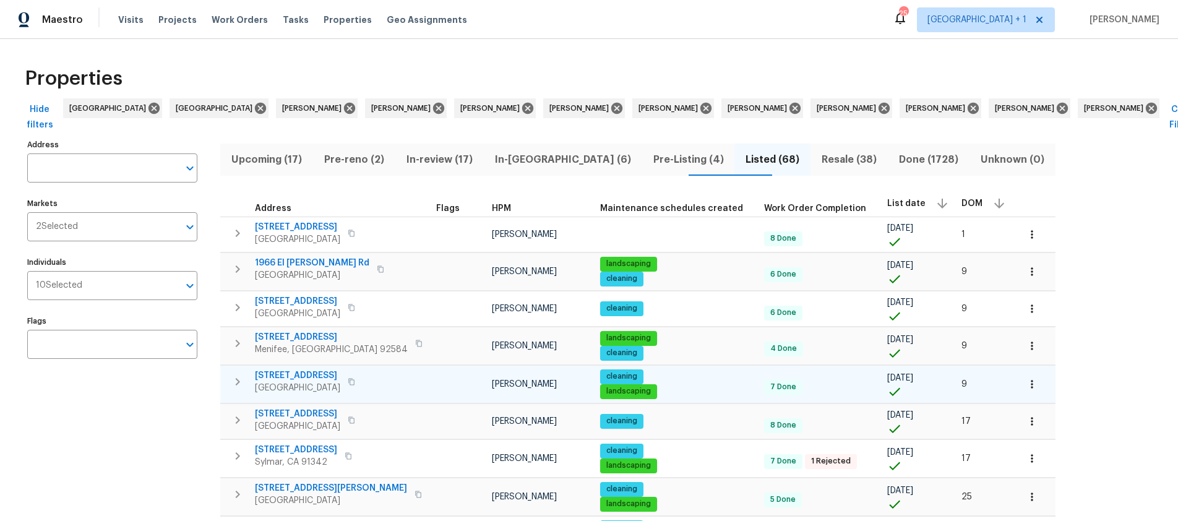
click at [302, 369] on span "11737 Poppy Rd" at bounding box center [297, 375] width 85 height 12
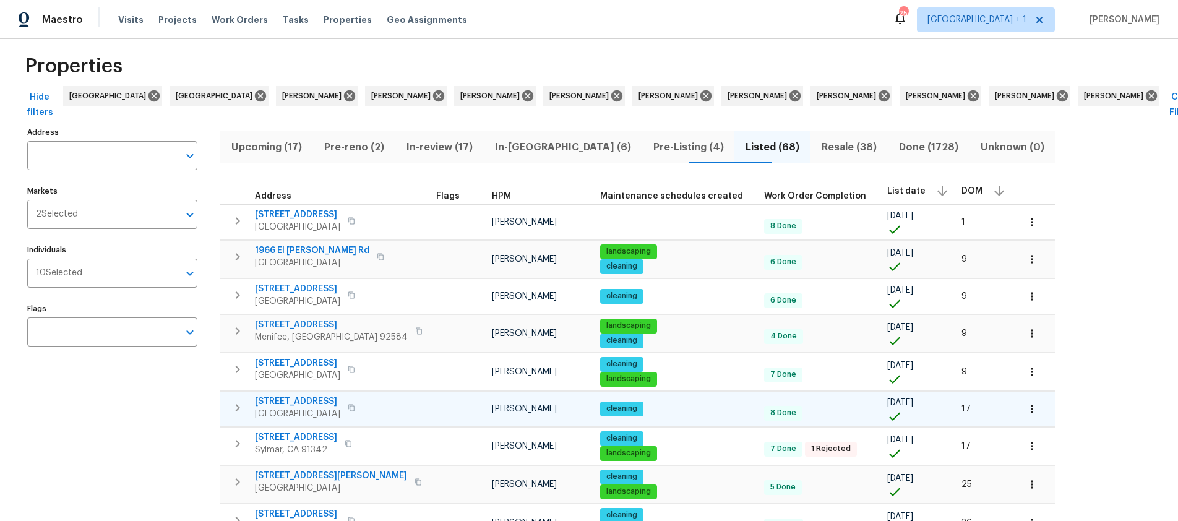
click at [297, 395] on span "8062 Holland Park St" at bounding box center [297, 401] width 85 height 12
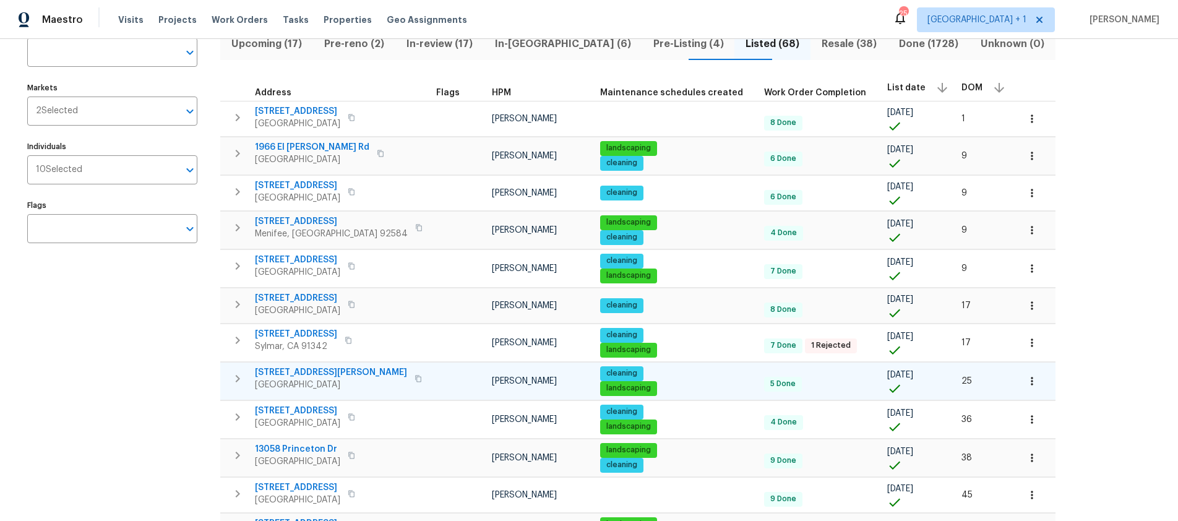
scroll to position [126, 0]
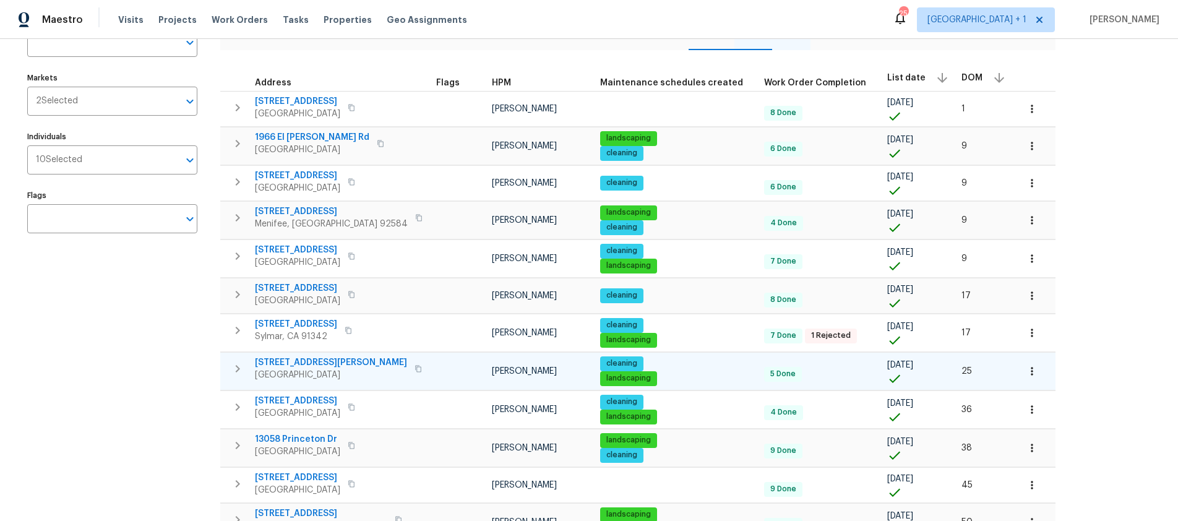
click at [292, 369] on span "Apple Valley, CA 92308" at bounding box center [331, 375] width 152 height 12
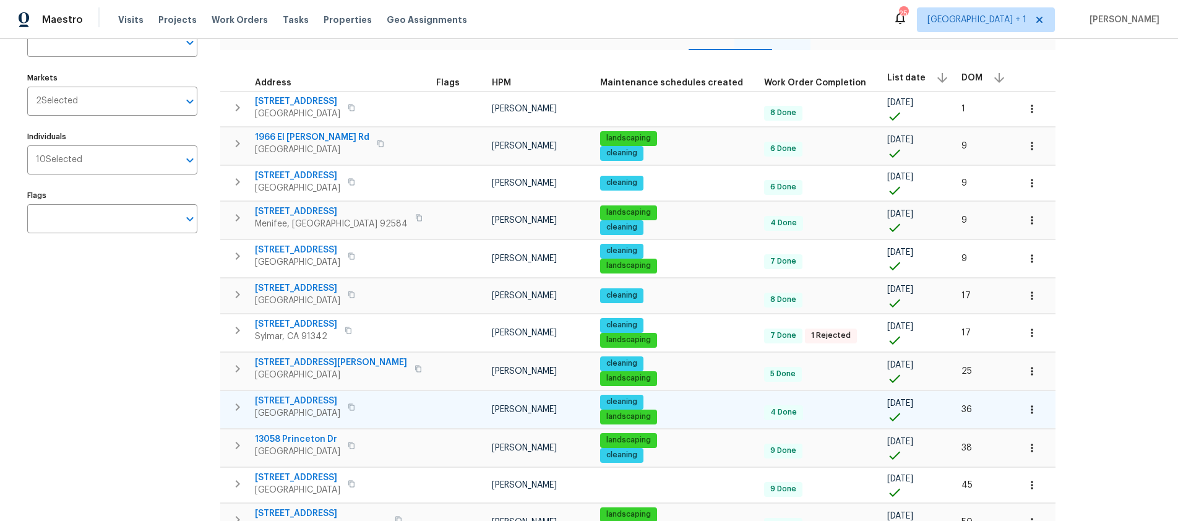
click at [309, 407] on span "Mission Viejo, CA 92691" at bounding box center [297, 413] width 85 height 12
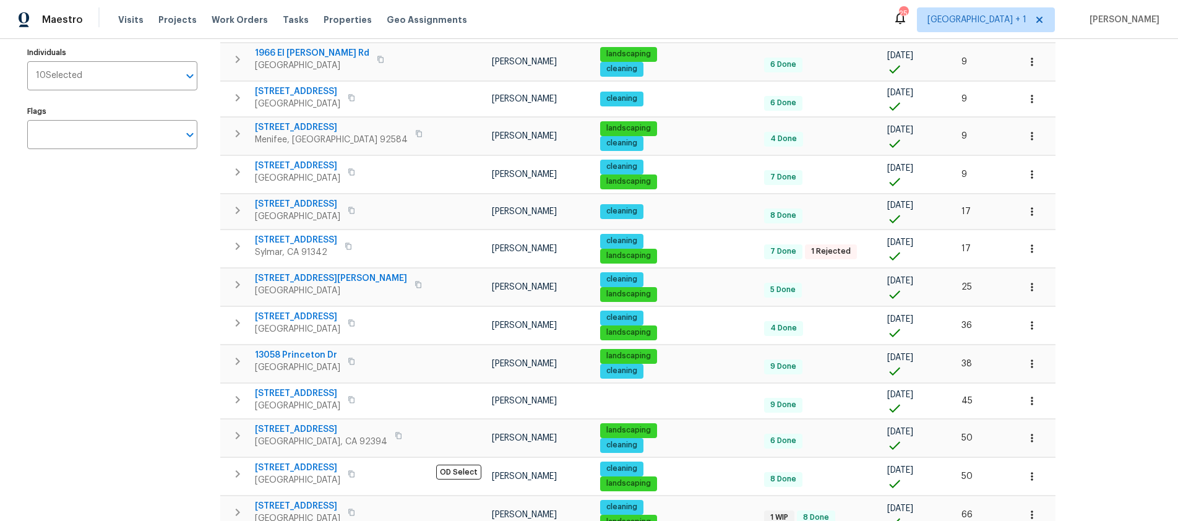
scroll to position [196, 0]
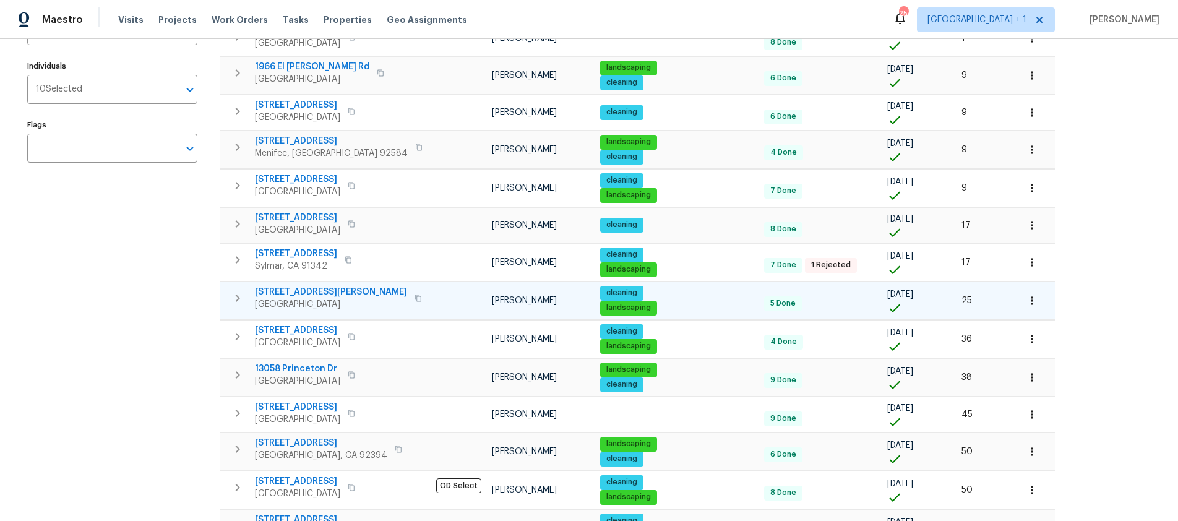
click at [294, 298] on span "Apple Valley, CA 92308" at bounding box center [331, 304] width 152 height 12
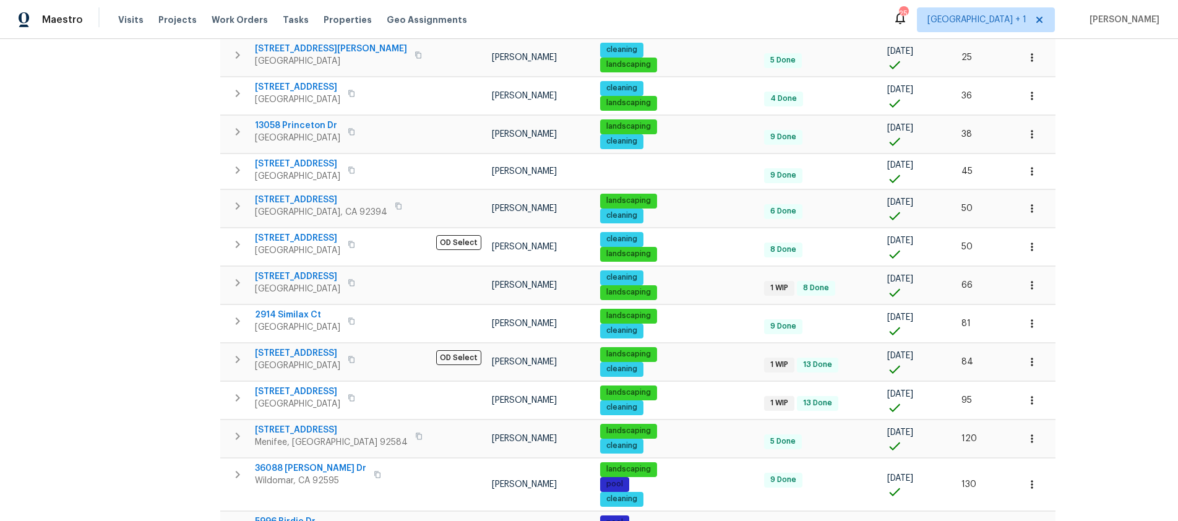
scroll to position [440, 0]
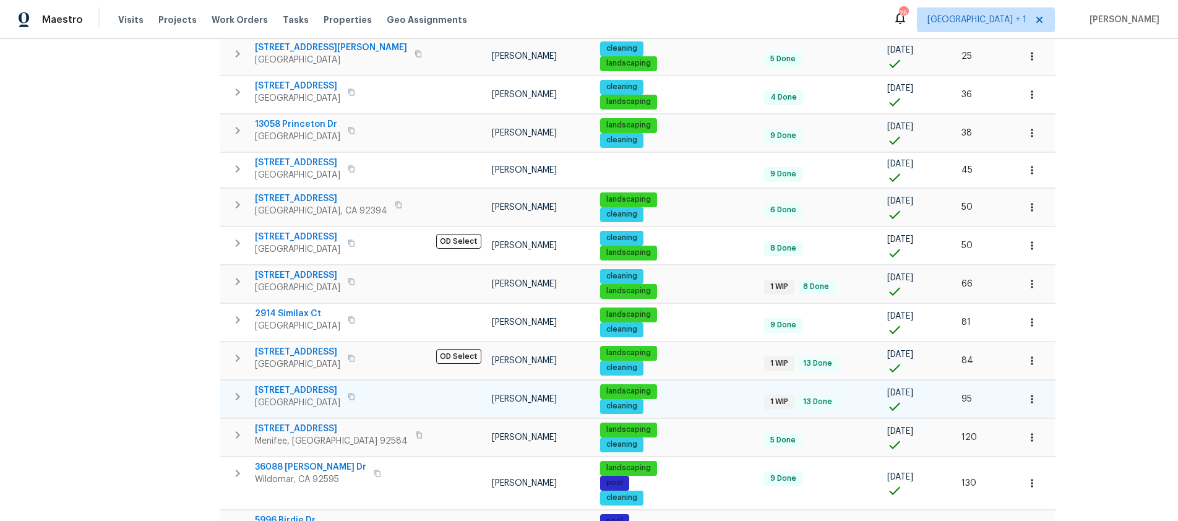
click at [294, 396] on span "La Mirada, CA 90638" at bounding box center [297, 402] width 85 height 12
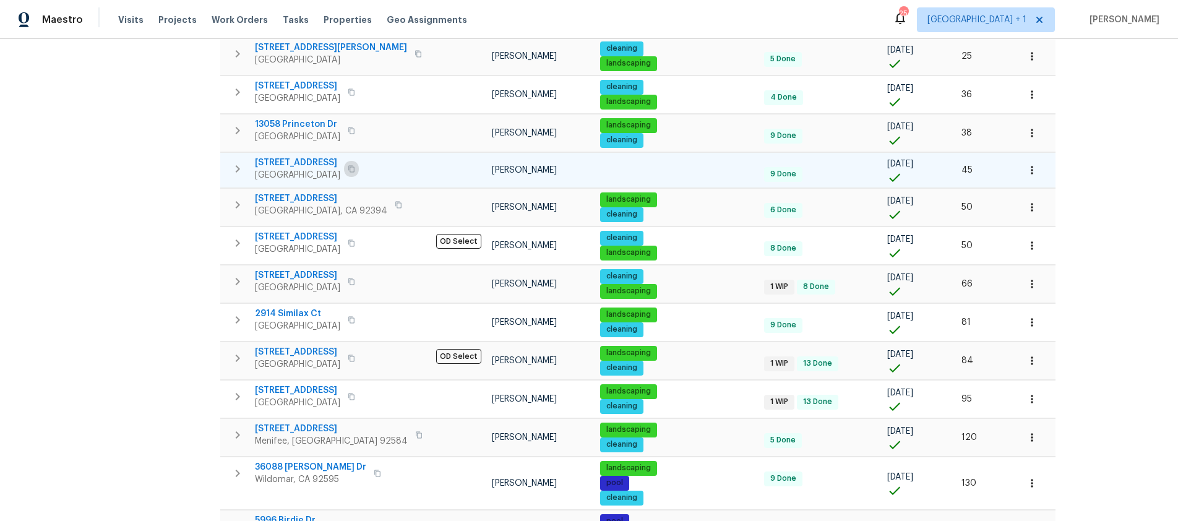
click at [355, 165] on icon "button" at bounding box center [351, 168] width 7 height 7
click at [300, 169] on span "Ontario, CA 91761" at bounding box center [297, 175] width 85 height 12
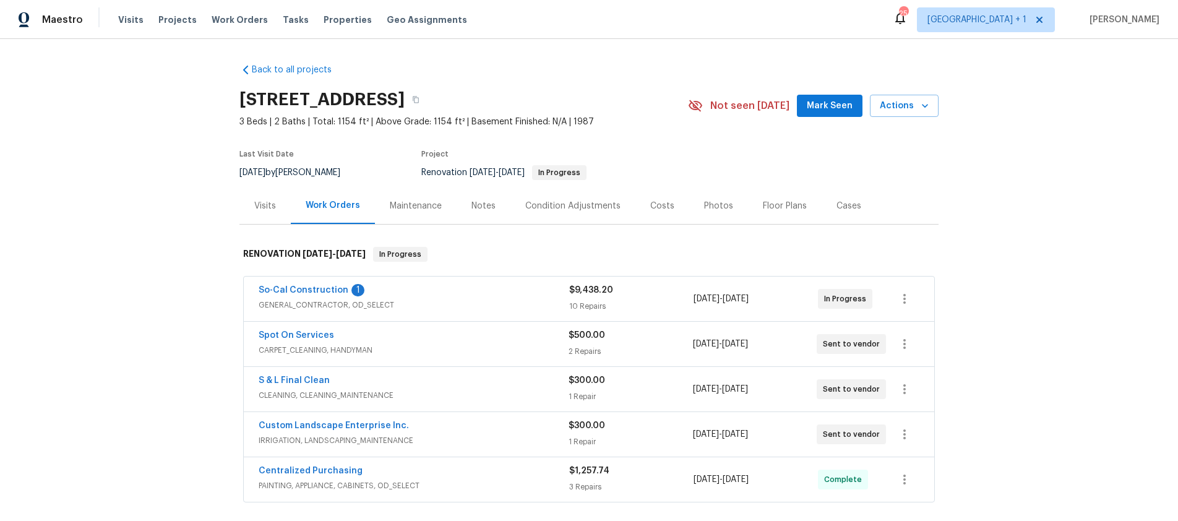
click at [471, 207] on div "Notes" at bounding box center [483, 206] width 24 height 12
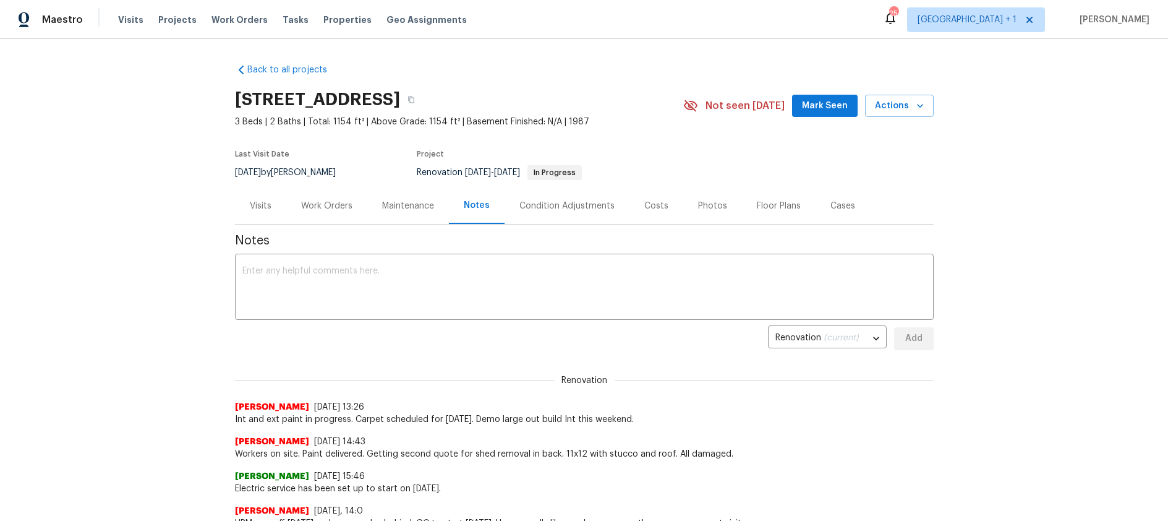
click at [321, 208] on div "Work Orders" at bounding box center [326, 206] width 51 height 12
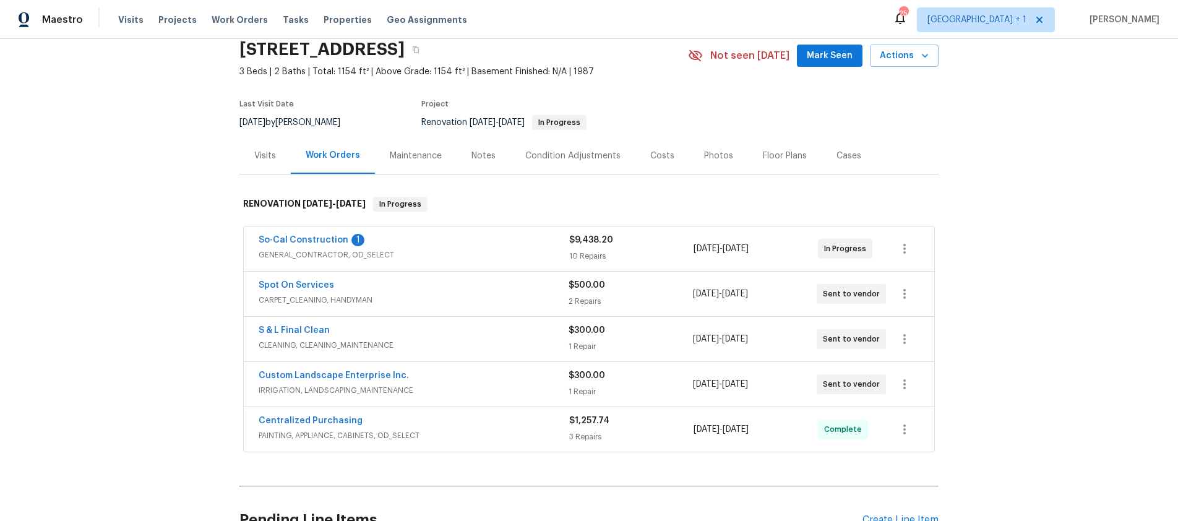
scroll to position [81, 0]
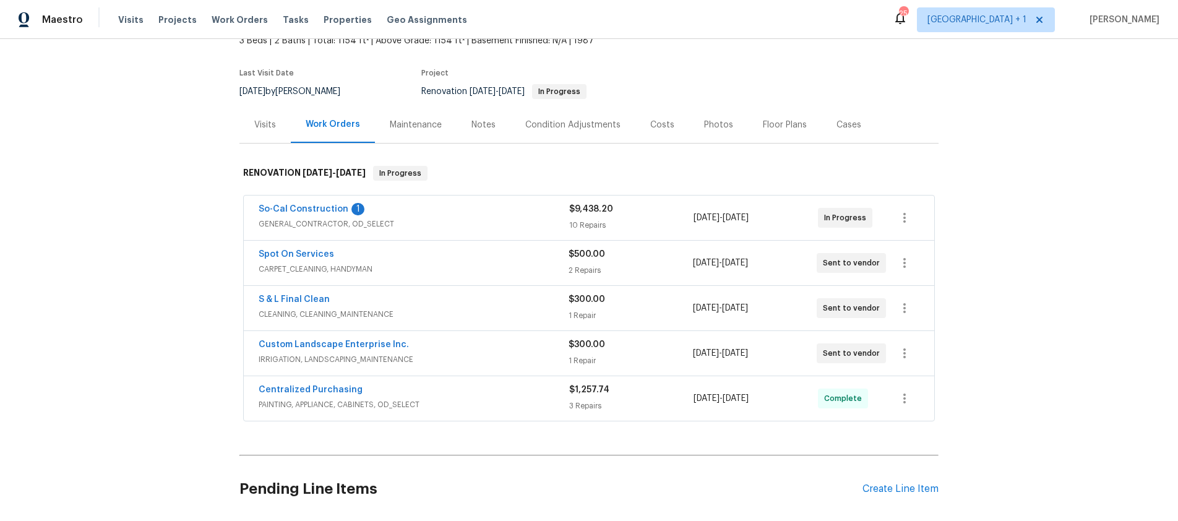
click at [444, 392] on div "Centralized Purchasing" at bounding box center [414, 391] width 311 height 15
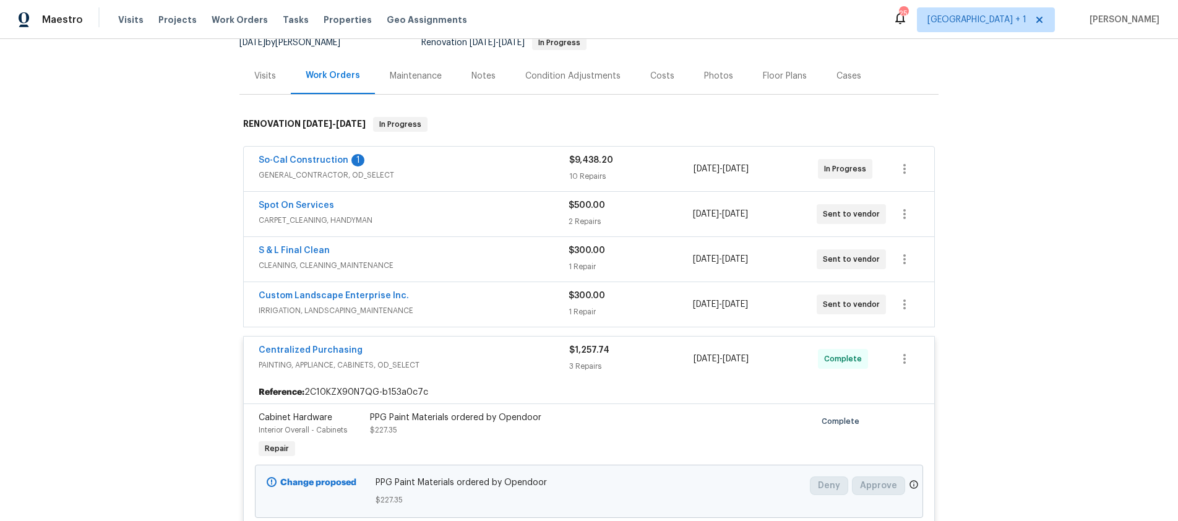
scroll to position [152, 0]
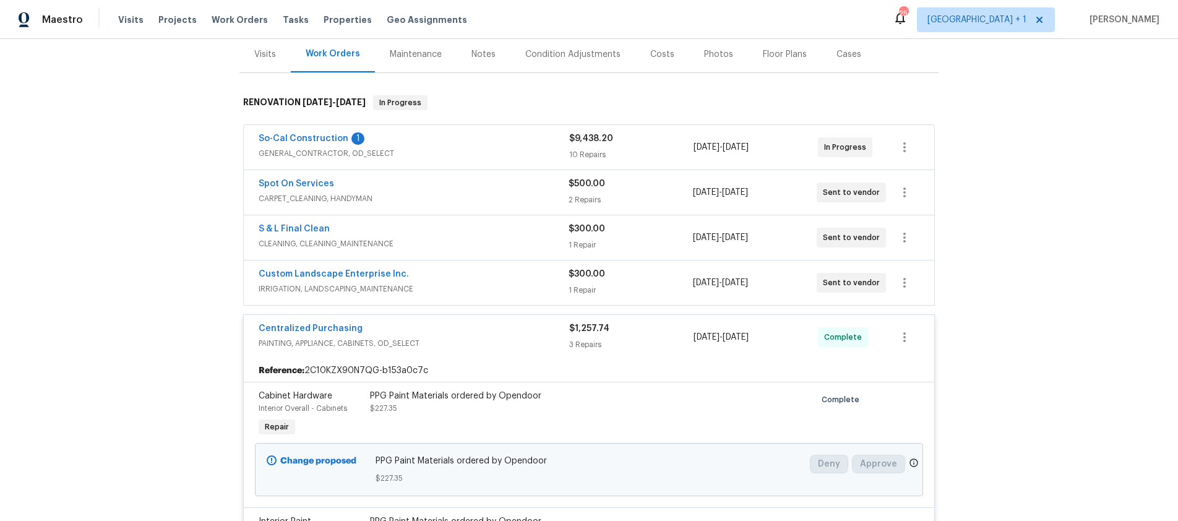
click at [301, 398] on span "Cabinet Hardware" at bounding box center [296, 396] width 74 height 9
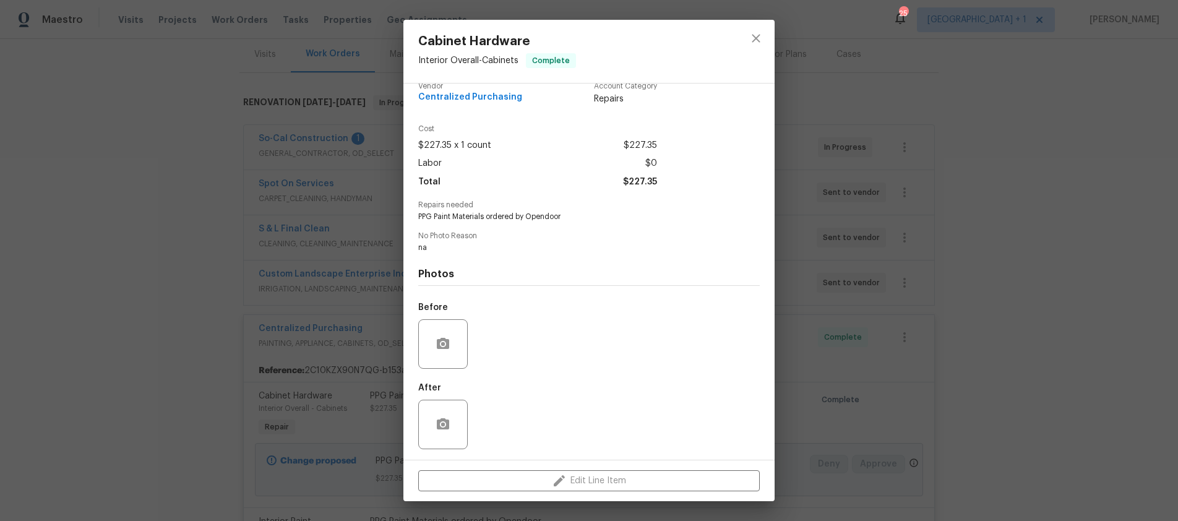
scroll to position [0, 0]
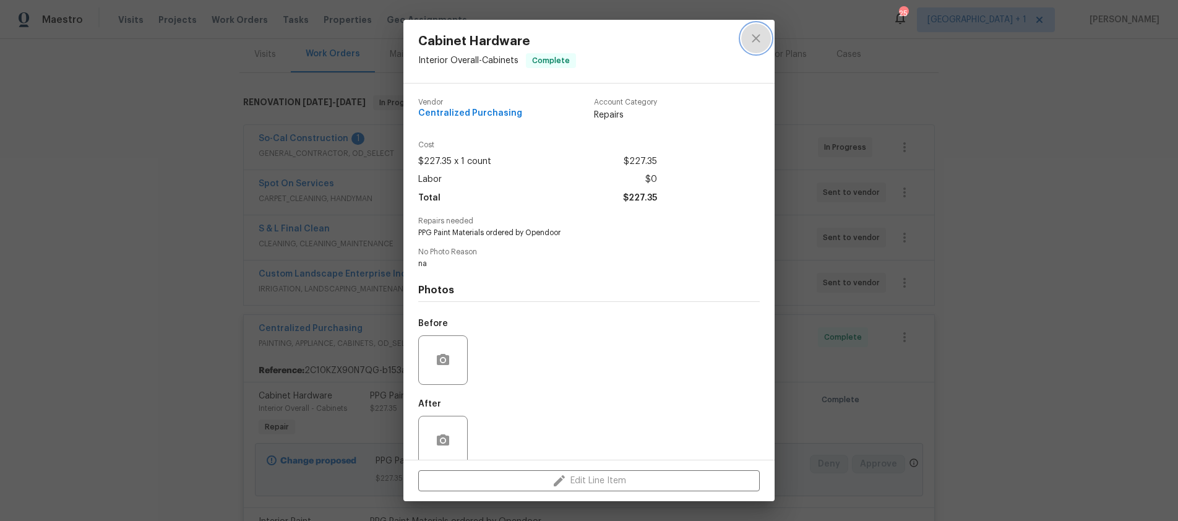
click at [764, 33] on button "close" at bounding box center [756, 39] width 30 height 30
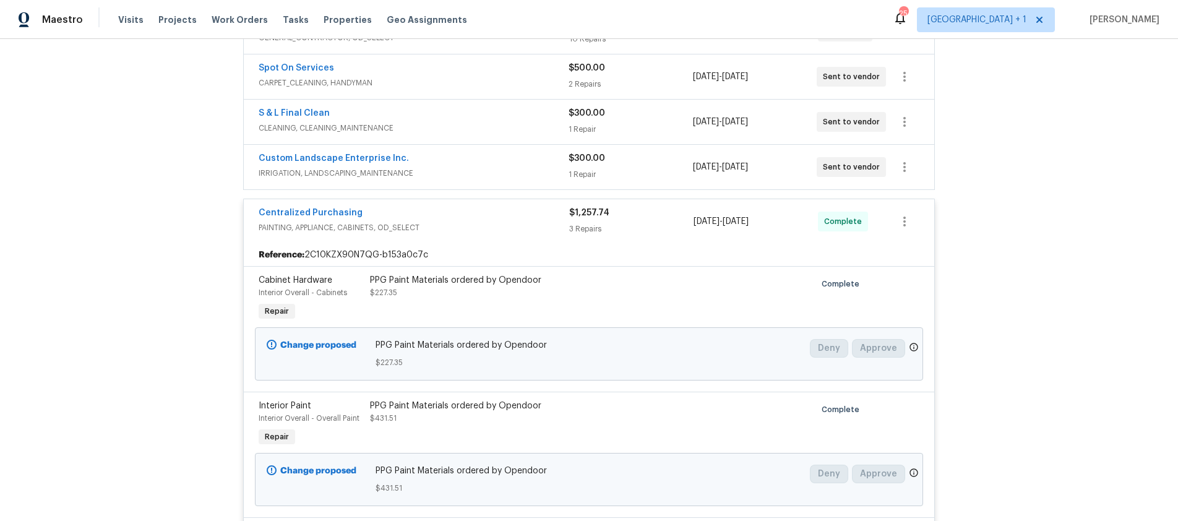
scroll to position [275, 0]
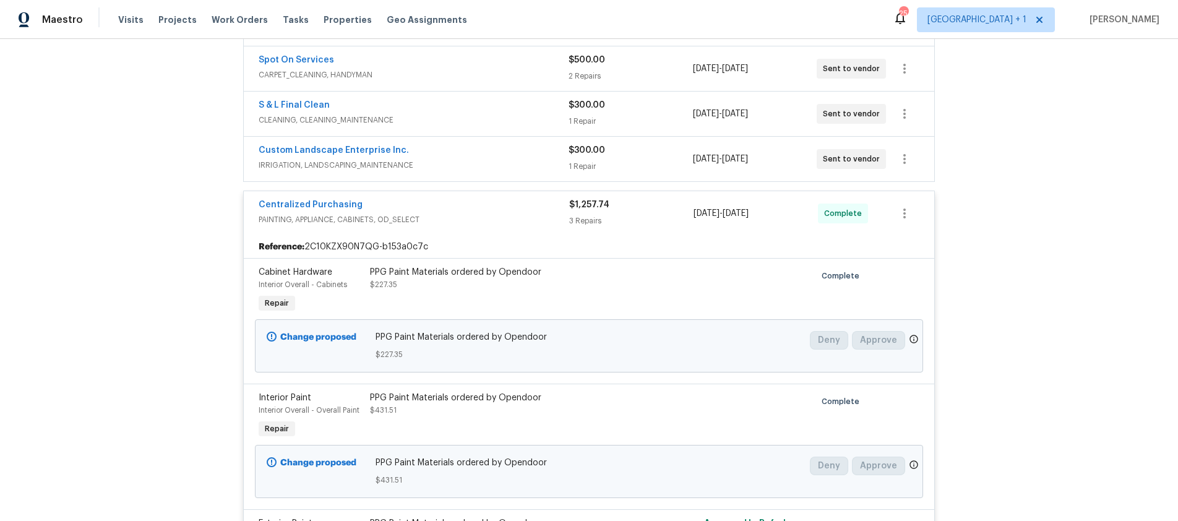
click at [405, 406] on div "PPG Paint Materials ordered by Opendoor $431.51" at bounding box center [505, 404] width 271 height 25
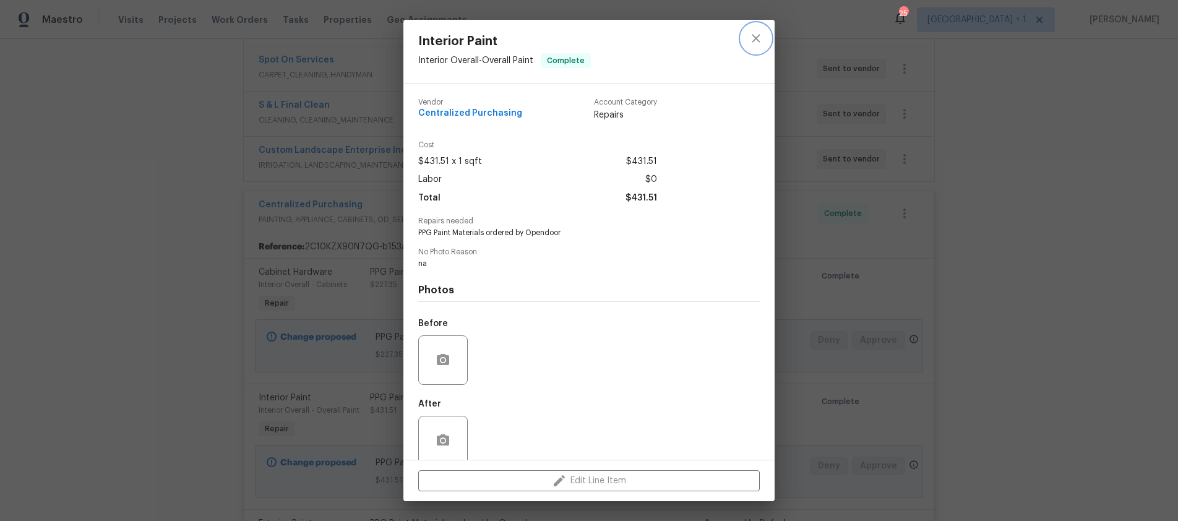
click at [755, 31] on icon "close" at bounding box center [755, 38] width 15 height 15
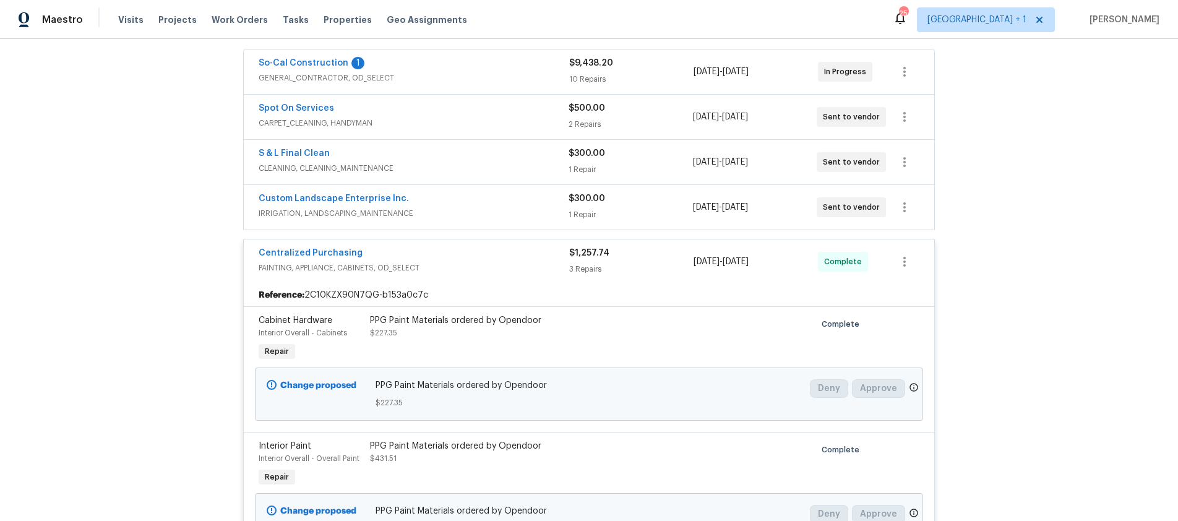
scroll to position [226, 0]
click at [479, 70] on div "So-Cal Construction 1" at bounding box center [414, 65] width 311 height 15
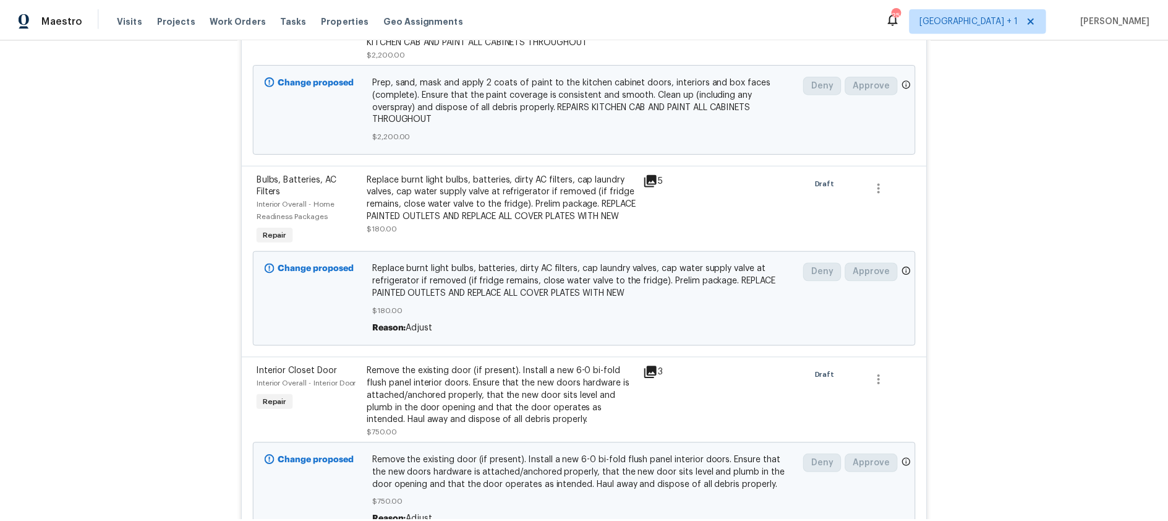
scroll to position [0, 0]
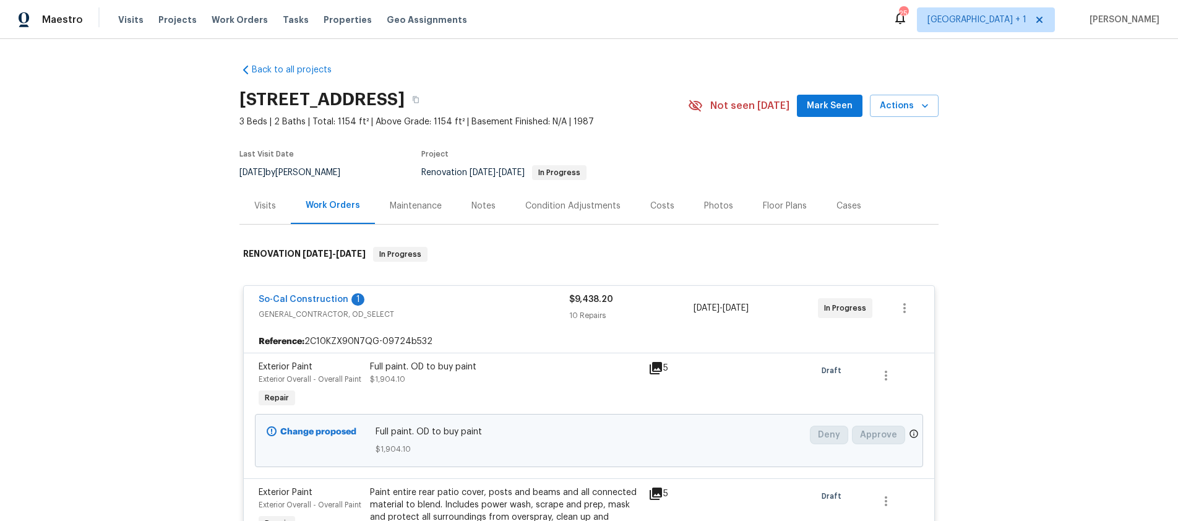
click at [459, 208] on div "Notes" at bounding box center [483, 205] width 54 height 36
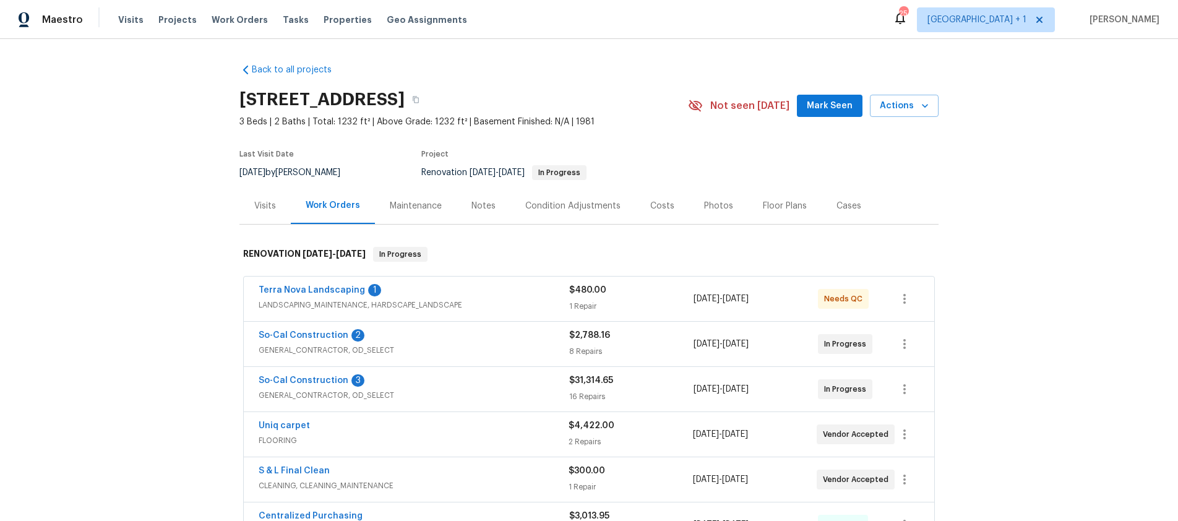
click at [478, 210] on div "Notes" at bounding box center [483, 206] width 24 height 12
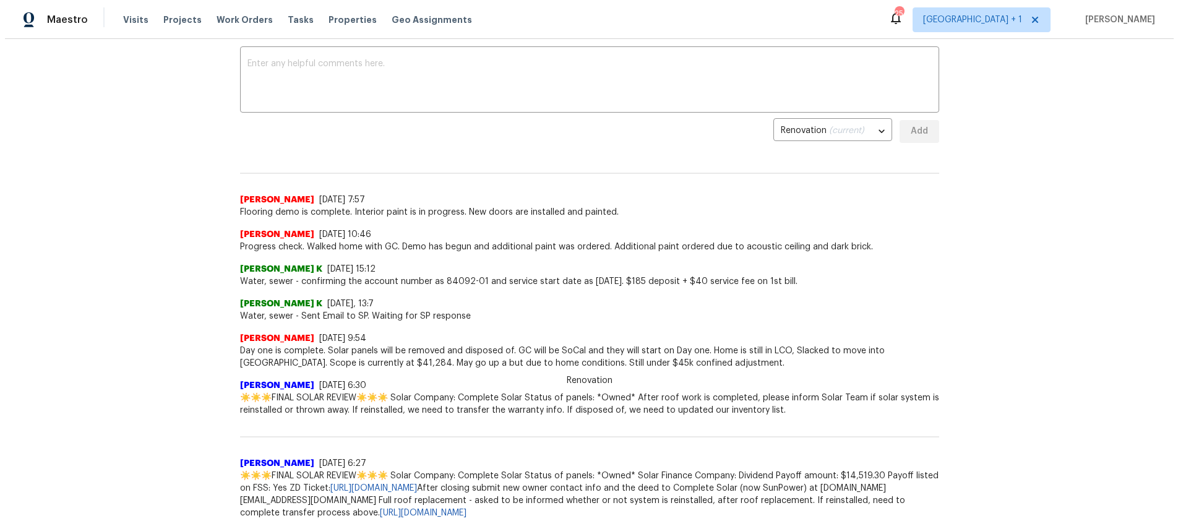
scroll to position [23, 0]
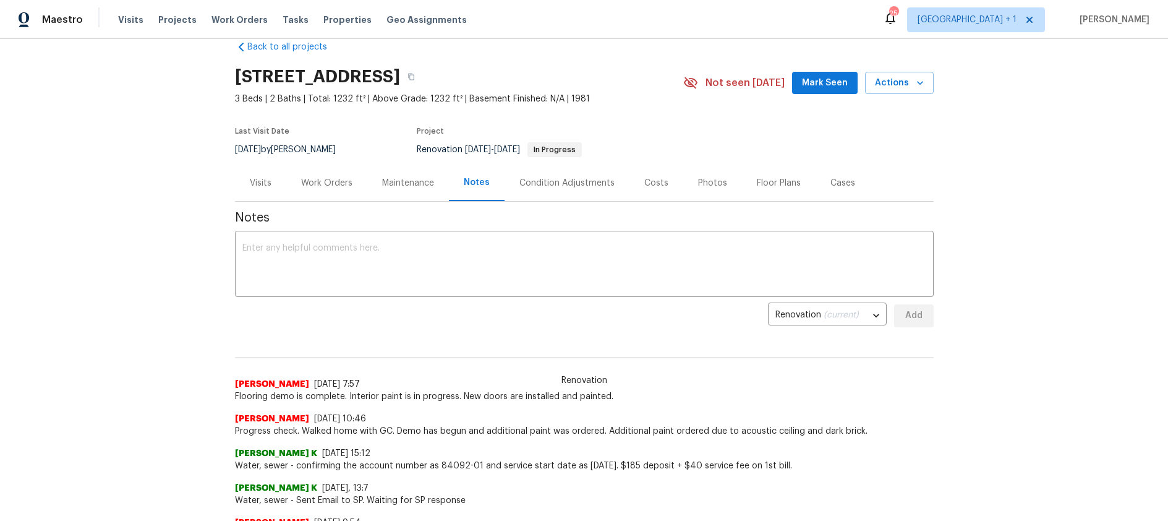
click at [332, 178] on div "Work Orders" at bounding box center [326, 183] width 51 height 12
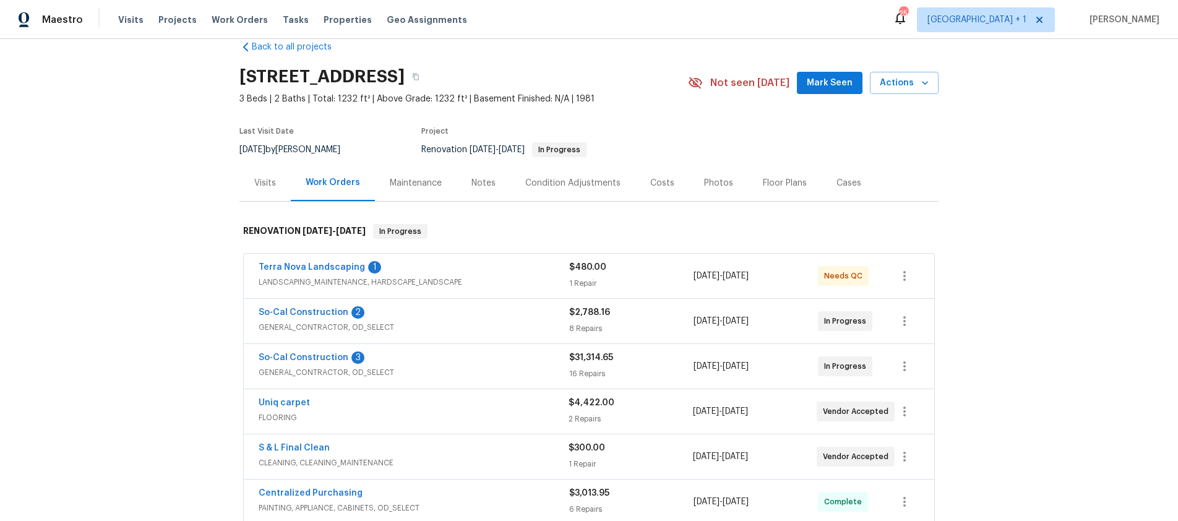
click at [414, 330] on span "GENERAL_CONTRACTOR, OD_SELECT" at bounding box center [414, 327] width 311 height 12
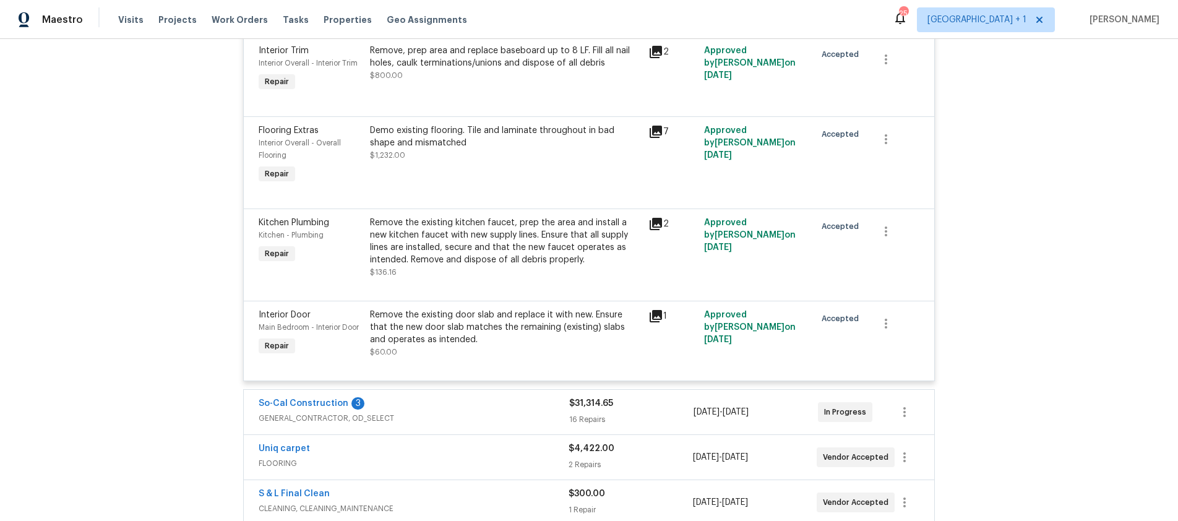
scroll to position [855, 0]
click at [421, 393] on div "So-Cal Construction 3 GENERAL_CONTRACTOR, OD_SELECT $31,314.65 16 Repairs [DATE…" at bounding box center [589, 410] width 690 height 45
click at [425, 408] on div "So-Cal Construction 3" at bounding box center [414, 403] width 311 height 15
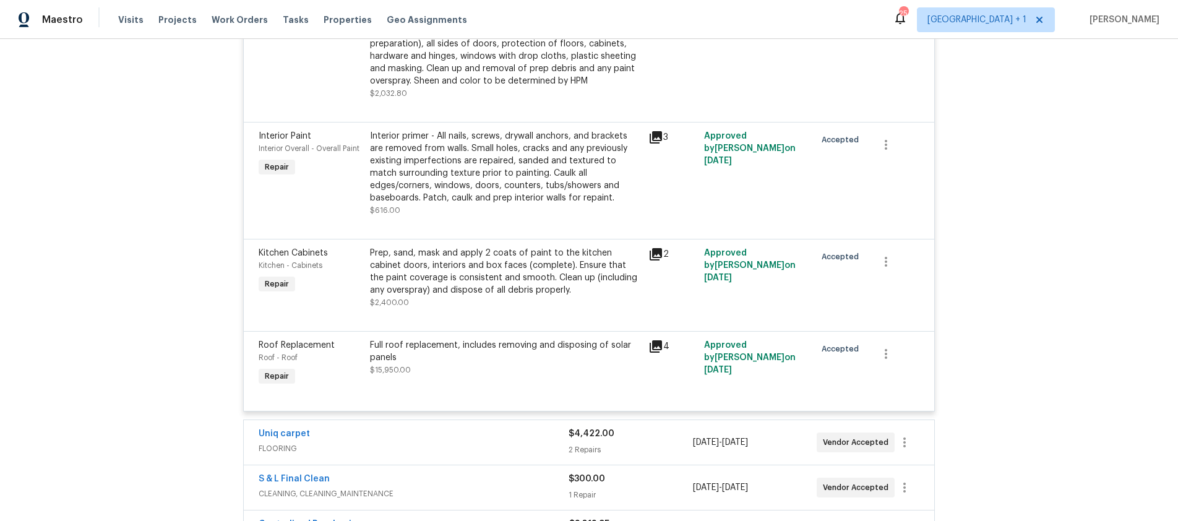
scroll to position [2709, 0]
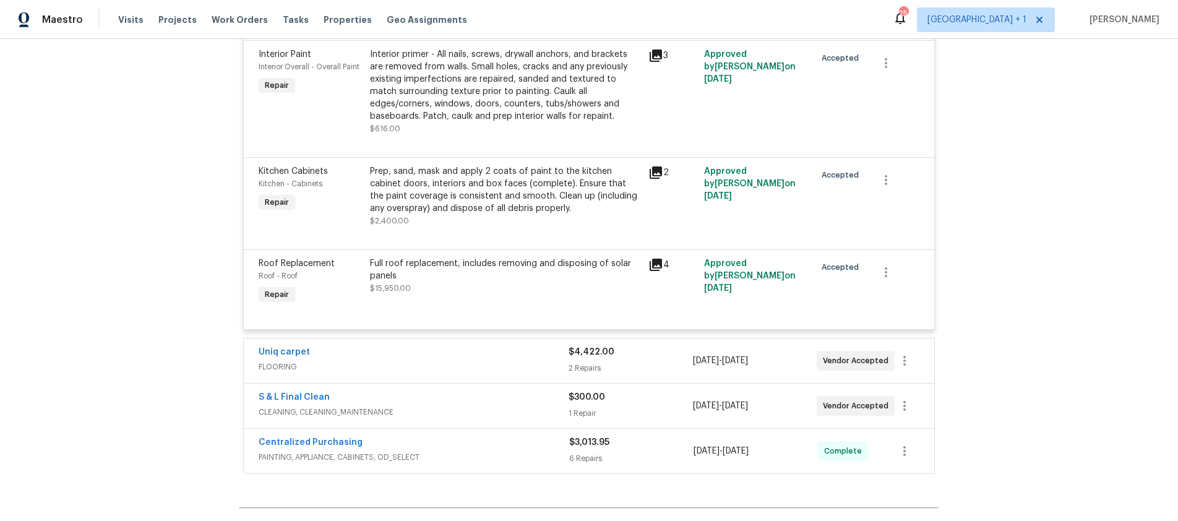
click at [486, 361] on span "FLOORING" at bounding box center [414, 367] width 310 height 12
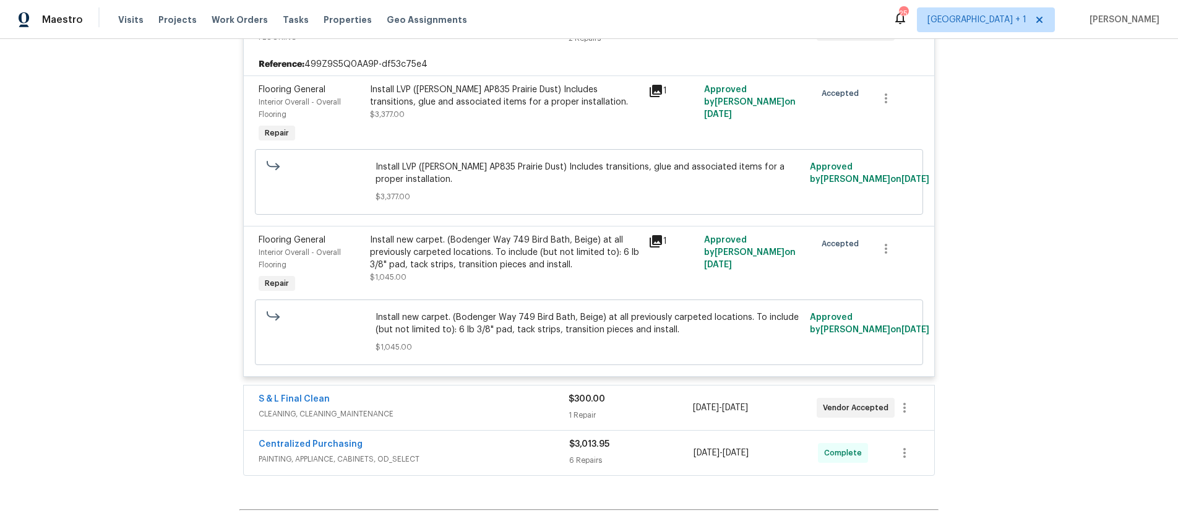
scroll to position [3064, 0]
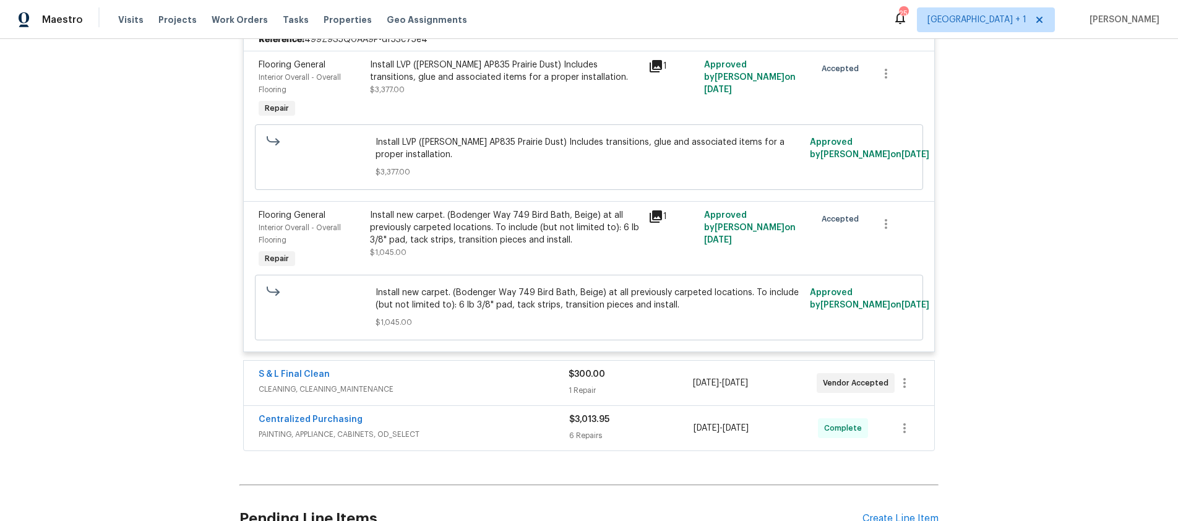
click at [454, 428] on span "PAINTING, APPLIANCE, CABINETS, OD_SELECT" at bounding box center [414, 434] width 311 height 12
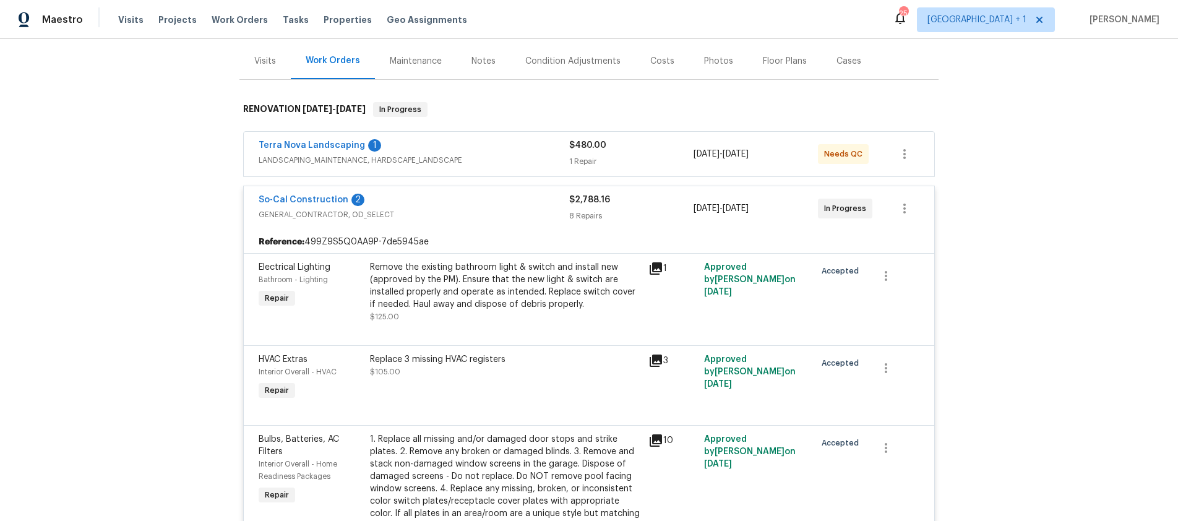
scroll to position [0, 0]
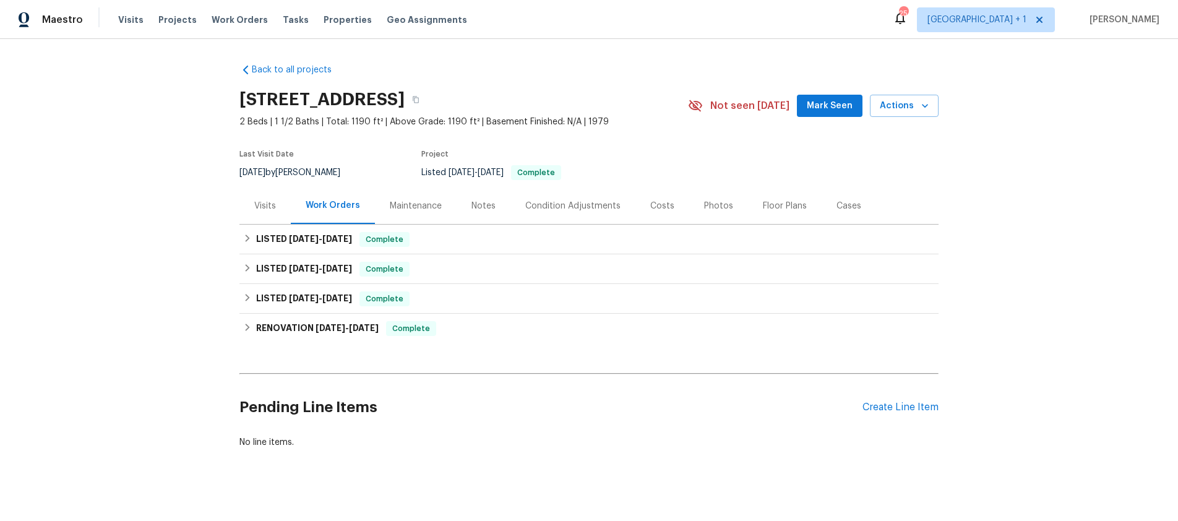
click at [341, 207] on div "Work Orders" at bounding box center [333, 205] width 54 height 12
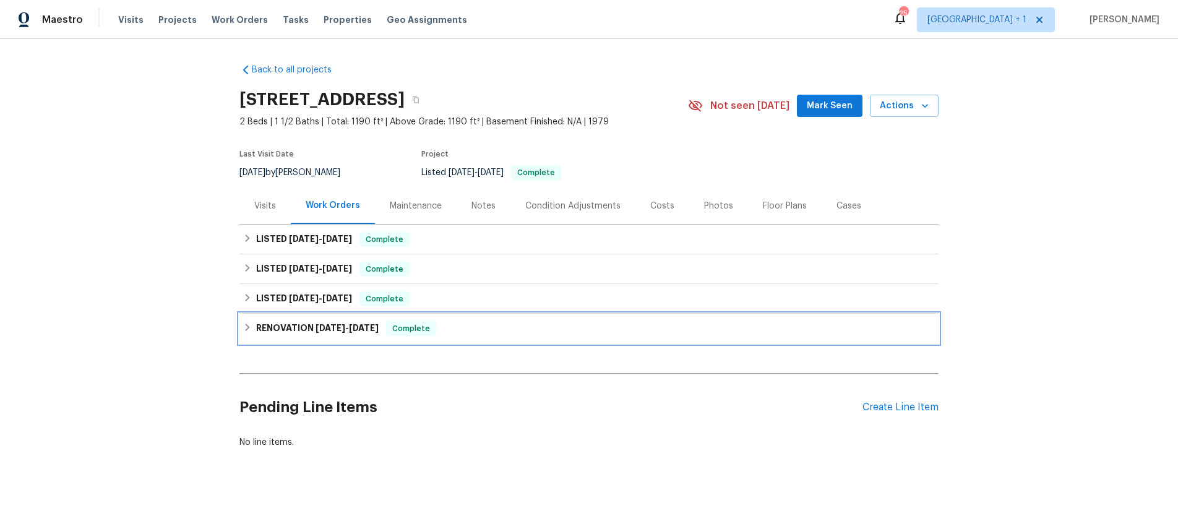
click at [306, 326] on h6 "RENOVATION [DATE] - [DATE]" at bounding box center [317, 328] width 122 height 15
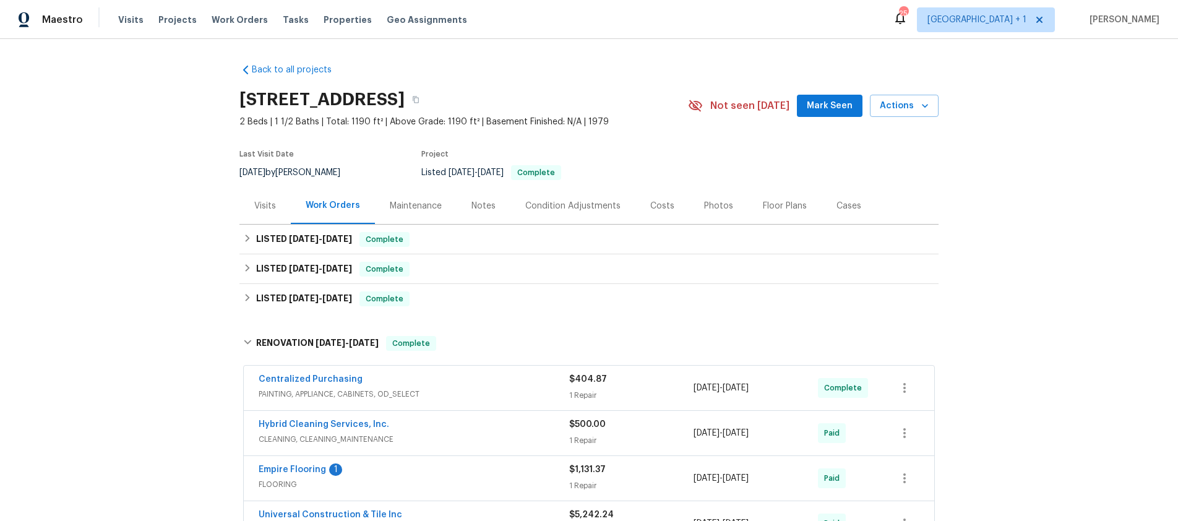
click at [461, 200] on div "Notes" at bounding box center [483, 205] width 54 height 36
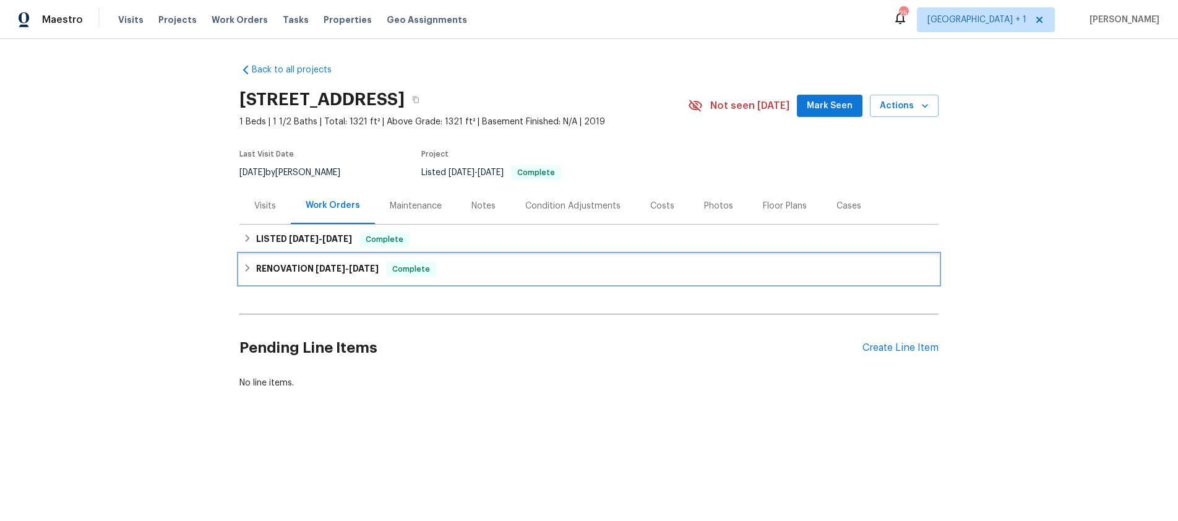
click at [281, 271] on h6 "RENOVATION [DATE] - [DATE]" at bounding box center [317, 269] width 122 height 15
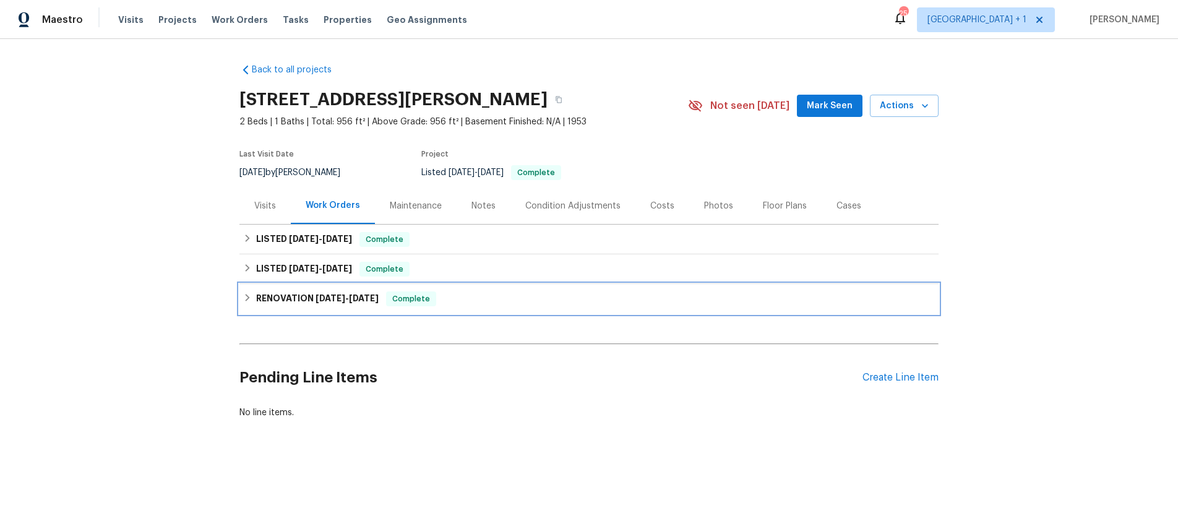
click at [300, 302] on h6 "RENOVATION 3/17/25 - 3/31/25" at bounding box center [317, 298] width 122 height 15
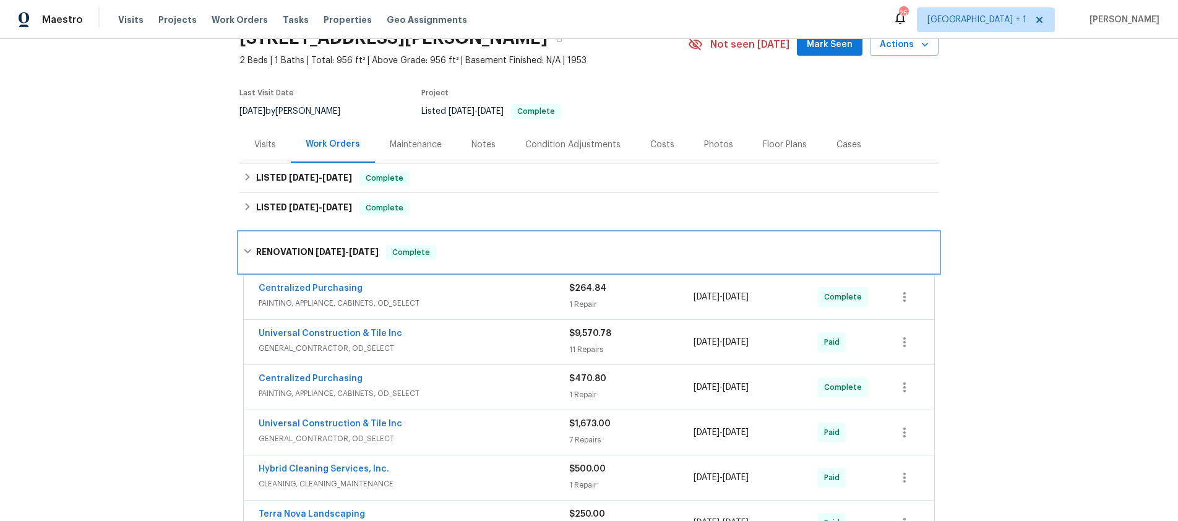
scroll to position [62, 0]
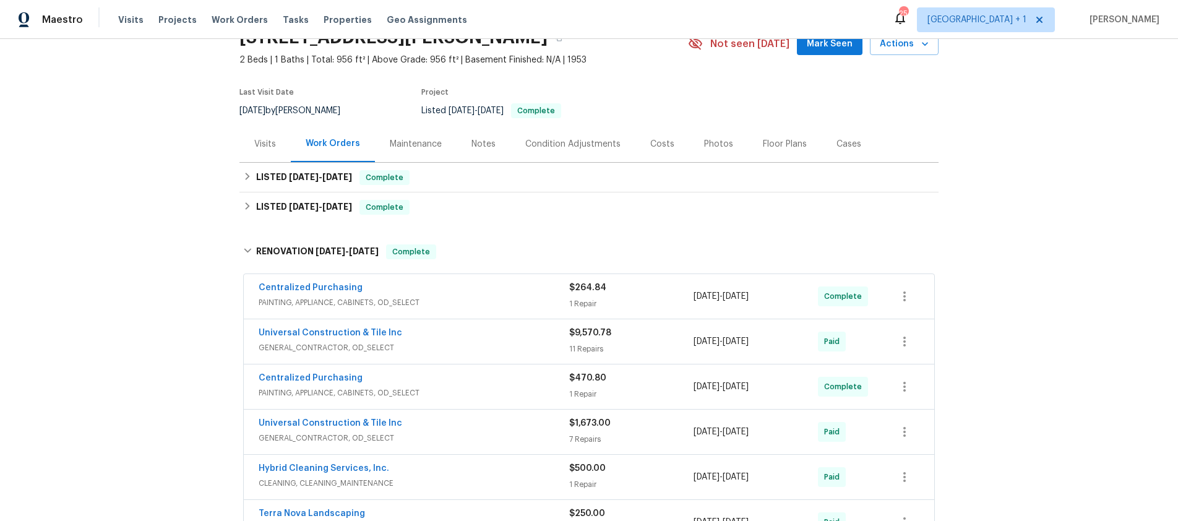
click at [471, 380] on div "Centralized Purchasing" at bounding box center [414, 379] width 311 height 15
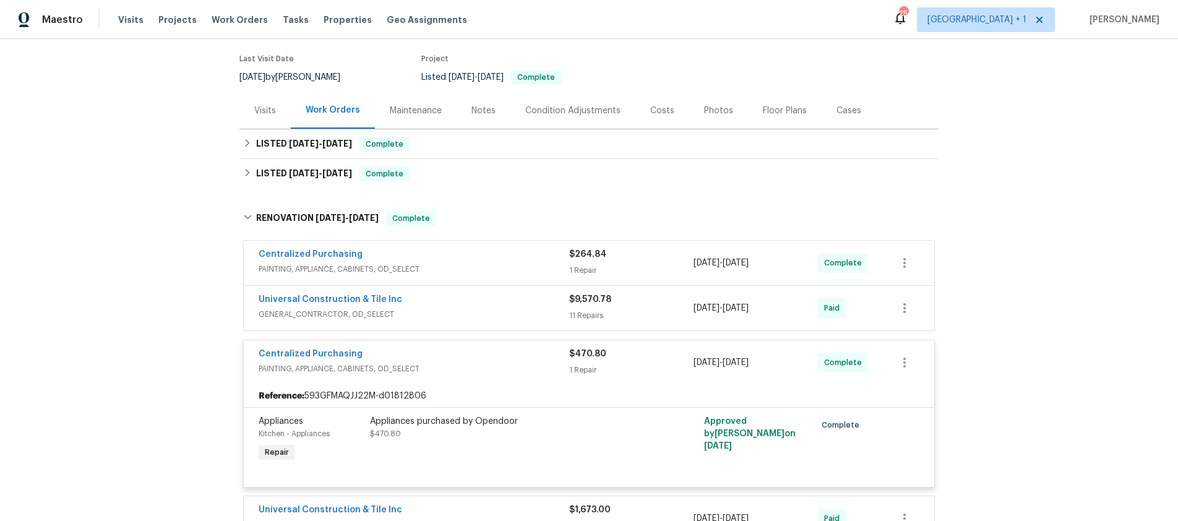
scroll to position [119, 0]
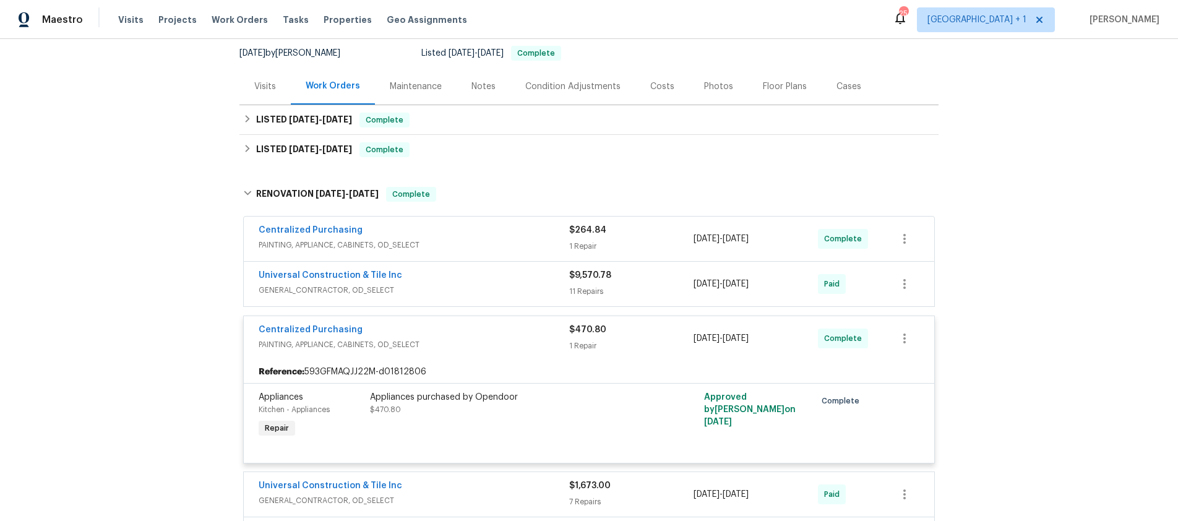
click at [470, 405] on div "Appliances purchased by Opendoor $470.80" at bounding box center [505, 403] width 271 height 25
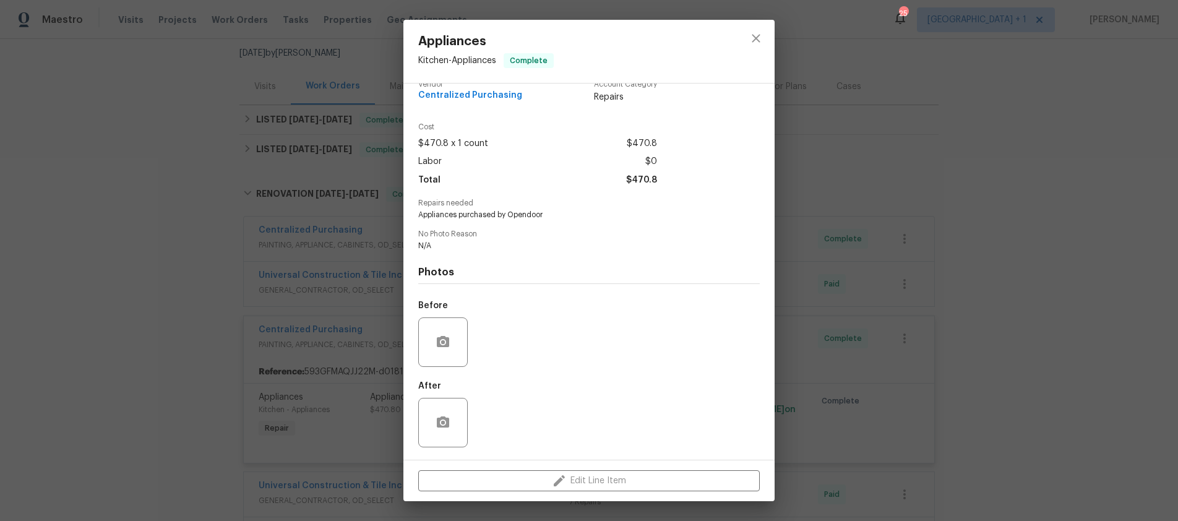
scroll to position [0, 0]
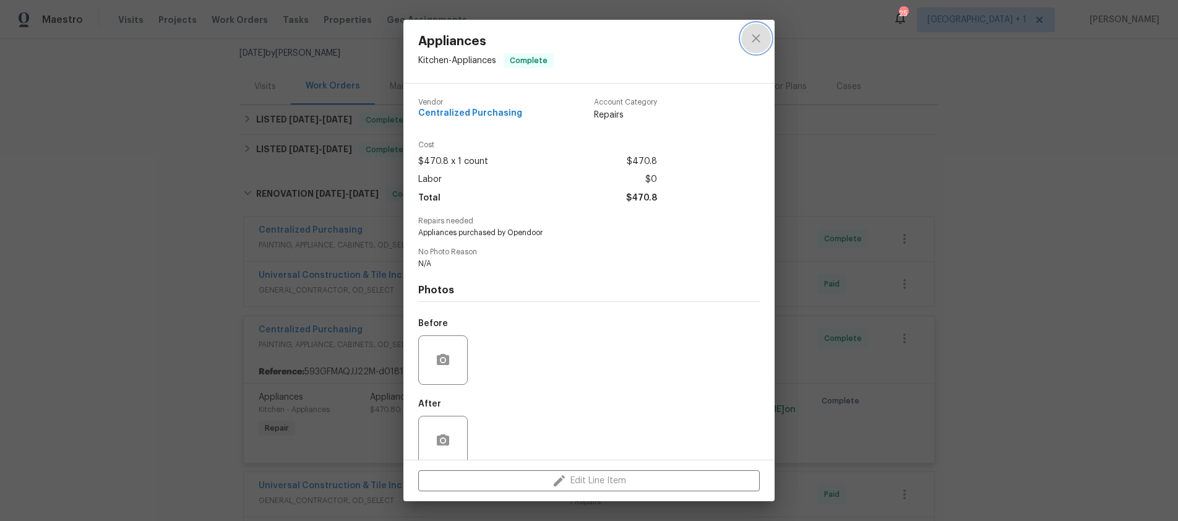
click at [756, 41] on icon "close" at bounding box center [755, 38] width 15 height 15
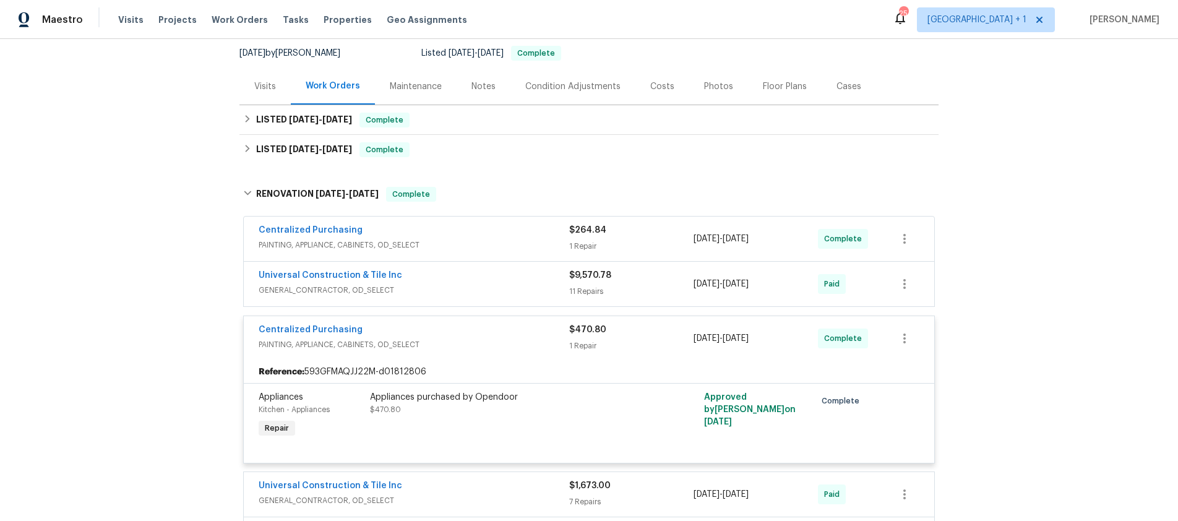
click at [445, 228] on div "Centralized Purchasing" at bounding box center [414, 231] width 311 height 15
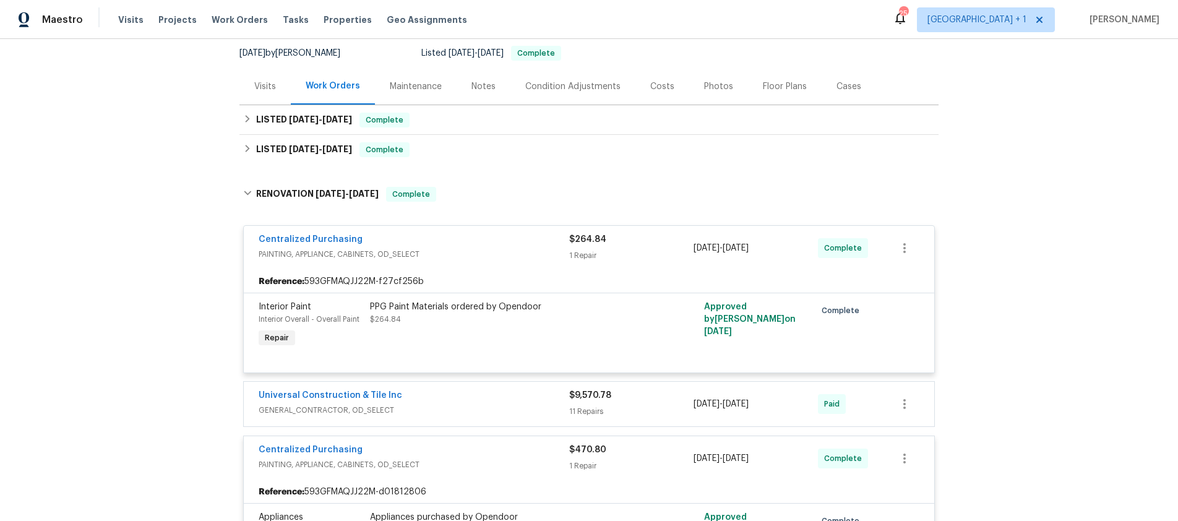
click at [473, 270] on div "Reference: 593GFMAQJJ22M-f27cf256b" at bounding box center [589, 281] width 690 height 22
click at [461, 324] on div "PPG Paint Materials ordered by Opendoor $264.84" at bounding box center [505, 313] width 271 height 25
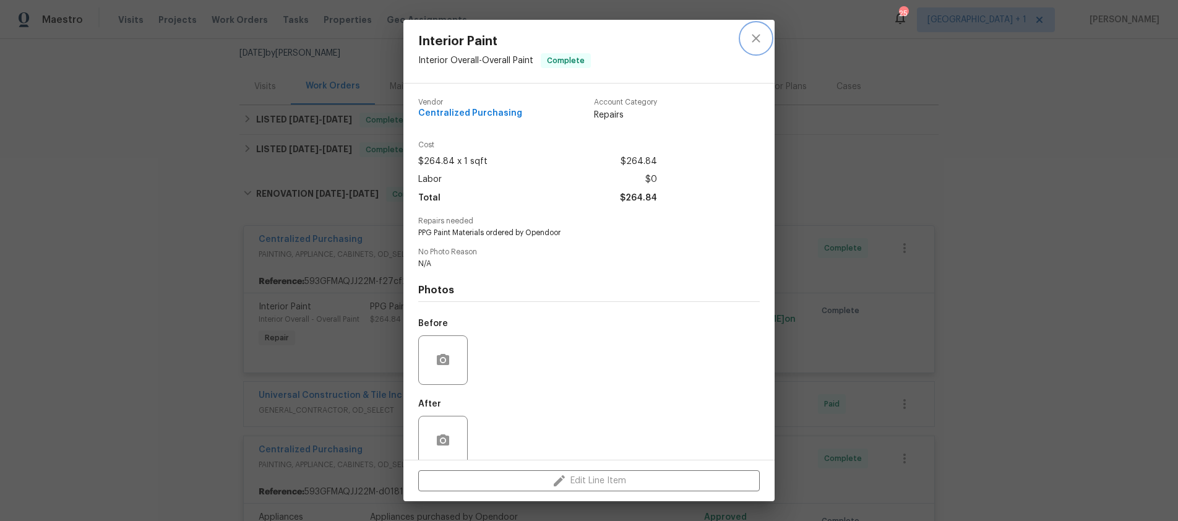
click at [752, 42] on icon "close" at bounding box center [755, 38] width 15 height 15
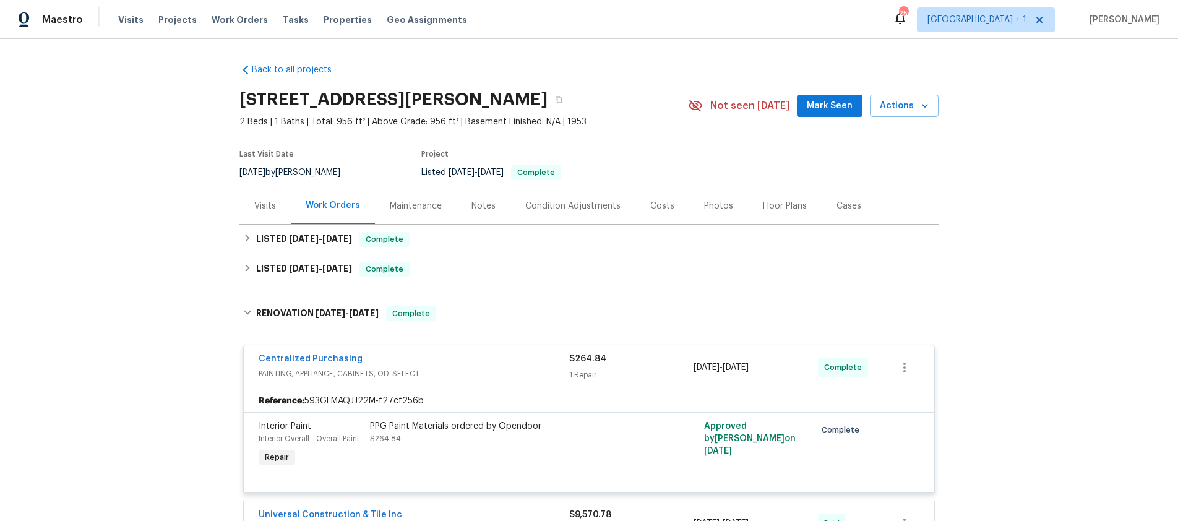
click at [471, 205] on div "Notes" at bounding box center [483, 206] width 24 height 12
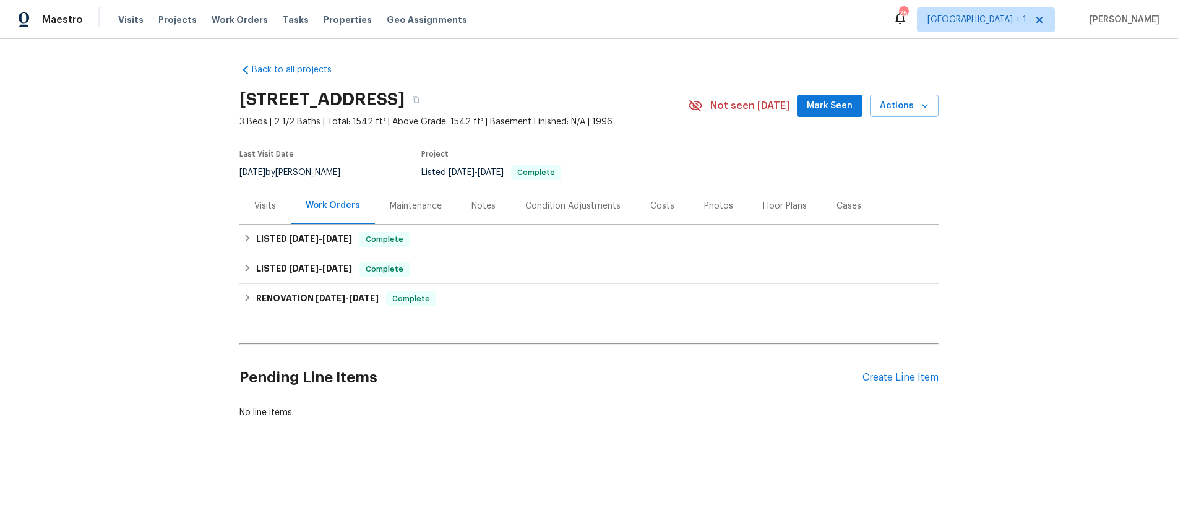
click at [483, 203] on div "Notes" at bounding box center [483, 206] width 24 height 12
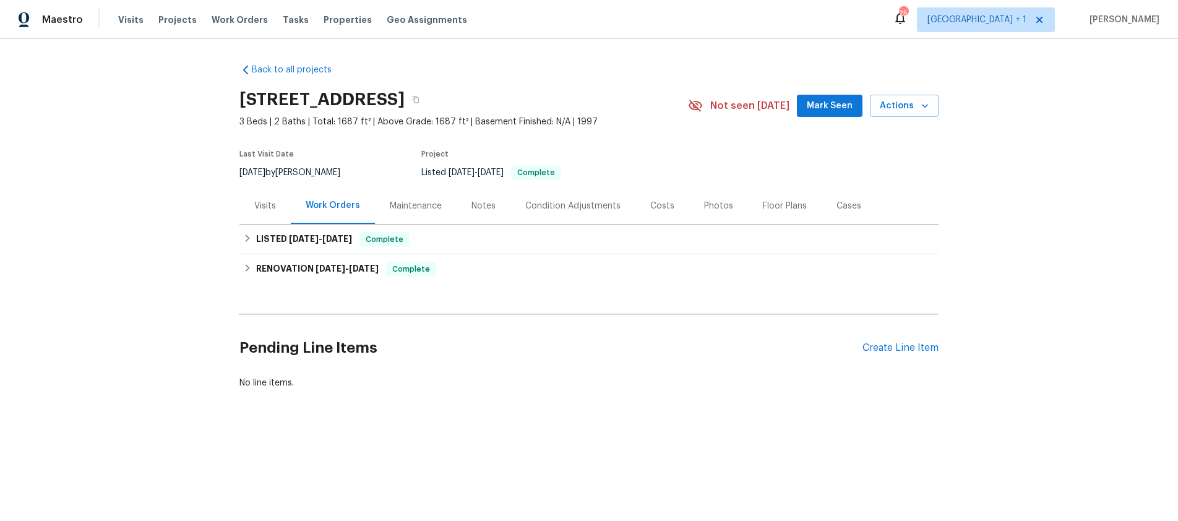
click at [471, 205] on div "Notes" at bounding box center [483, 206] width 24 height 12
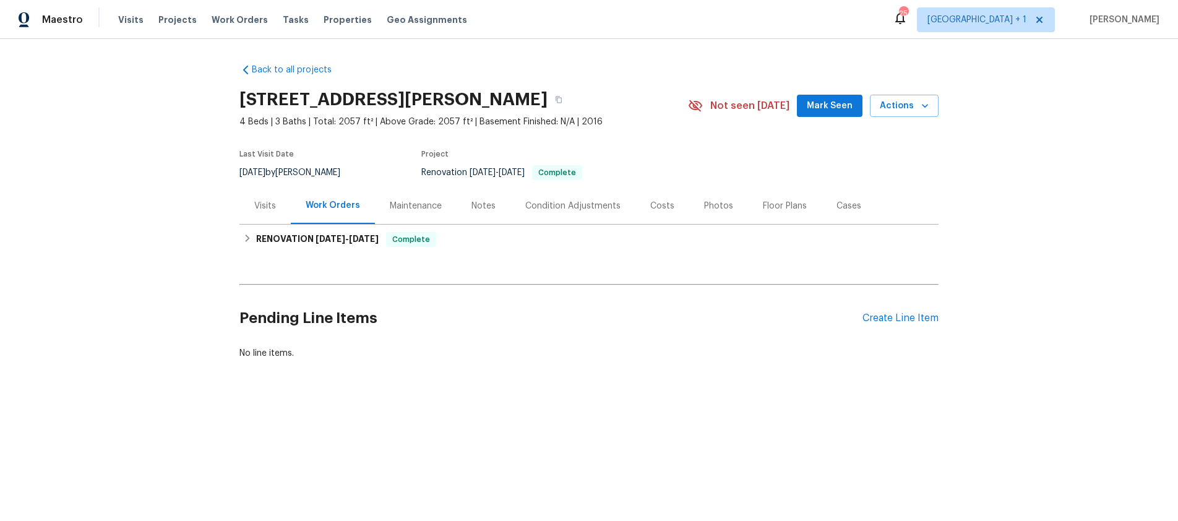
click at [471, 205] on div "Notes" at bounding box center [483, 206] width 24 height 12
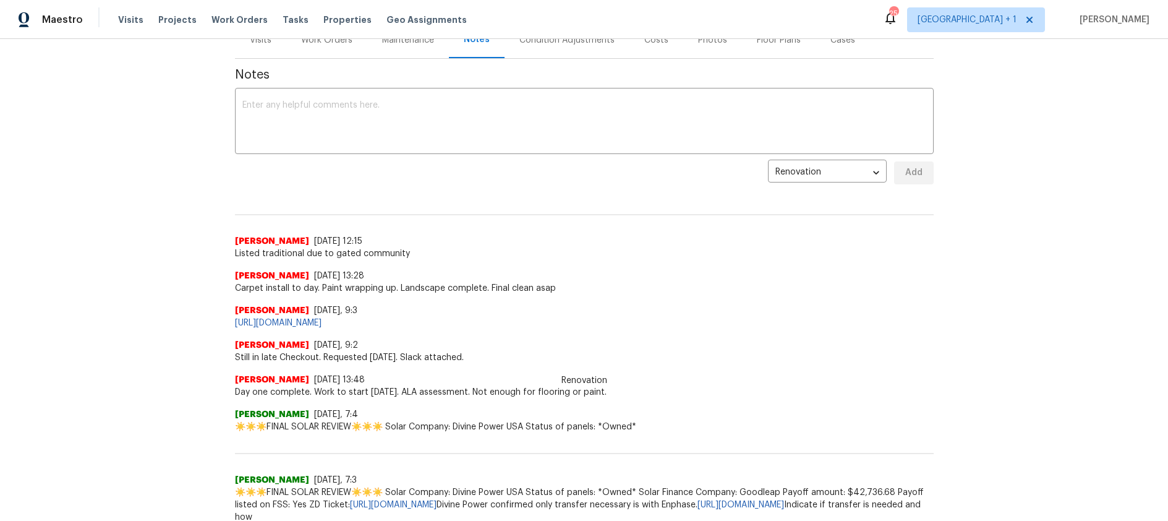
scroll to position [71, 0]
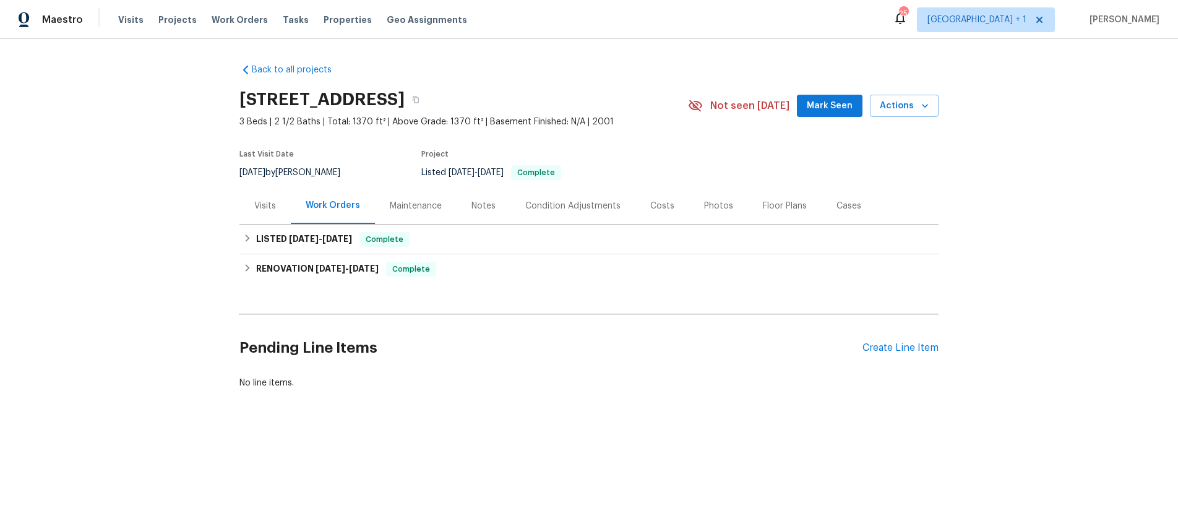
click at [479, 212] on div "Notes" at bounding box center [483, 206] width 24 height 12
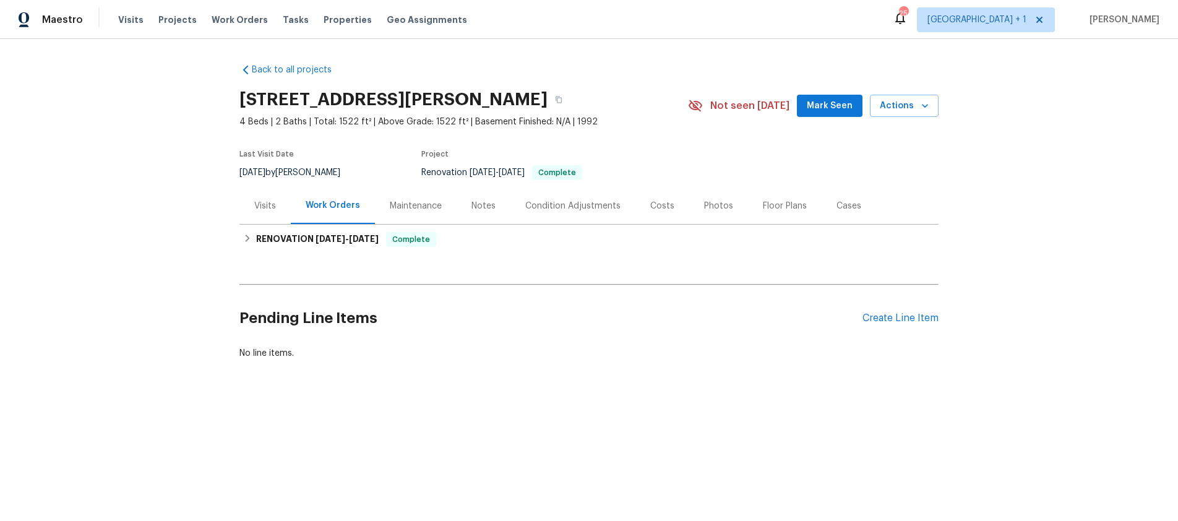
click at [482, 204] on div "Notes" at bounding box center [483, 206] width 24 height 12
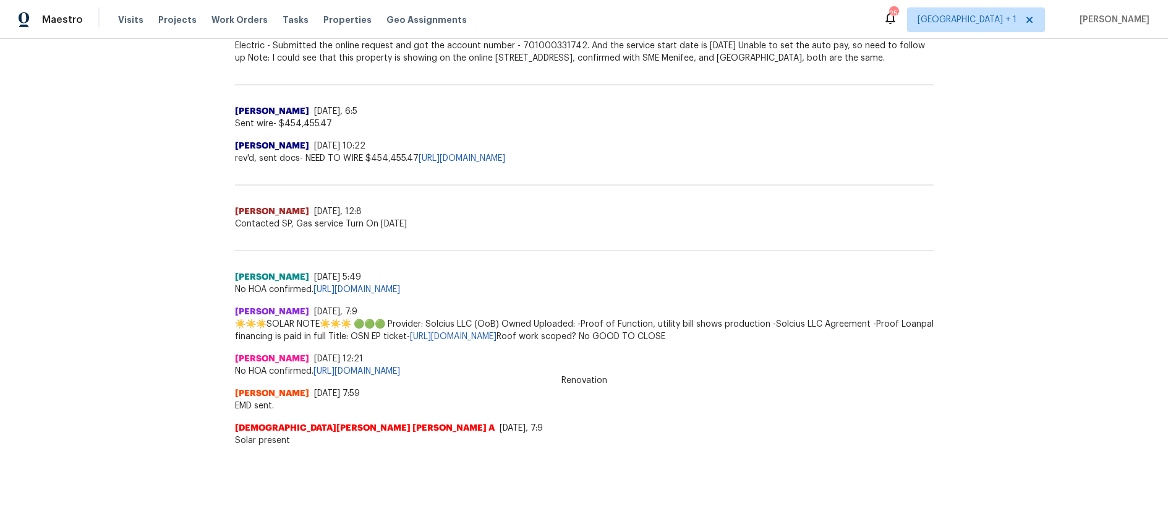
scroll to position [1071, 0]
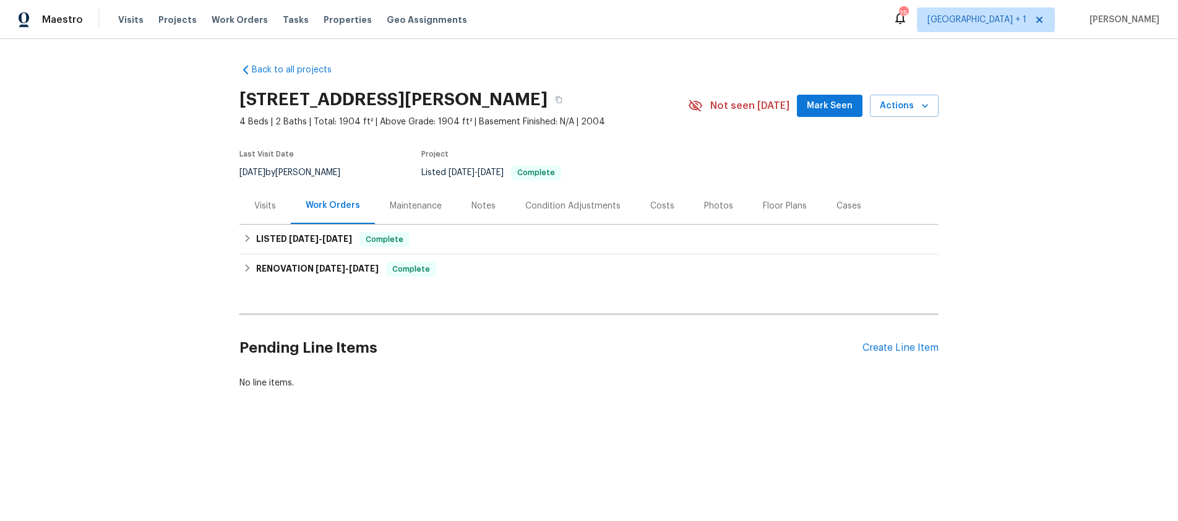
click at [471, 209] on div "Notes" at bounding box center [483, 206] width 24 height 12
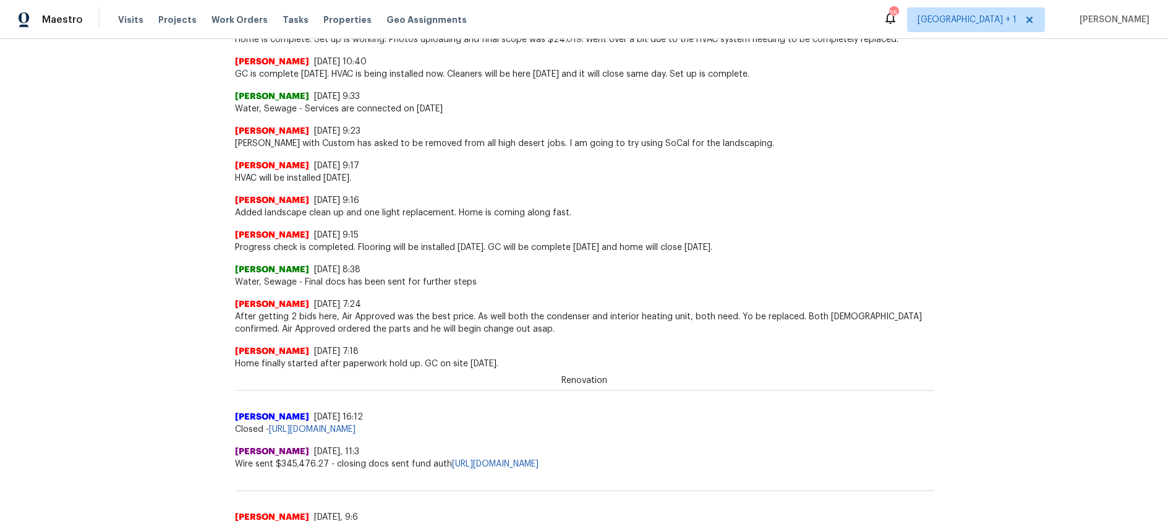
scroll to position [121, 0]
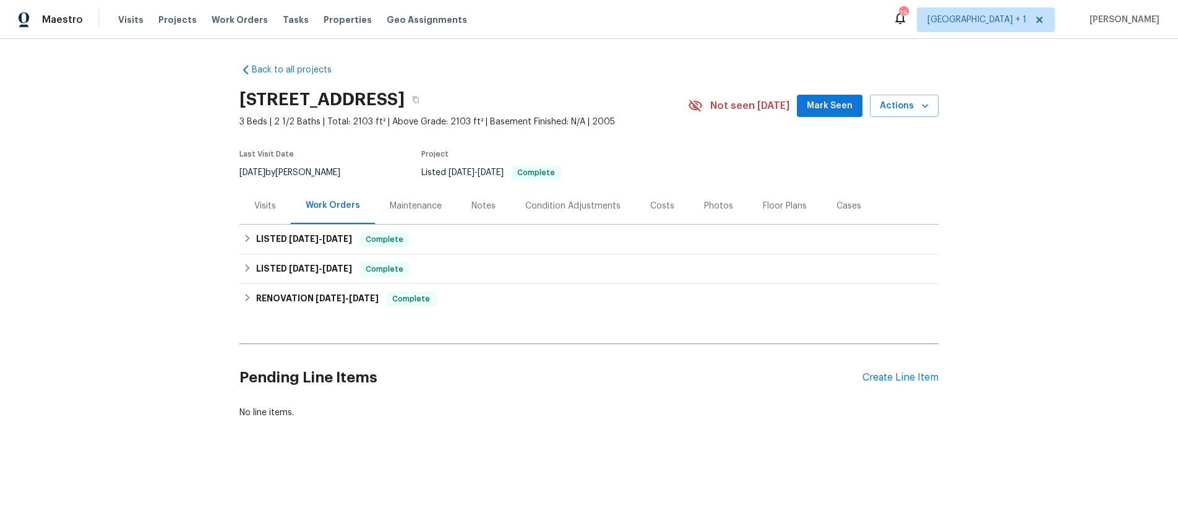
click at [482, 206] on div "Notes" at bounding box center [483, 206] width 24 height 12
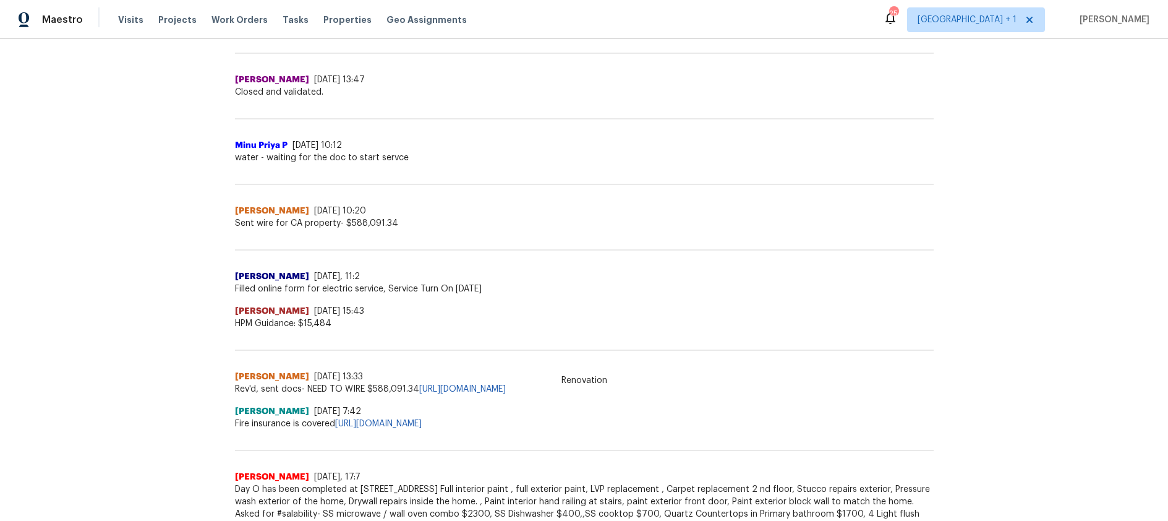
scroll to position [1220, 0]
click at [369, 328] on div "Address Daniel Beaudette 8/4/25, 13:33 Rev'd, sent docs- NEED TO WIRE $588,091.…" at bounding box center [584, 361] width 699 height 66
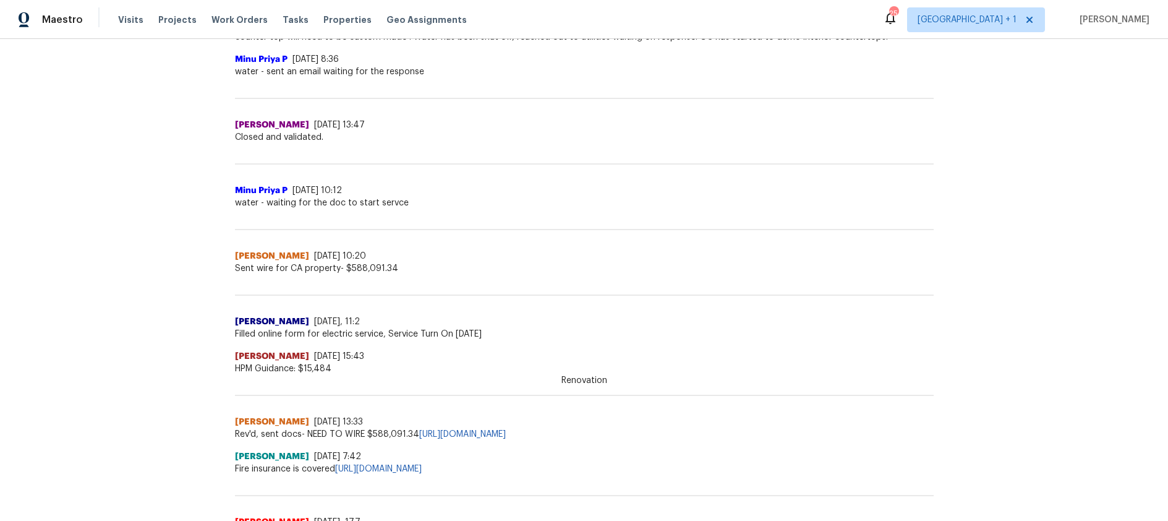
scroll to position [1067, 0]
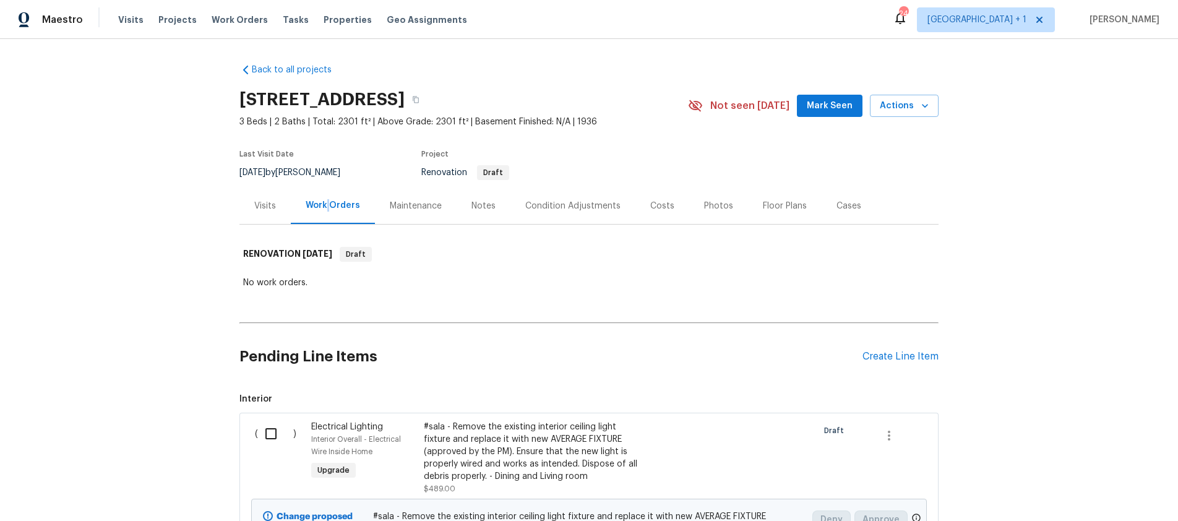
click at [498, 208] on div "Notes" at bounding box center [483, 205] width 54 height 36
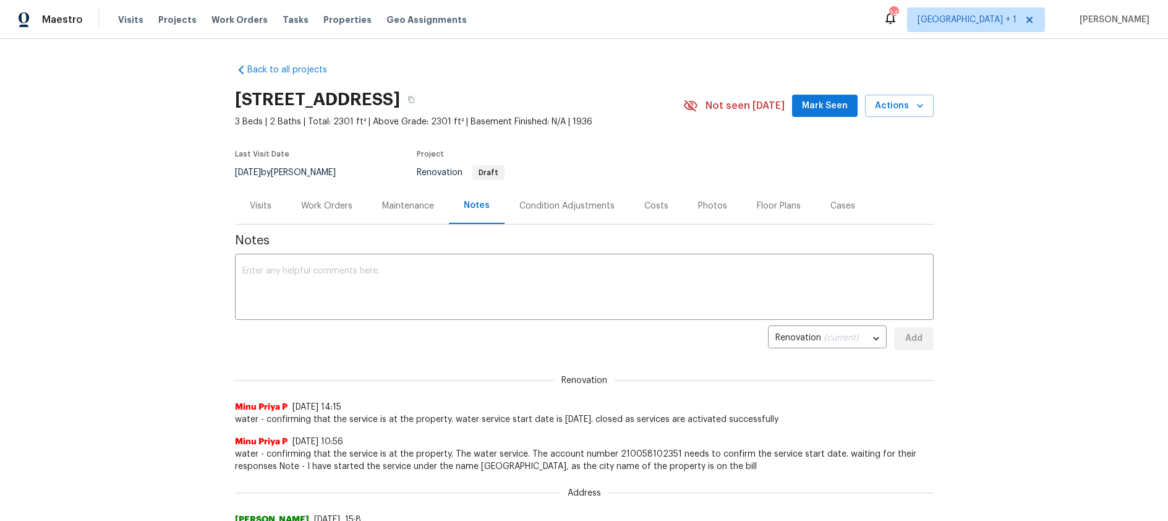
click at [473, 207] on div "Notes" at bounding box center [477, 205] width 26 height 12
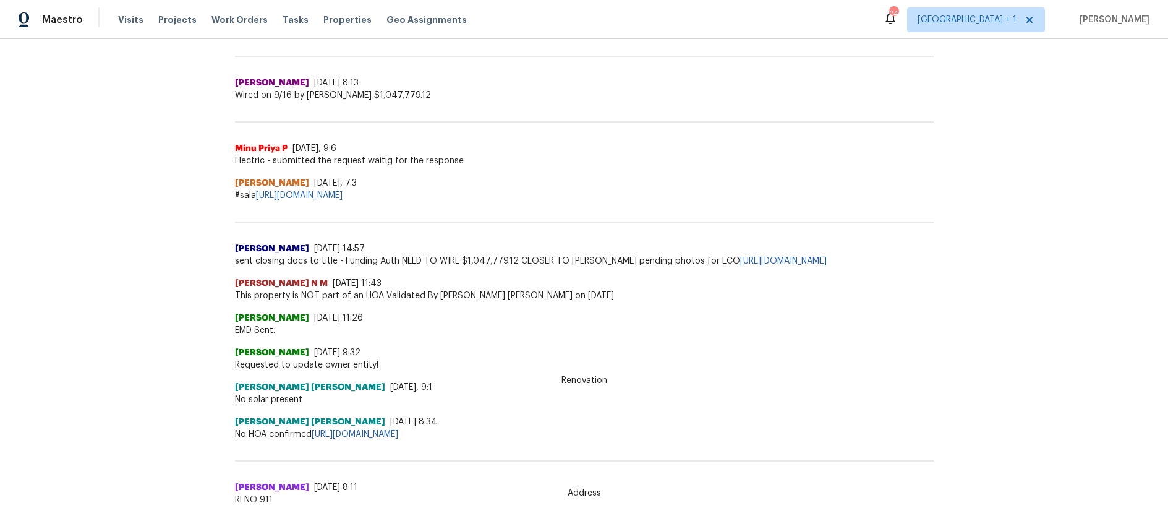
scroll to position [708, 0]
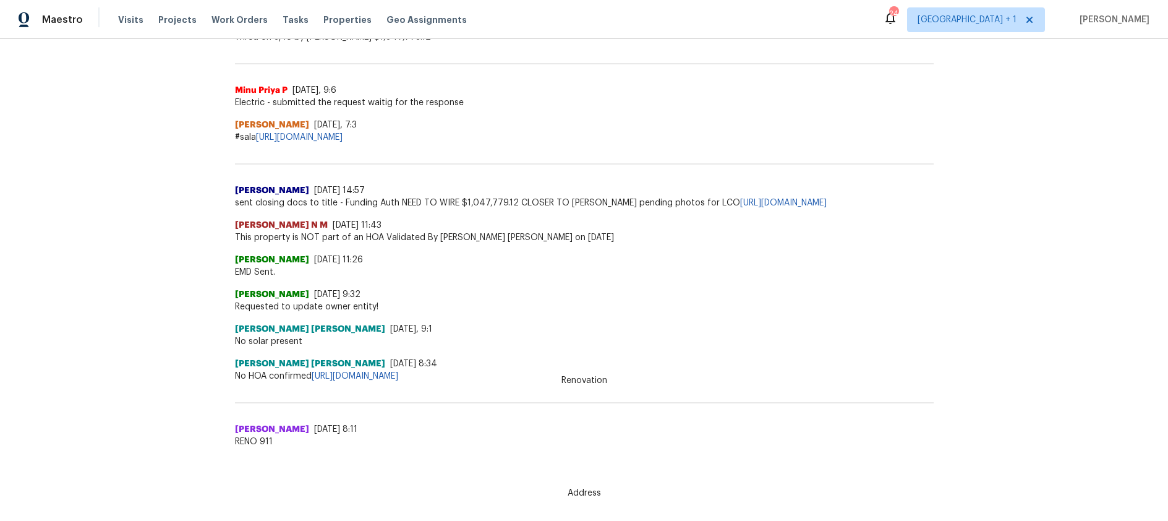
click at [287, 458] on div "Back to all projects 3700 Olympiad Dr, View Park, CA 90043 3 Beds | 2 Baths | T…" at bounding box center [584, 280] width 1168 height 482
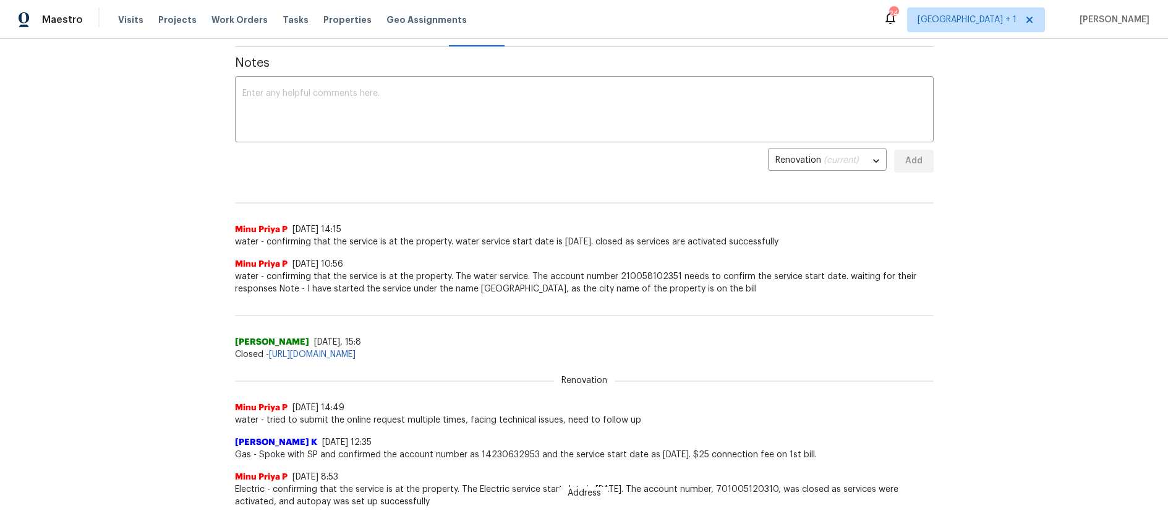
scroll to position [0, 0]
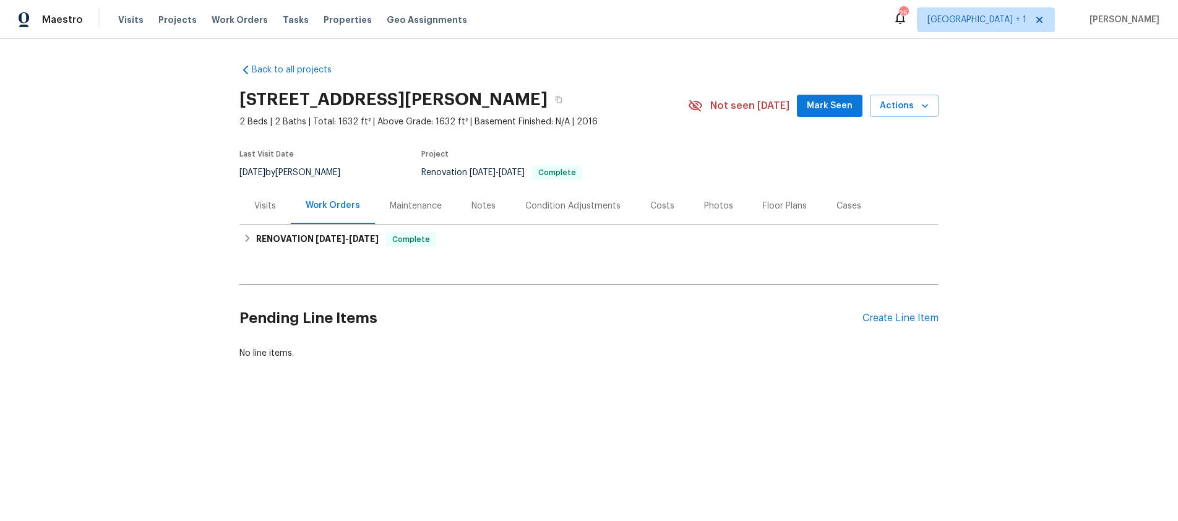
click at [471, 207] on div "Notes" at bounding box center [483, 206] width 24 height 12
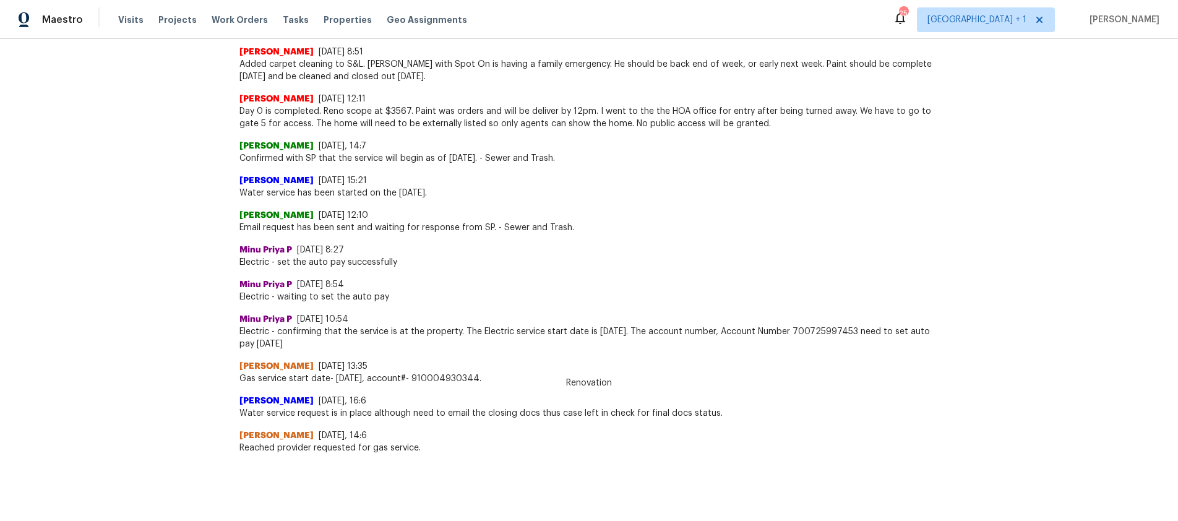
scroll to position [92, 0]
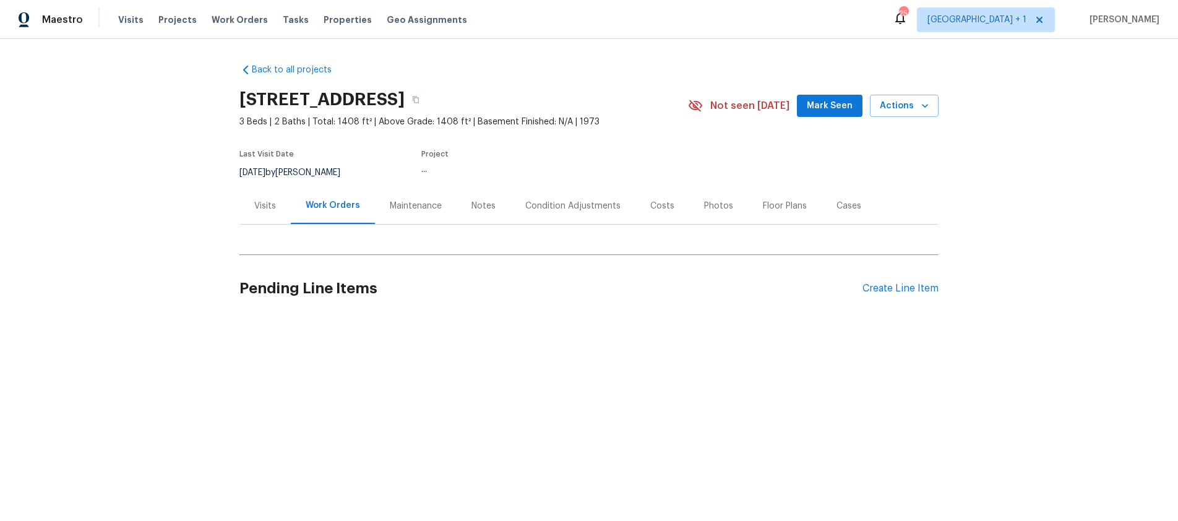
click at [474, 205] on div "Notes" at bounding box center [483, 206] width 24 height 12
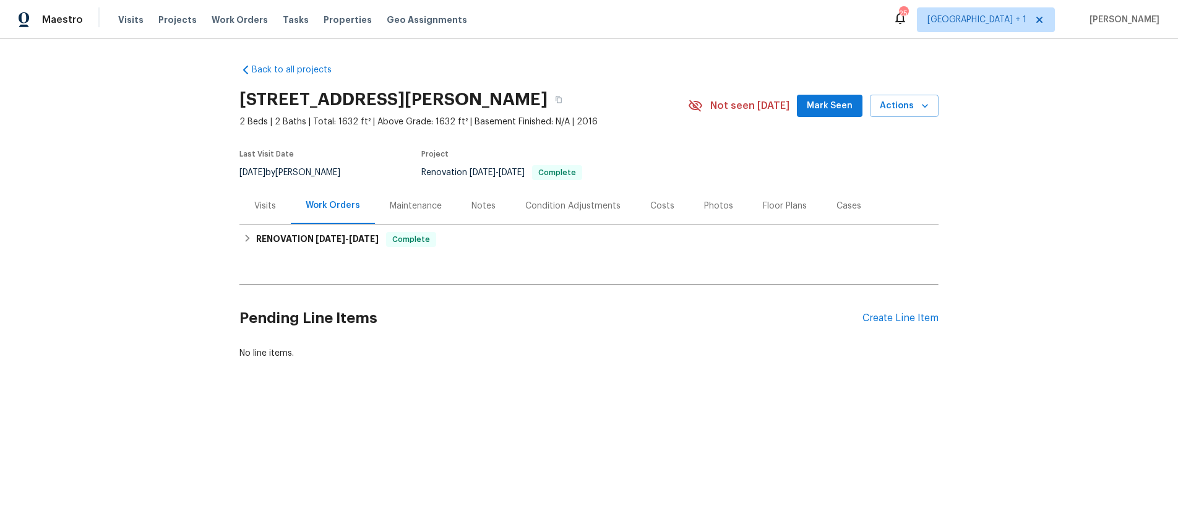
click at [478, 204] on div "Notes" at bounding box center [483, 206] width 24 height 12
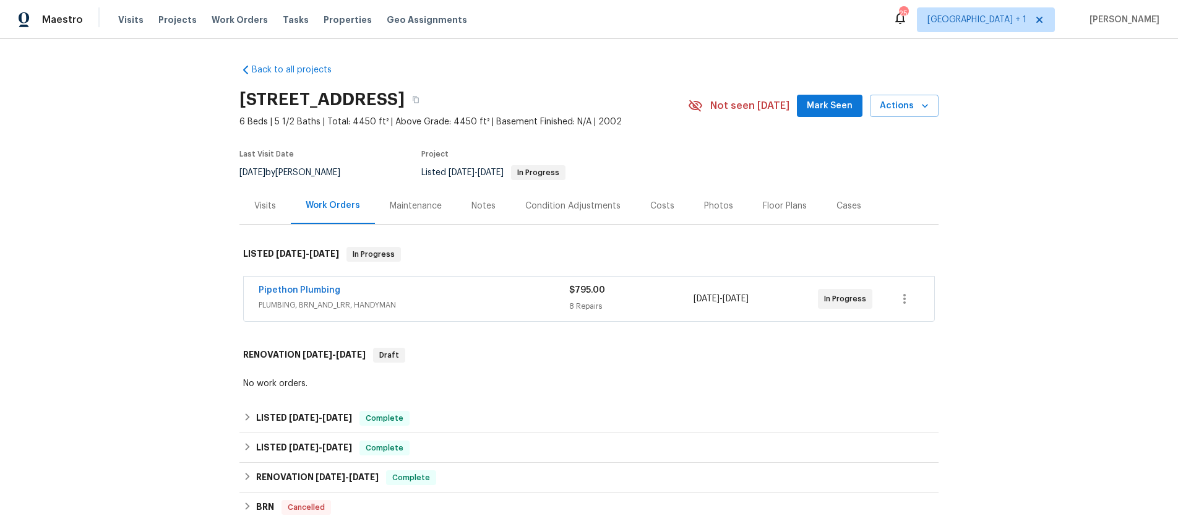
click at [475, 207] on div "Notes" at bounding box center [483, 206] width 24 height 12
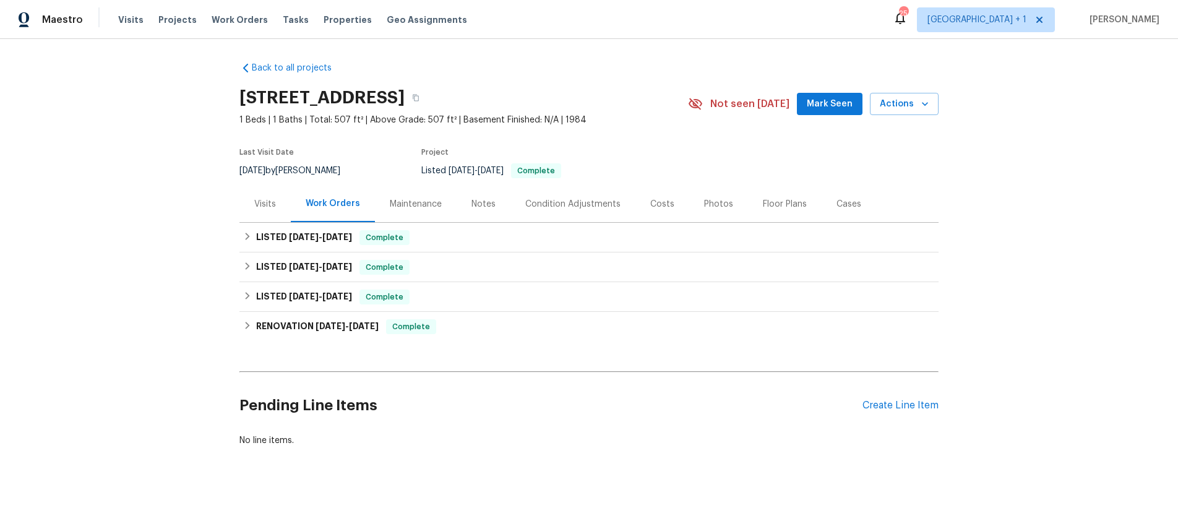
scroll to position [2, 0]
click at [492, 201] on div "Notes" at bounding box center [483, 203] width 54 height 36
